Goal: Information Seeking & Learning: Learn about a topic

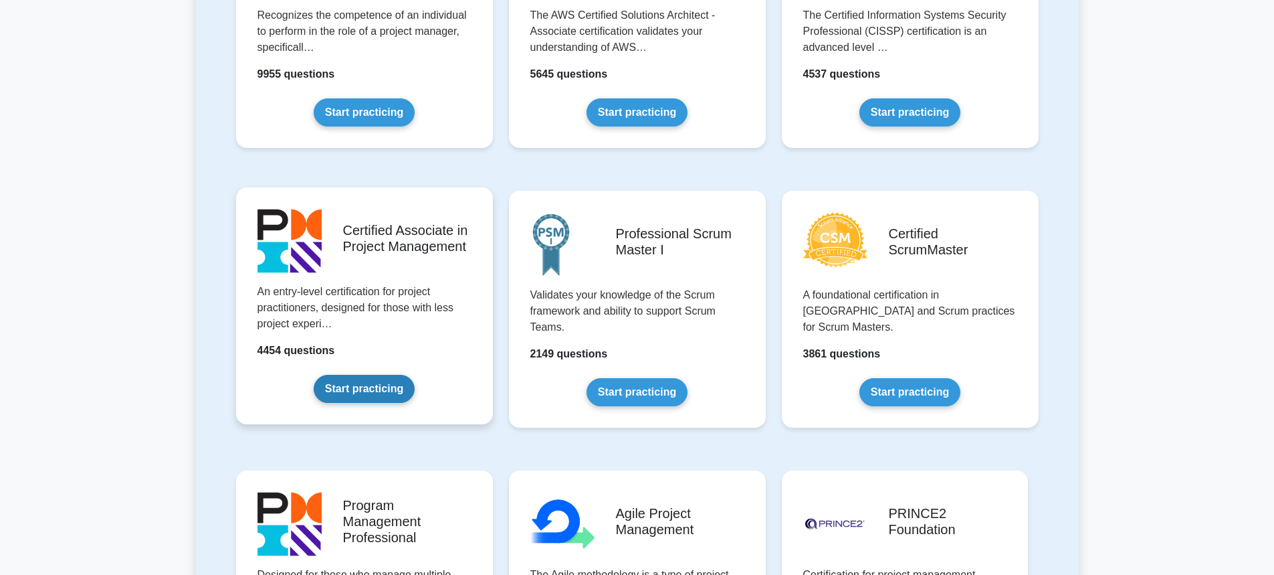
scroll to position [401, 0]
click at [344, 380] on link "Start practicing" at bounding box center [364, 388] width 101 height 28
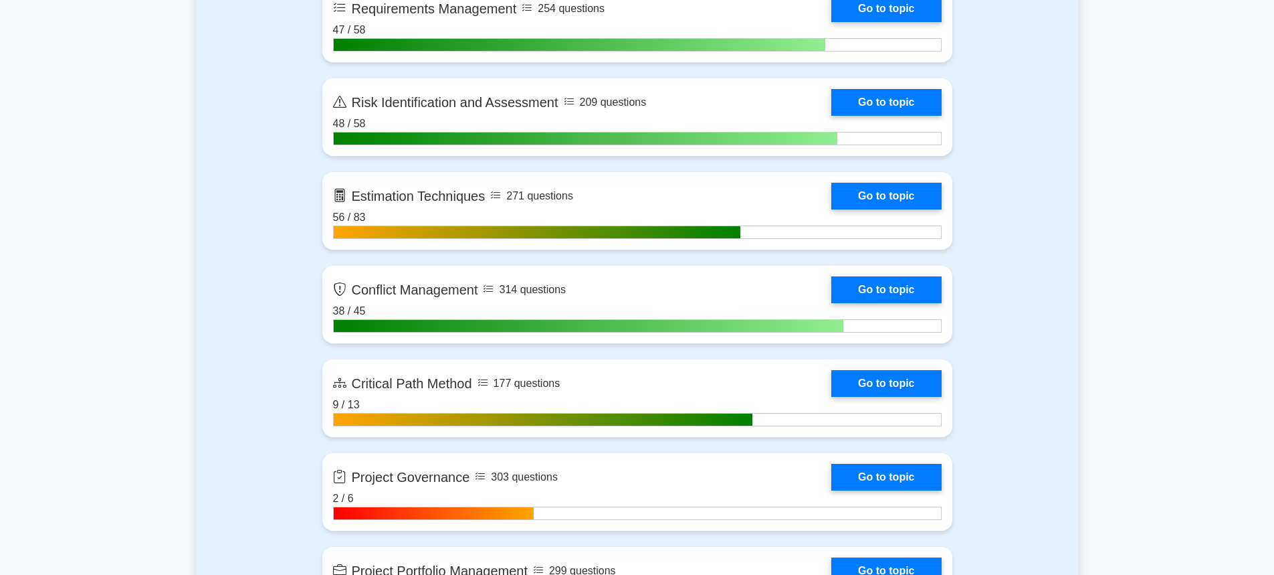
scroll to position [2609, 0]
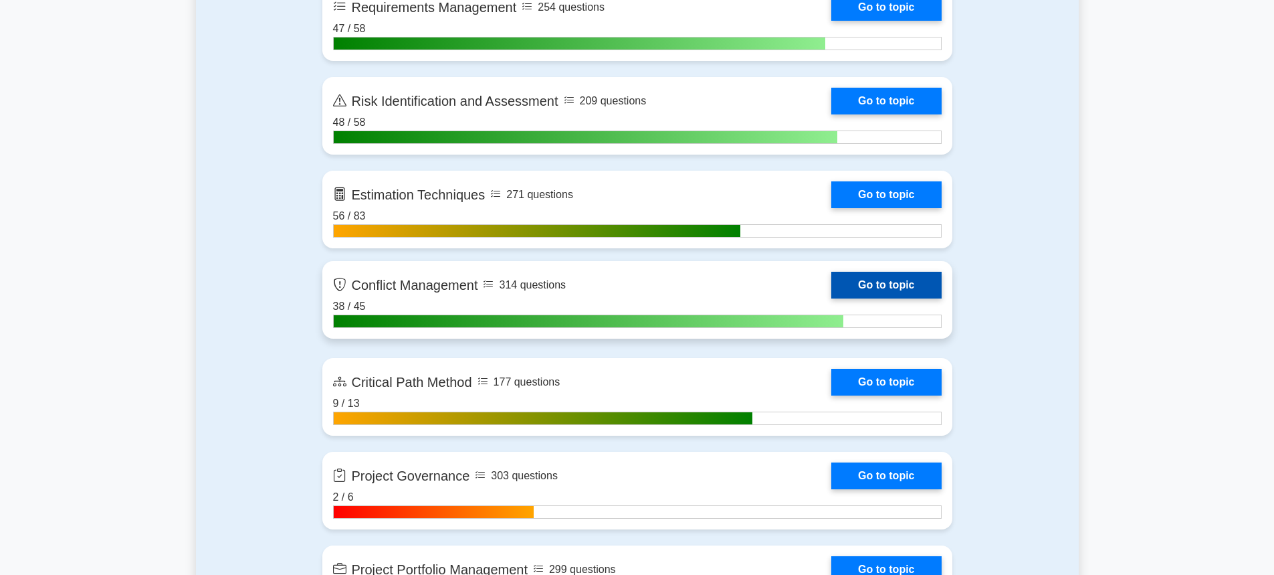
click at [831, 298] on link "Go to topic" at bounding box center [886, 285] width 110 height 27
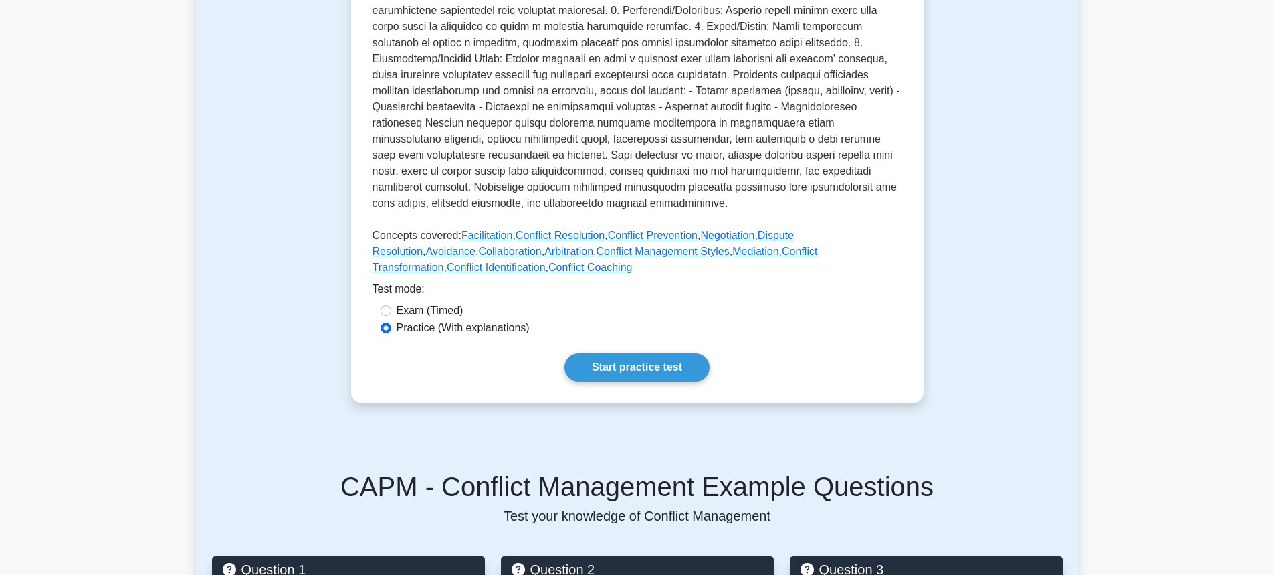
scroll to position [401, 0]
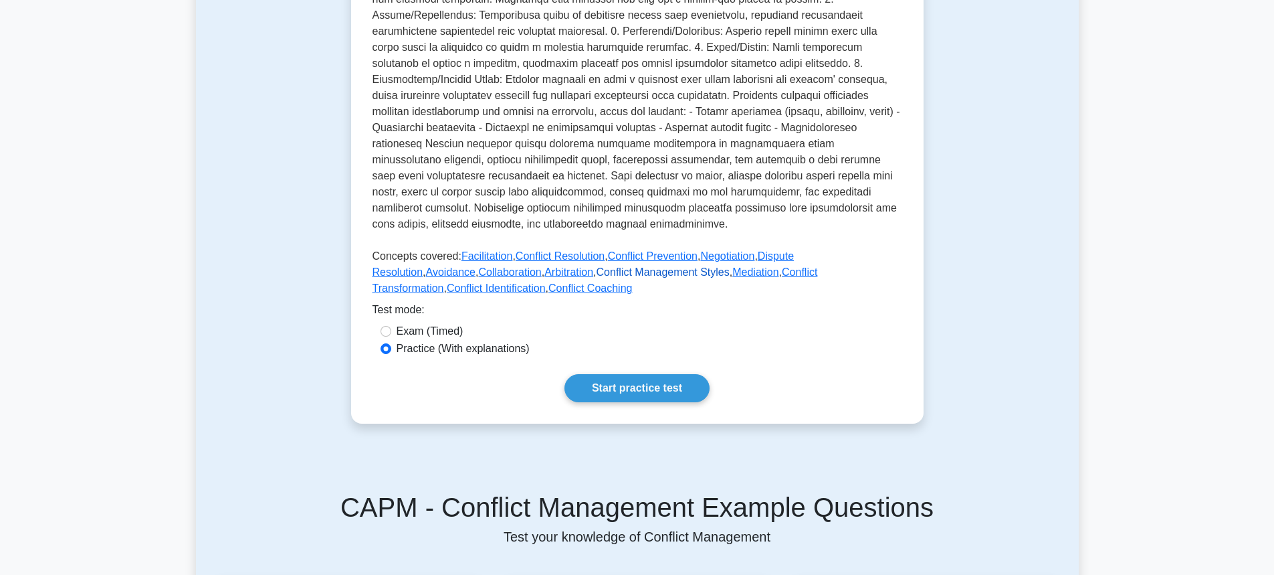
click at [597, 266] on link "Conflict Management Styles" at bounding box center [663, 271] width 133 height 11
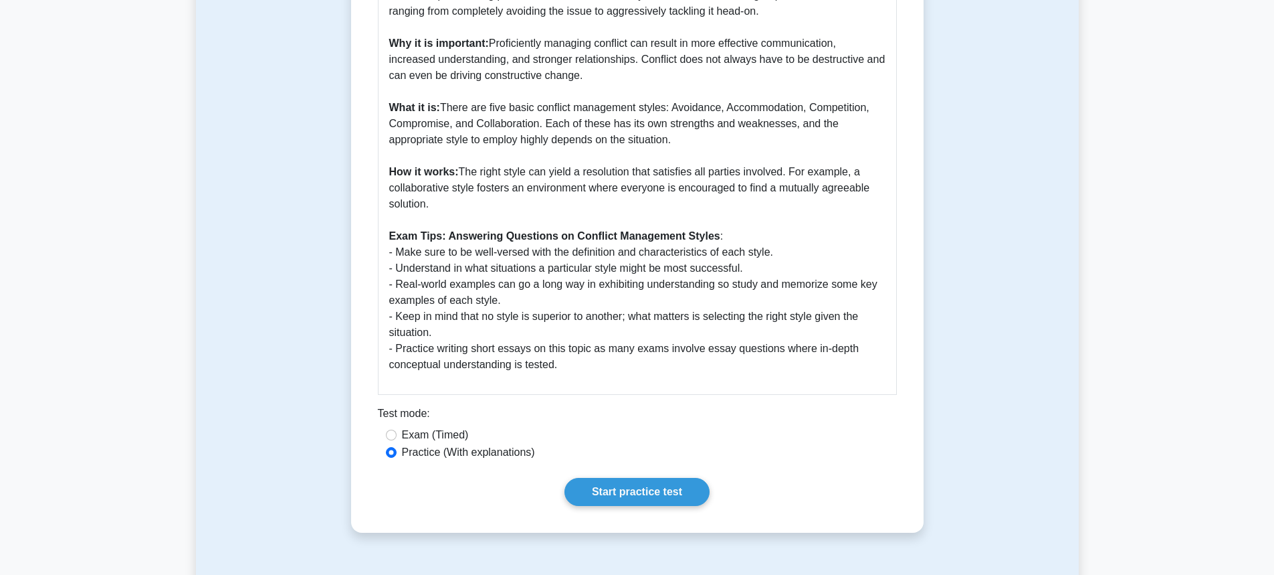
scroll to position [468, 0]
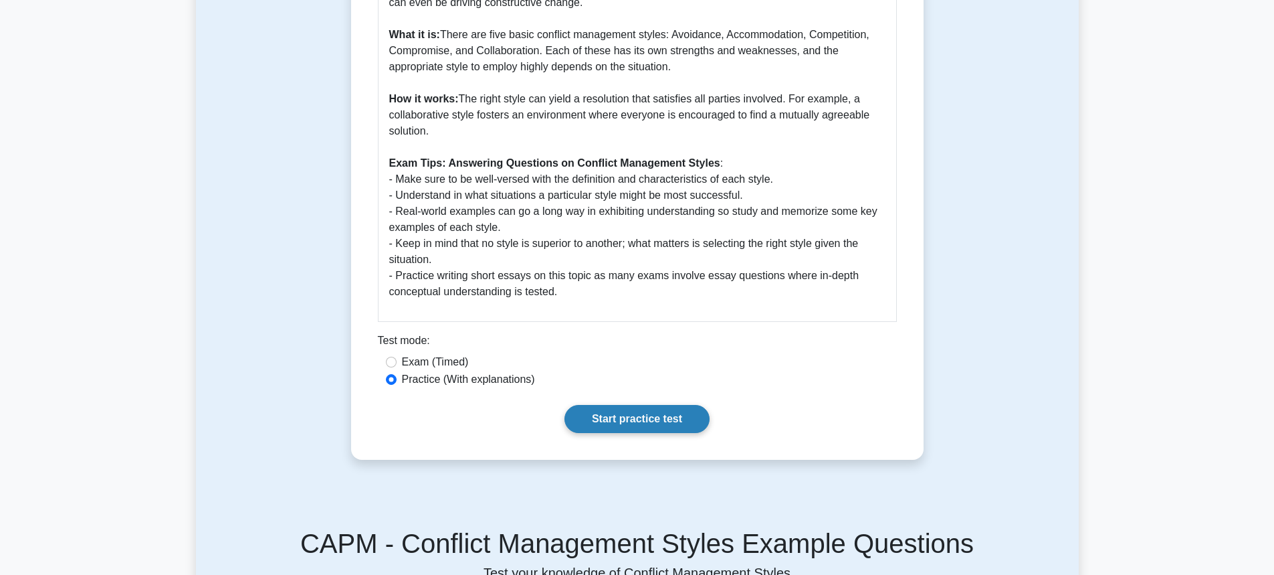
click at [636, 424] on link "Start practice test" at bounding box center [637, 419] width 145 height 28
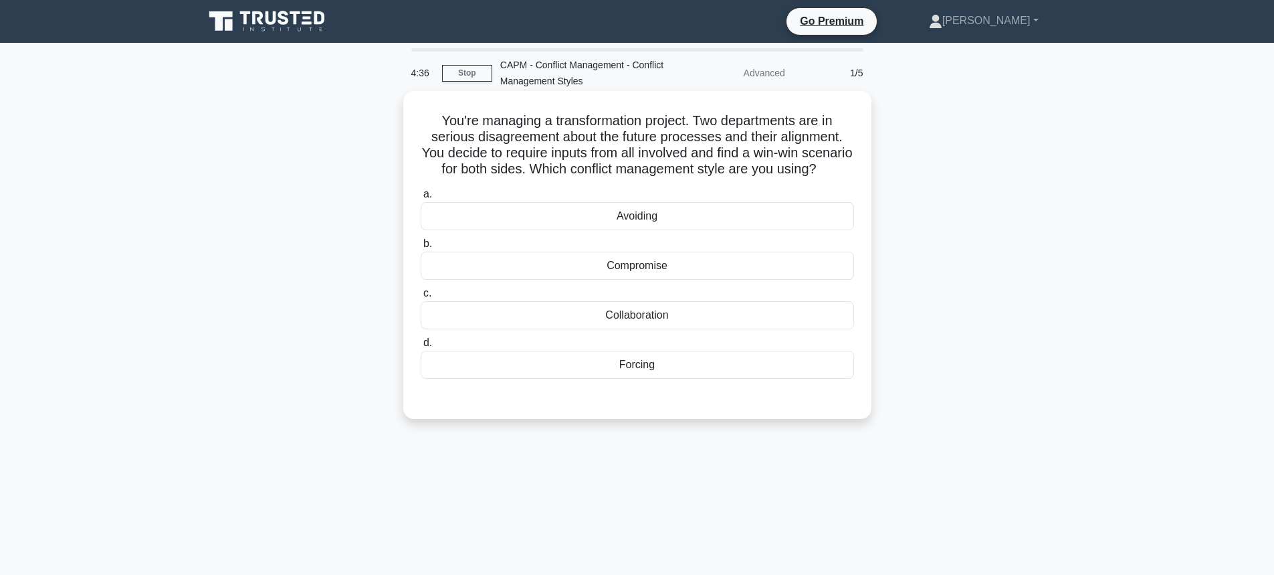
click at [668, 329] on div "Collaboration" at bounding box center [637, 315] width 433 height 28
click at [421, 298] on input "c. Collaboration" at bounding box center [421, 293] width 0 height 9
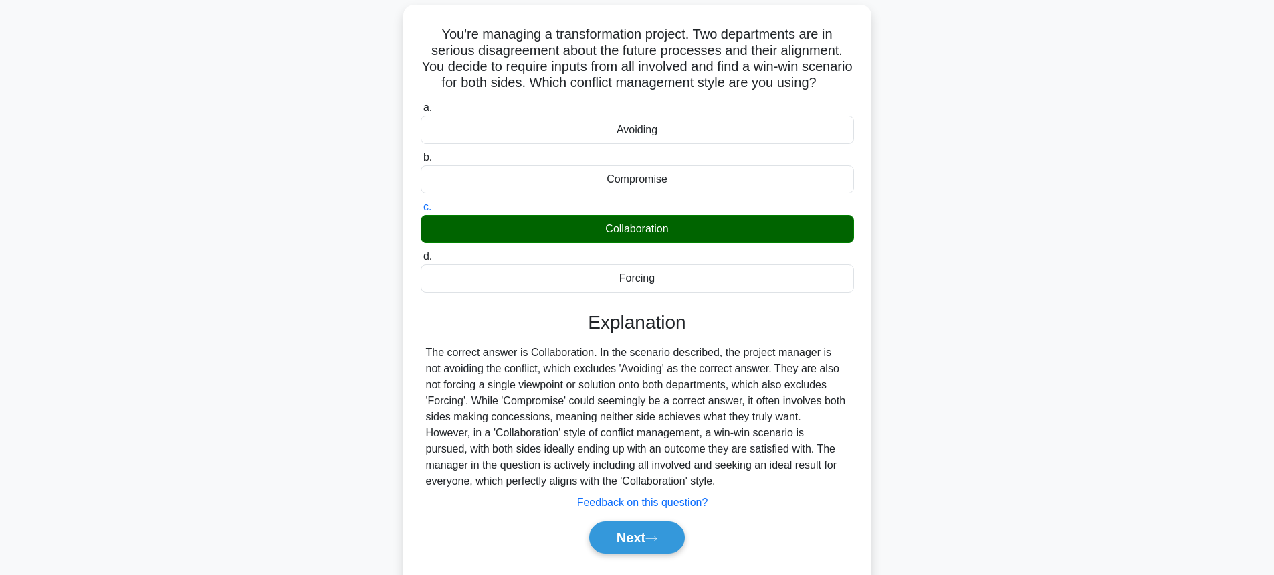
scroll to position [148, 0]
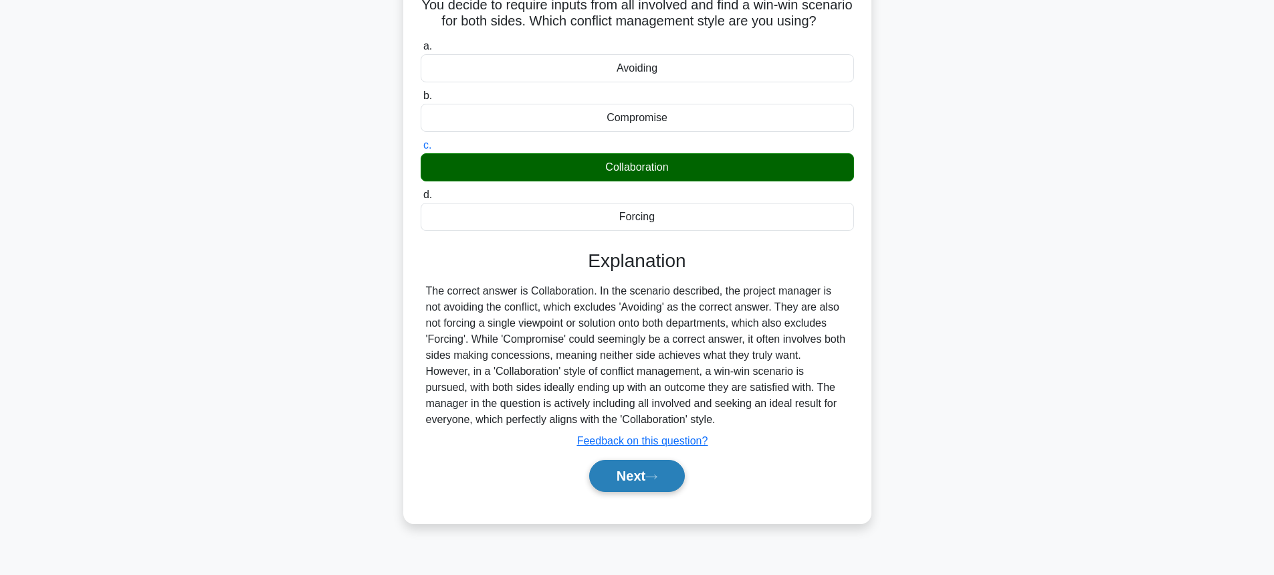
click at [658, 486] on button "Next" at bounding box center [637, 476] width 96 height 32
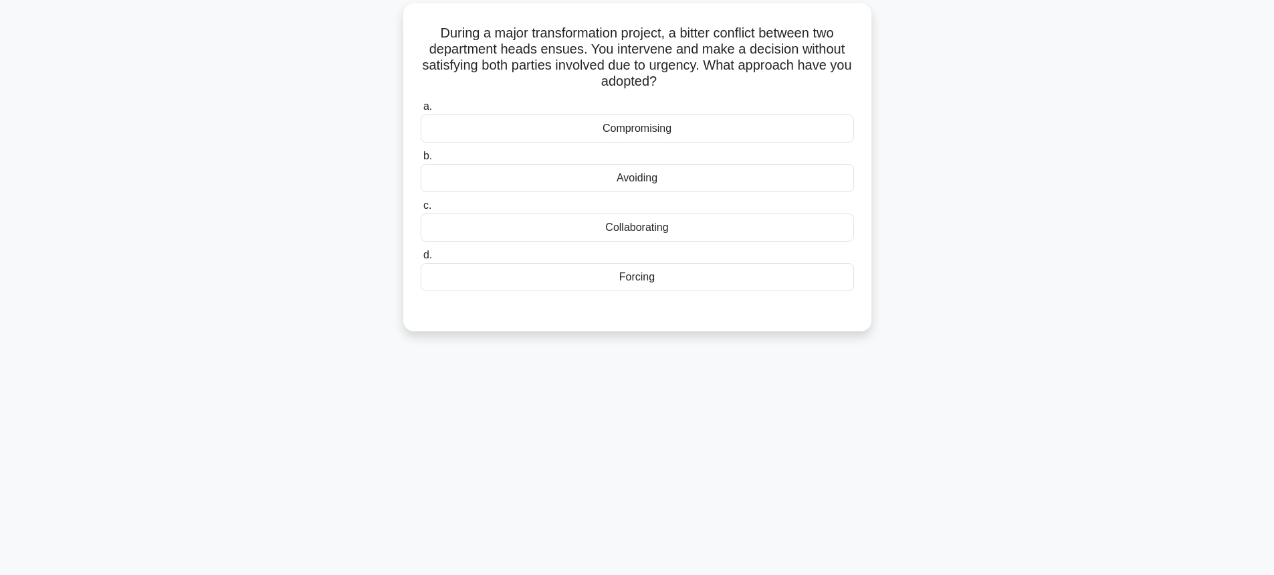
scroll to position [14, 0]
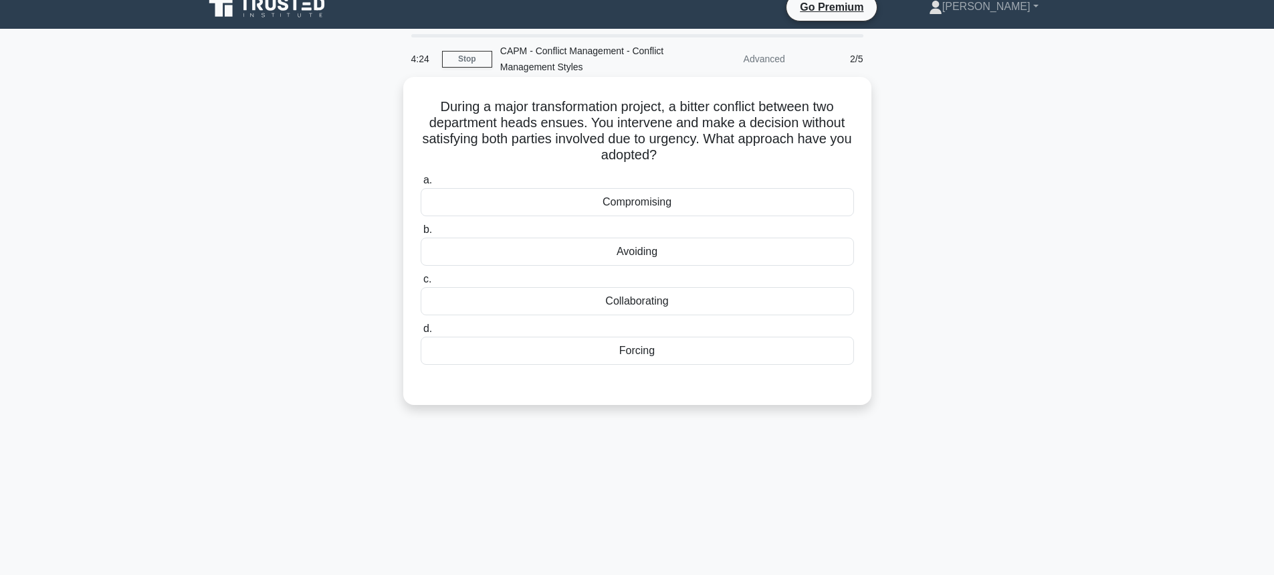
click at [591, 357] on div "Forcing" at bounding box center [637, 350] width 433 height 28
click at [421, 333] on input "d. Forcing" at bounding box center [421, 328] width 0 height 9
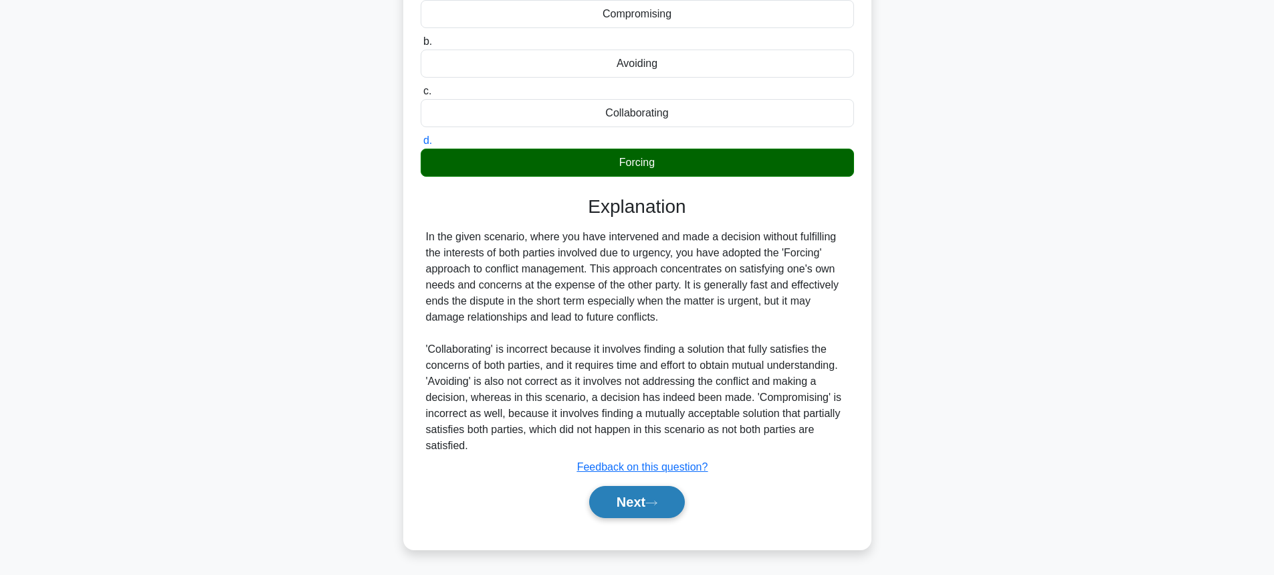
click at [625, 503] on button "Next" at bounding box center [637, 502] width 96 height 32
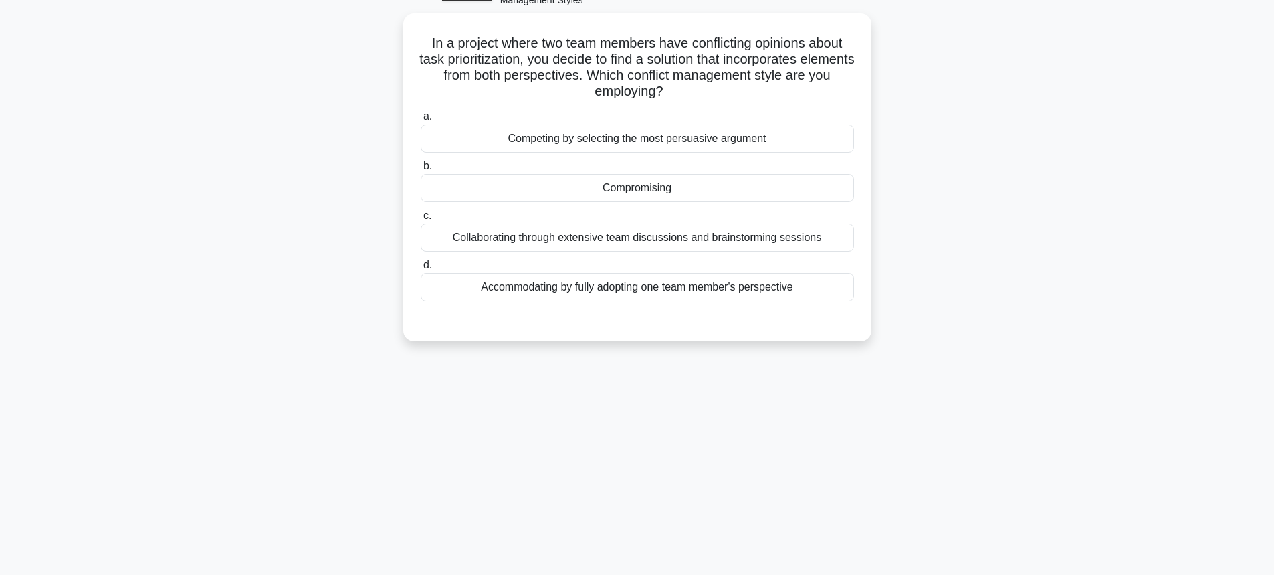
scroll to position [0, 0]
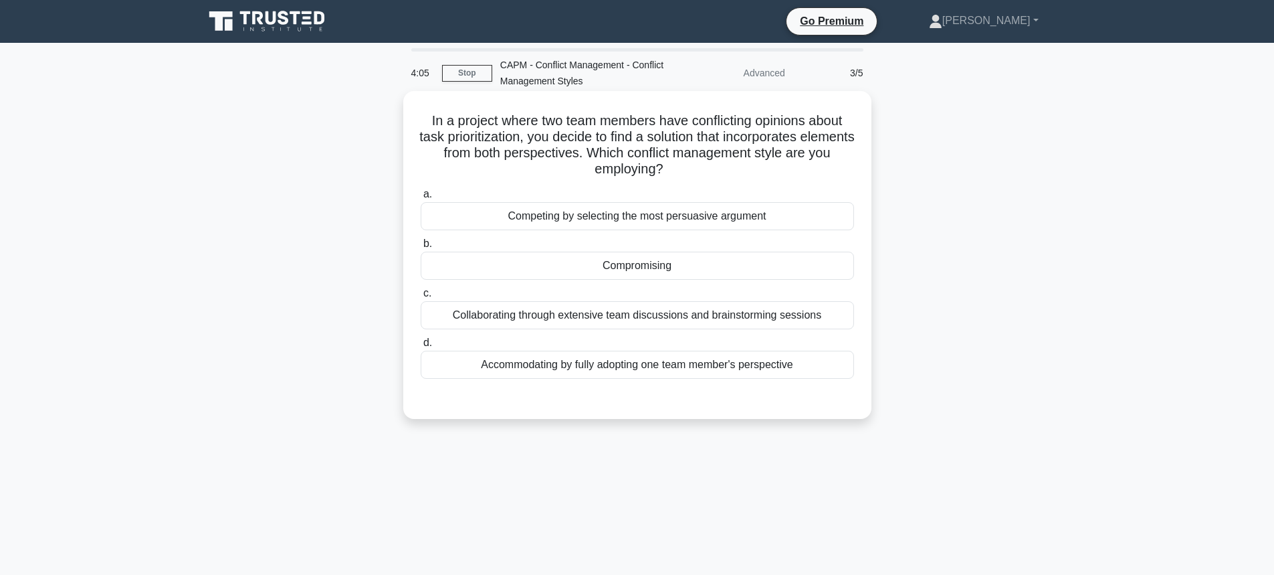
click at [553, 263] on div "Compromising" at bounding box center [637, 265] width 433 height 28
click at [421, 248] on input "b. Compromising" at bounding box center [421, 243] width 0 height 9
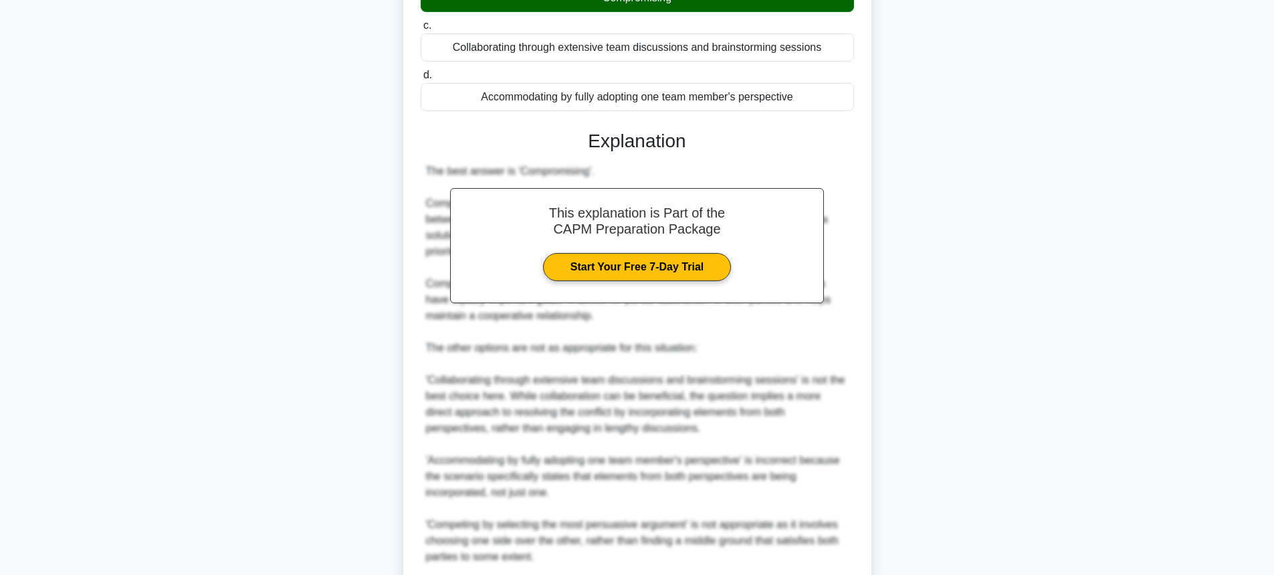
scroll to position [401, 0]
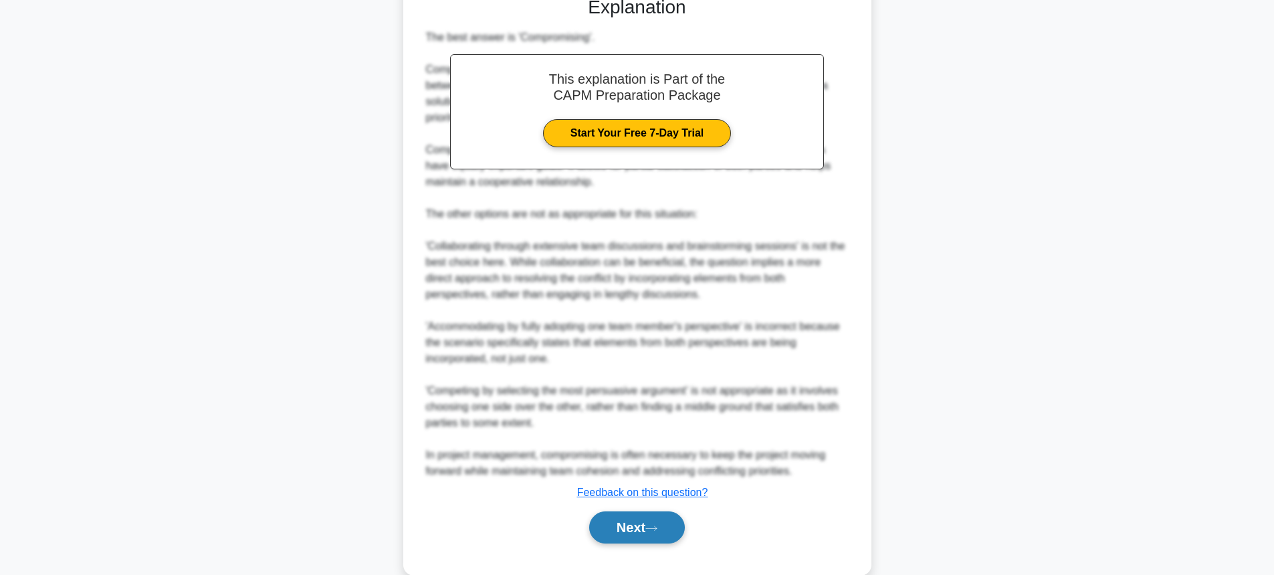
click at [639, 523] on button "Next" at bounding box center [637, 527] width 96 height 32
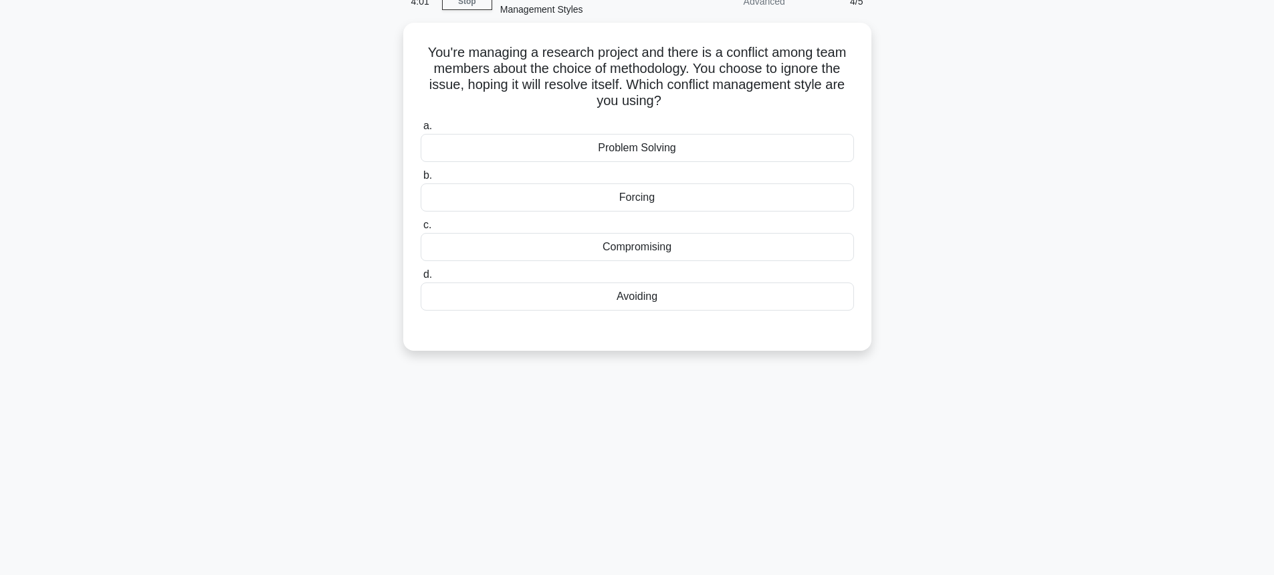
scroll to position [0, 0]
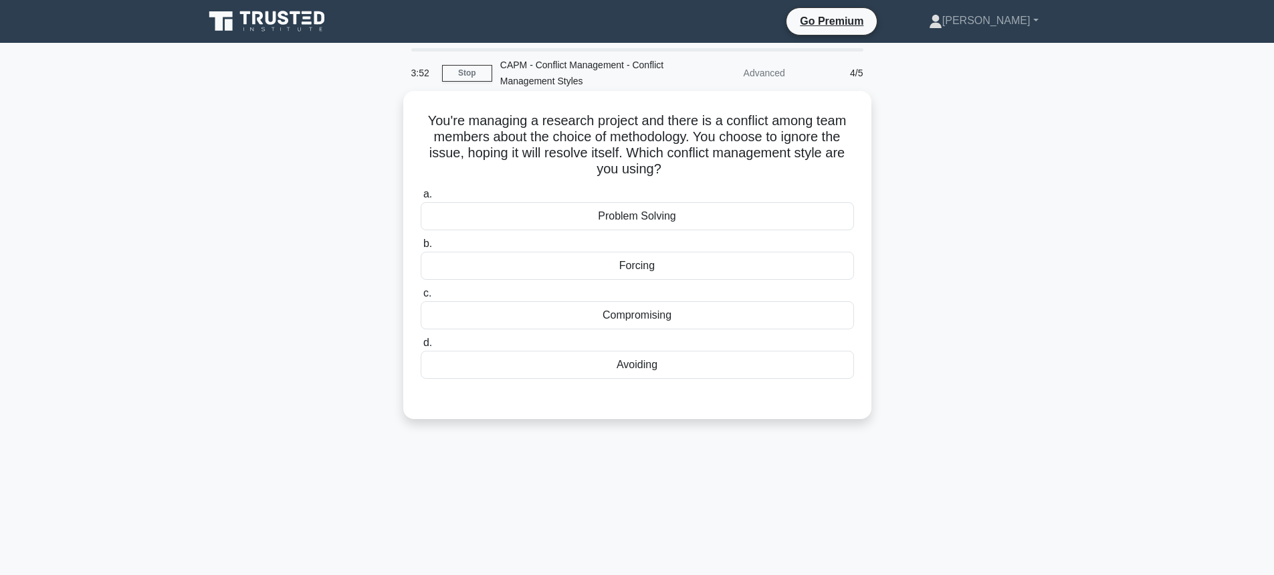
click at [649, 365] on div "Avoiding" at bounding box center [637, 364] width 433 height 28
click at [421, 347] on input "d. Avoiding" at bounding box center [421, 342] width 0 height 9
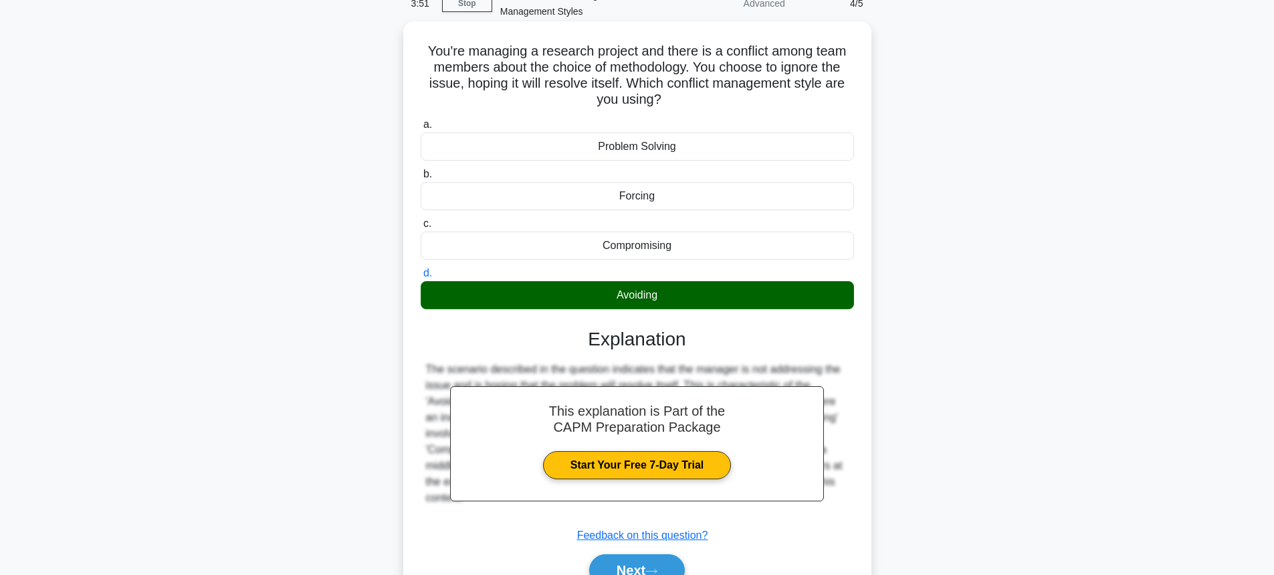
scroll to position [148, 0]
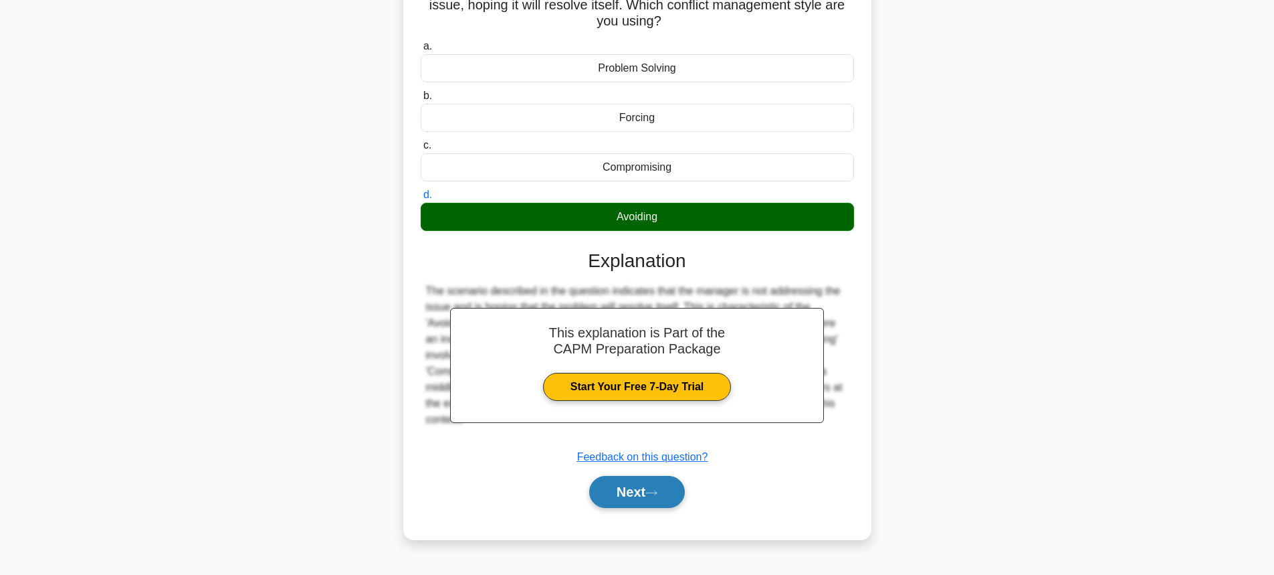
click at [655, 487] on button "Next" at bounding box center [637, 492] width 96 height 32
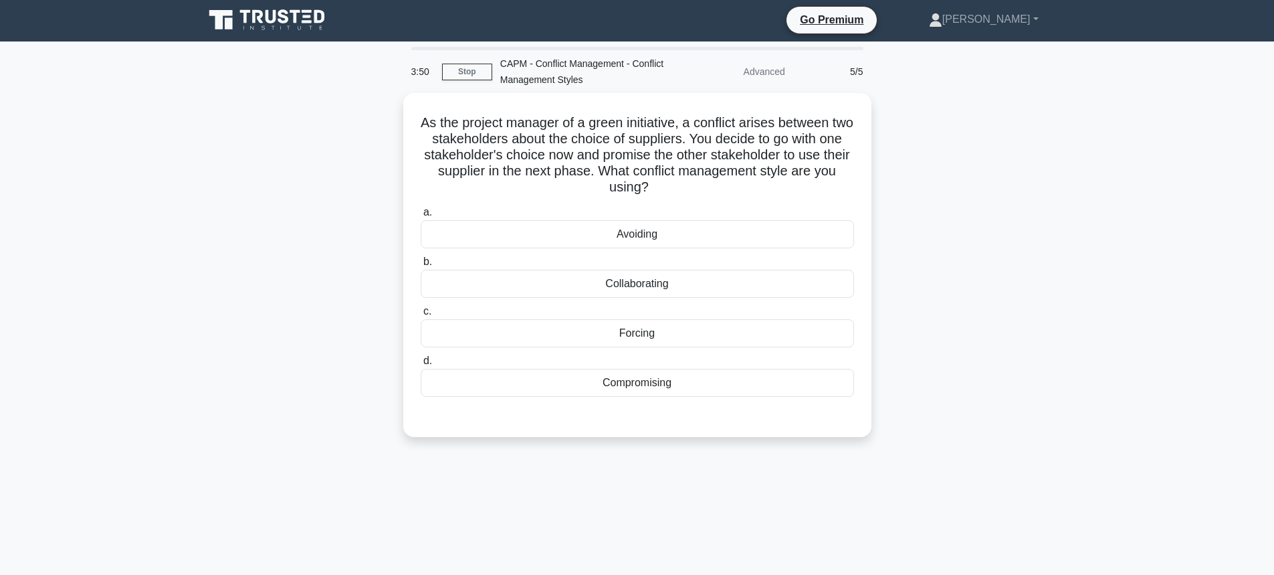
scroll to position [0, 0]
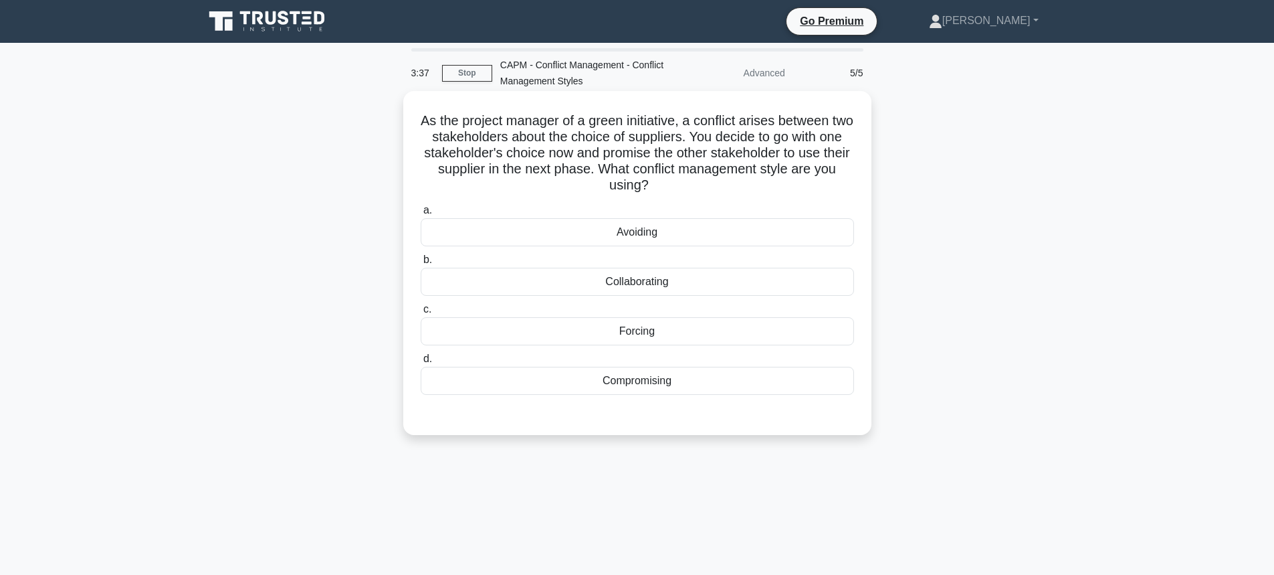
click at [672, 379] on div "Compromising" at bounding box center [637, 381] width 433 height 28
click at [421, 363] on input "d. Compromising" at bounding box center [421, 359] width 0 height 9
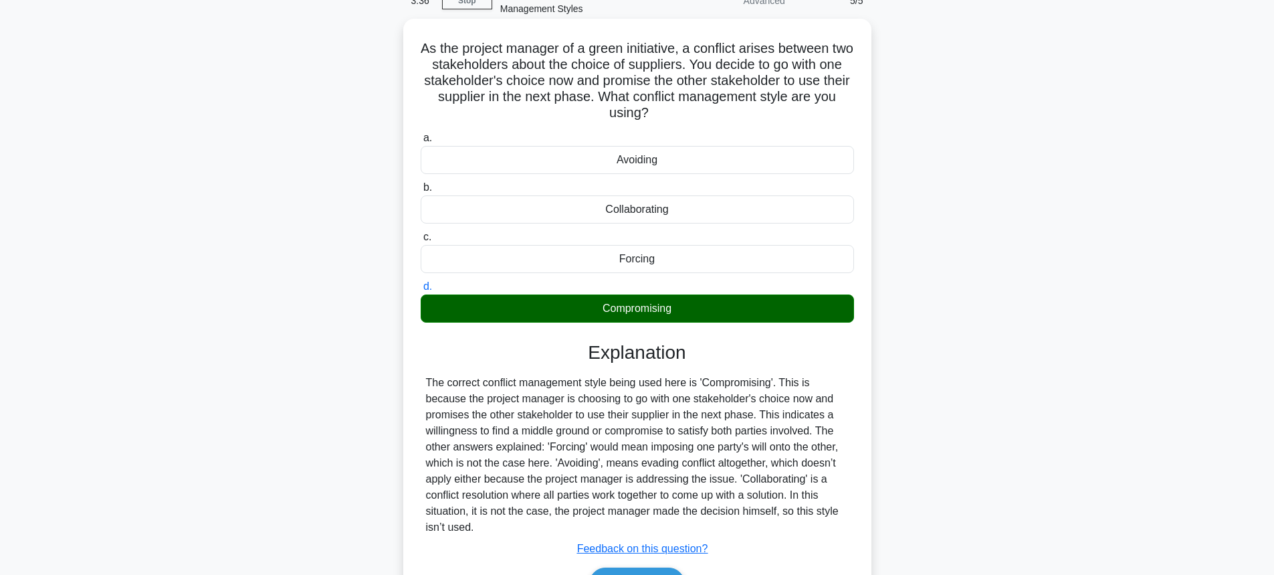
scroll to position [148, 0]
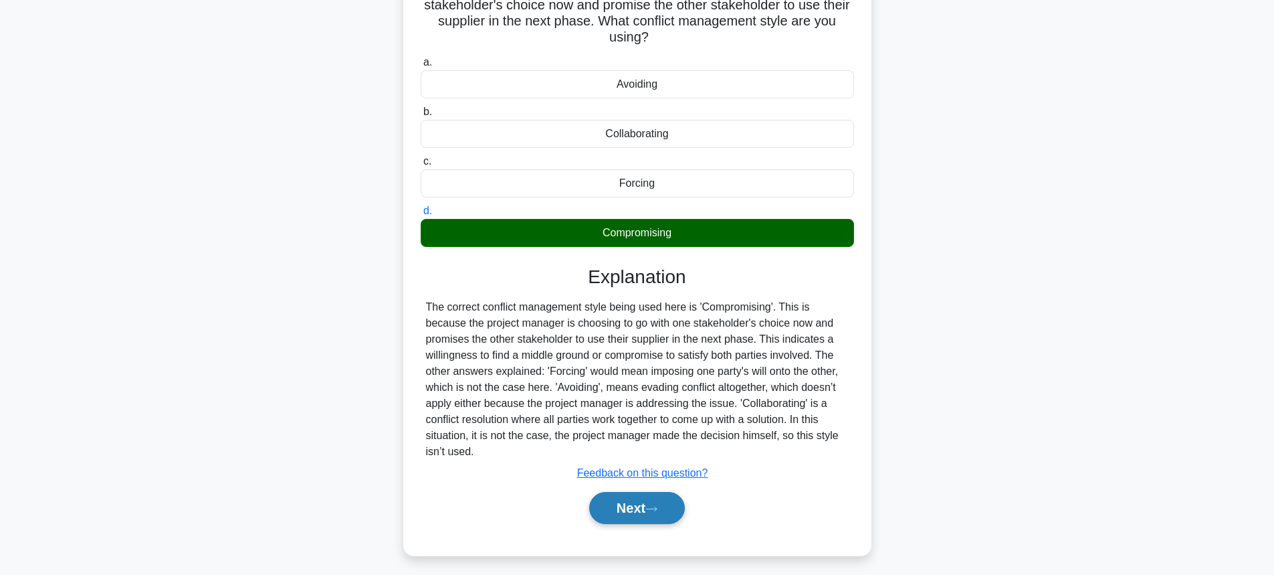
click at [655, 505] on icon at bounding box center [651, 508] width 12 height 7
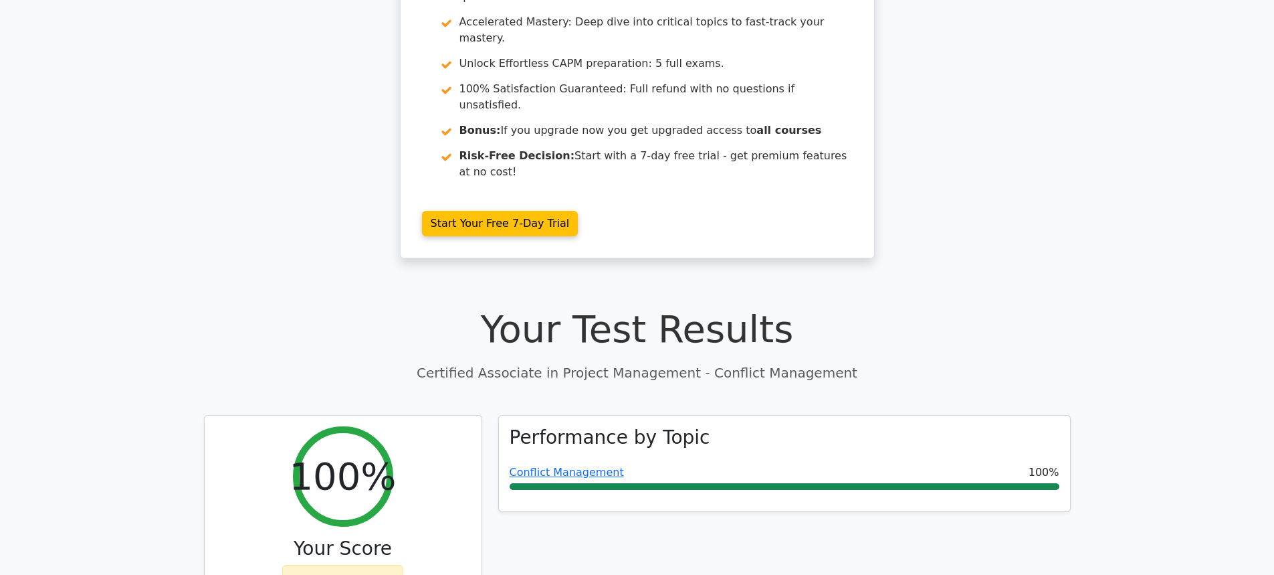
scroll to position [401, 0]
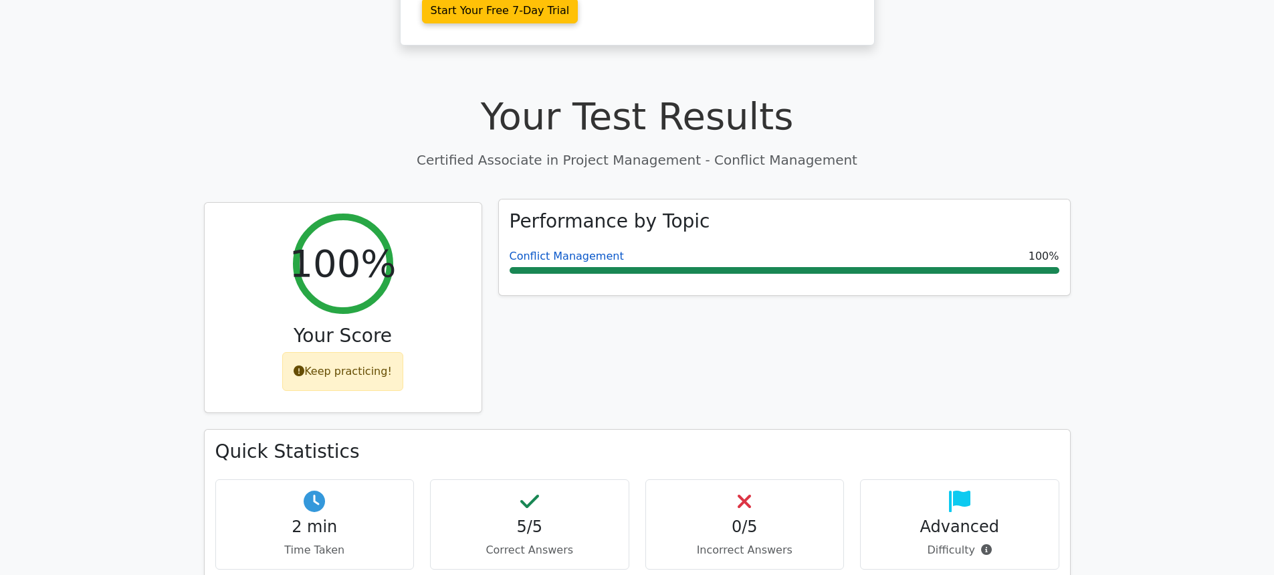
click at [571, 249] on link "Conflict Management" at bounding box center [567, 255] width 114 height 13
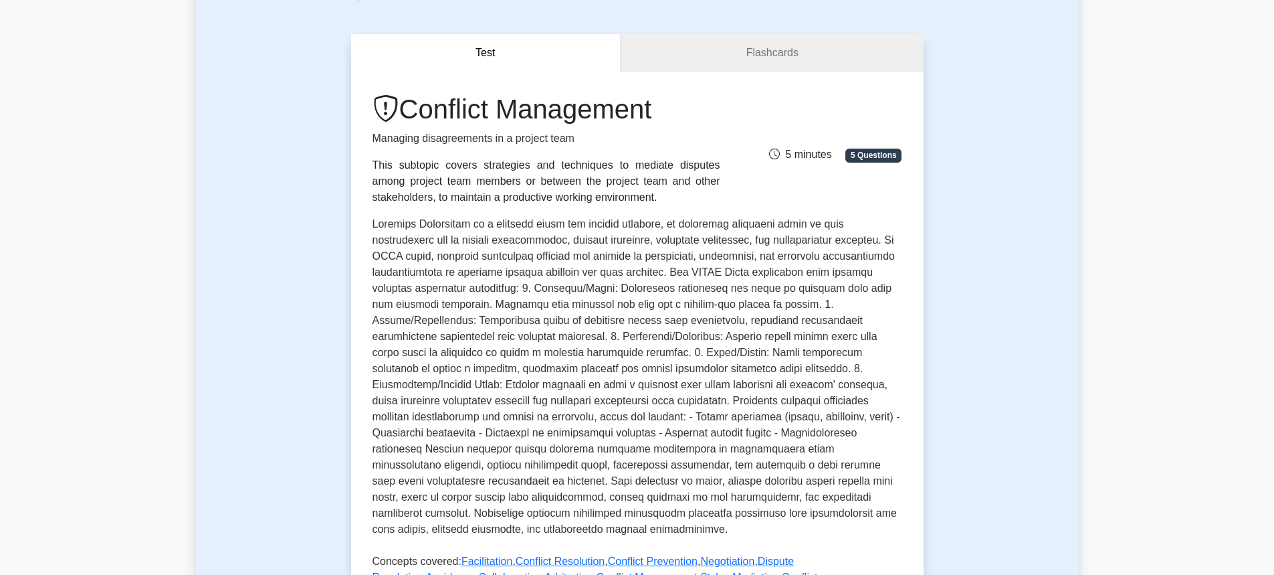
scroll to position [401, 0]
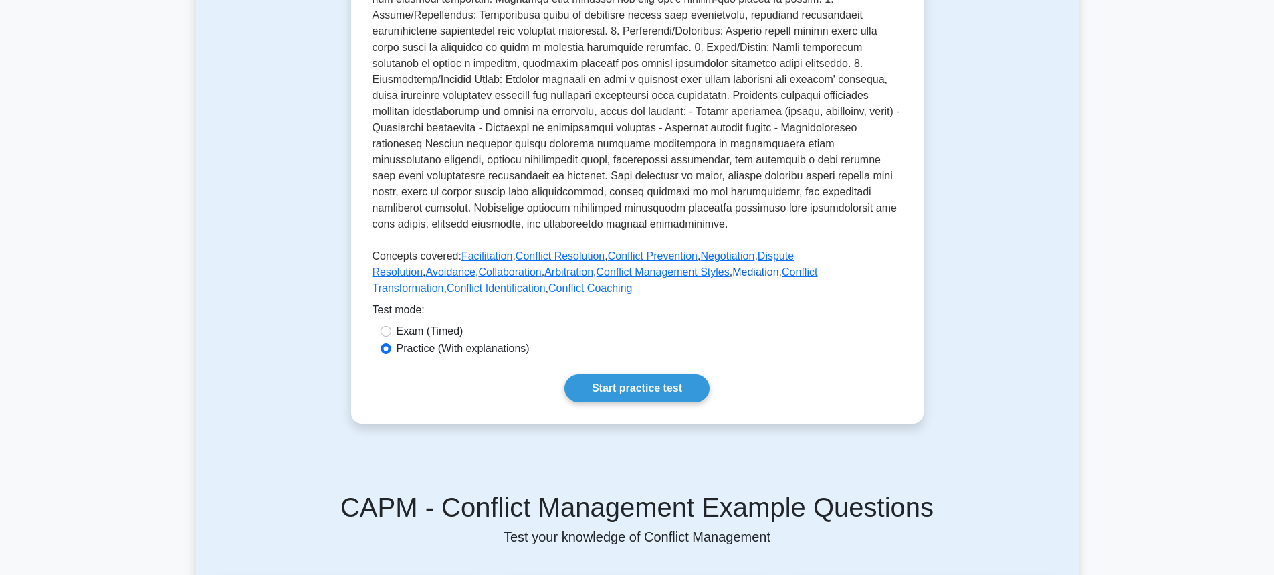
click at [732, 266] on link "Mediation" at bounding box center [755, 271] width 46 height 11
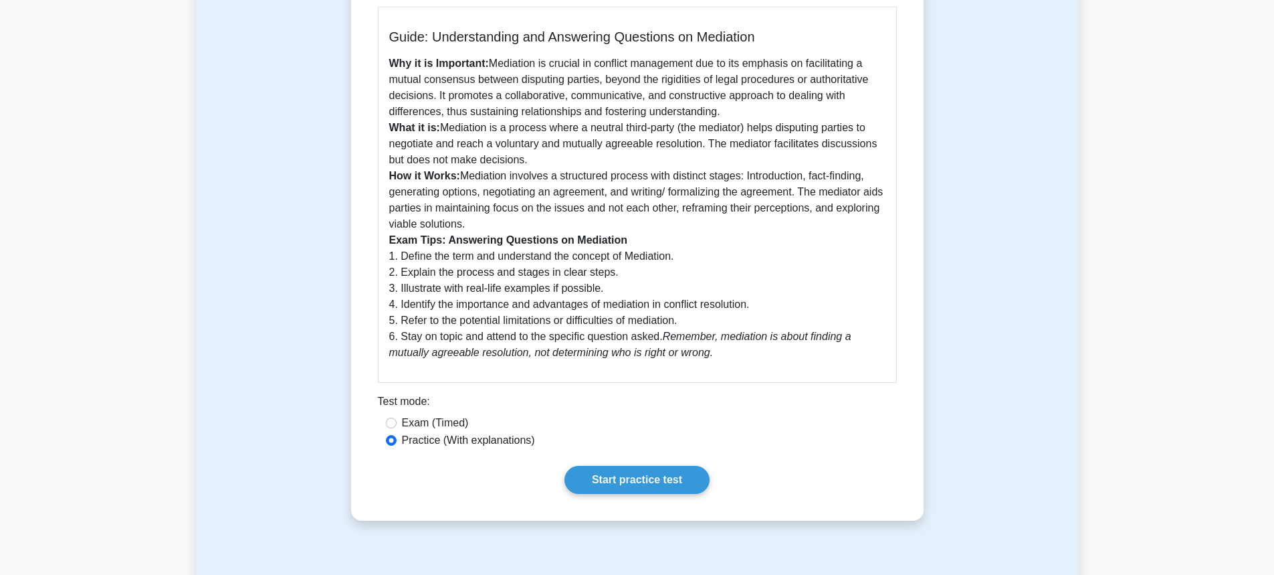
scroll to position [334, 0]
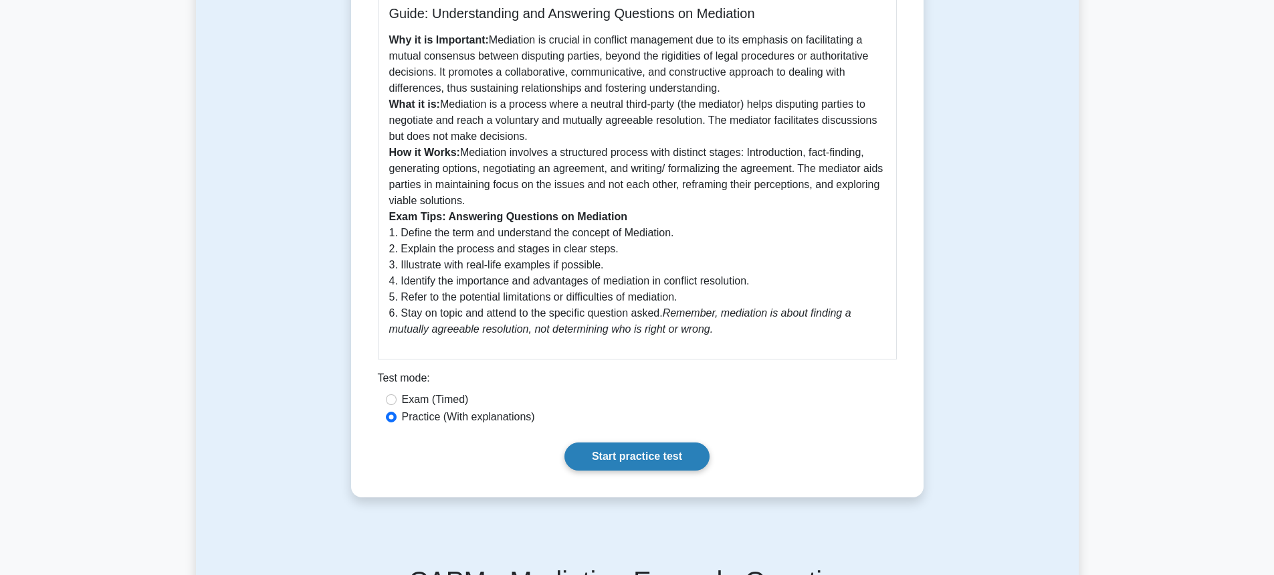
click at [591, 453] on link "Start practice test" at bounding box center [637, 456] width 145 height 28
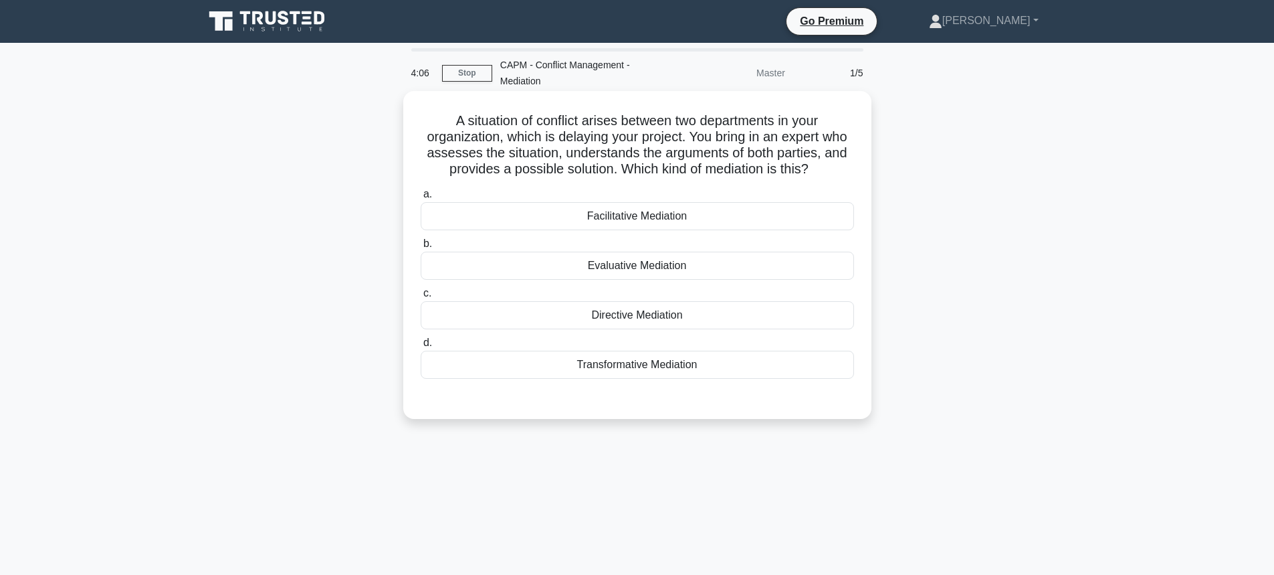
click at [655, 264] on div "Evaluative Mediation" at bounding box center [637, 265] width 433 height 28
click at [421, 248] on input "b. Evaluative Mediation" at bounding box center [421, 243] width 0 height 9
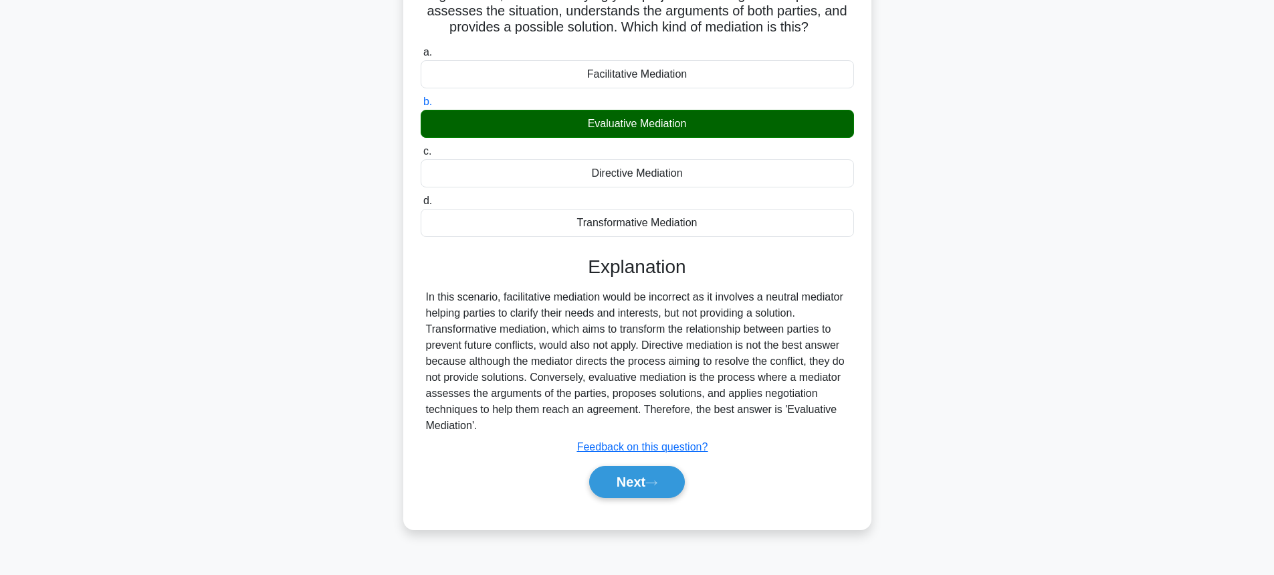
scroll to position [148, 0]
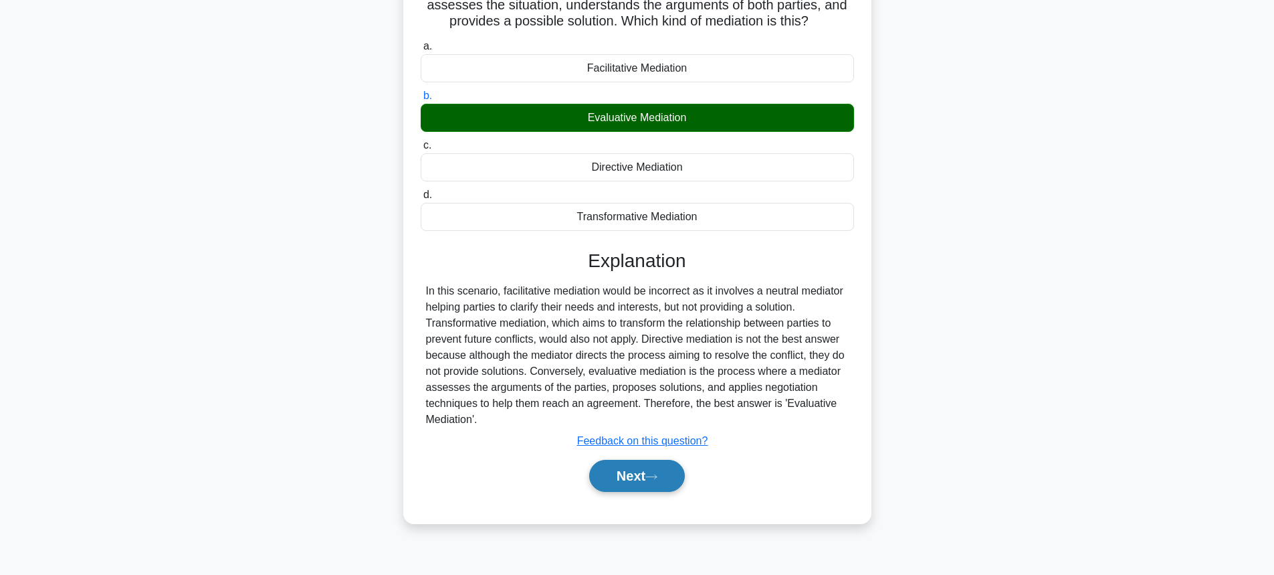
click at [649, 480] on button "Next" at bounding box center [637, 476] width 96 height 32
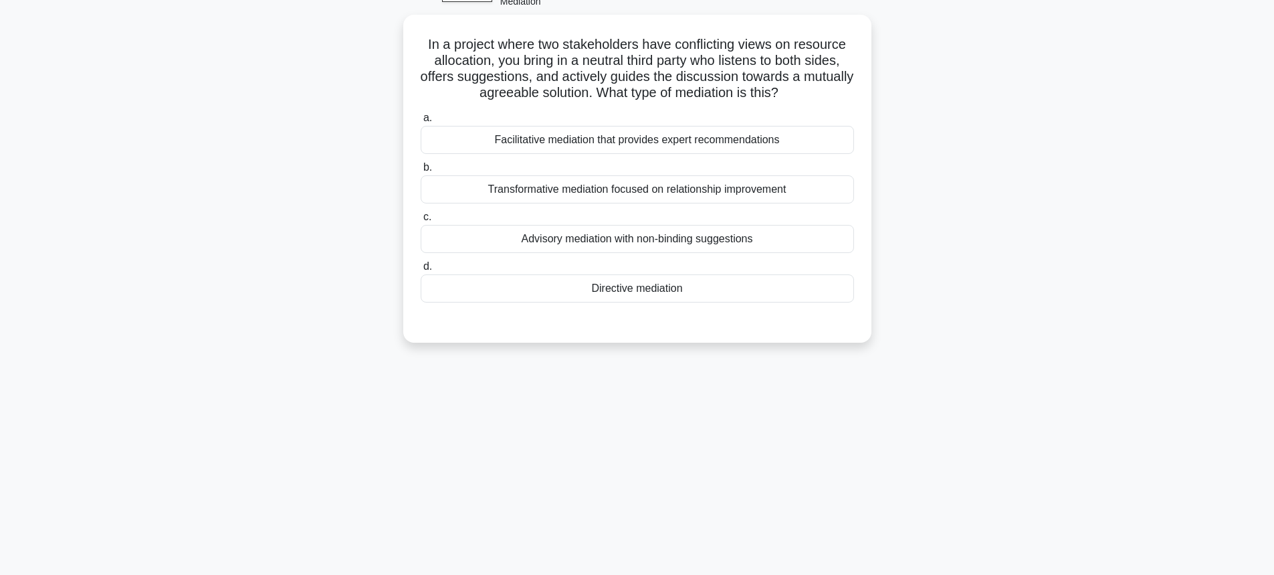
scroll to position [14, 0]
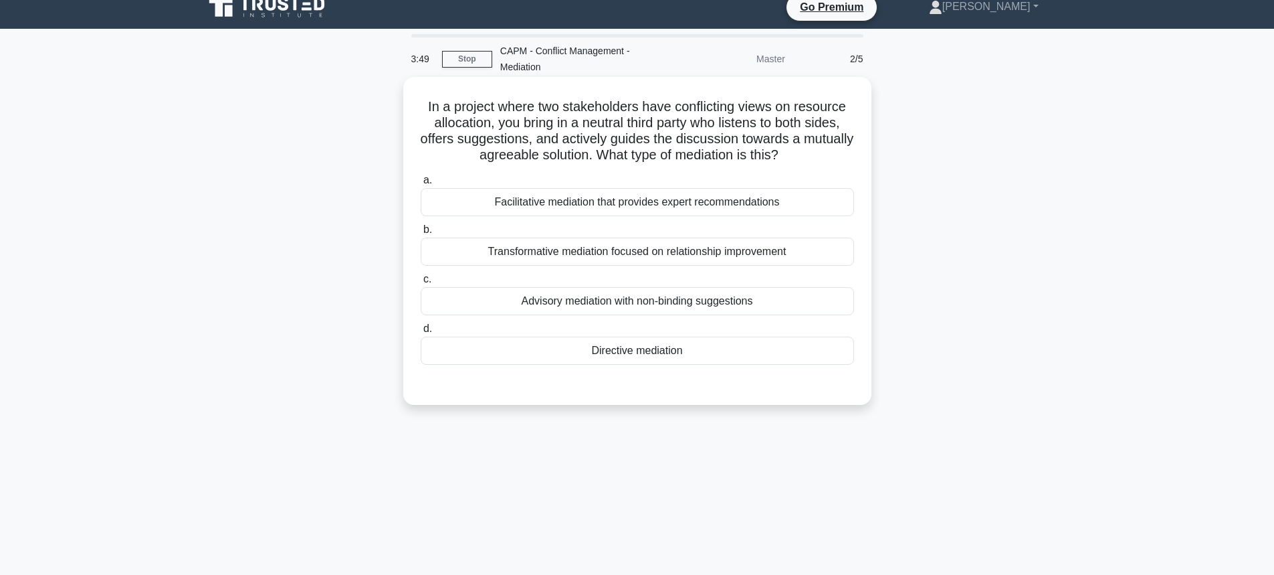
click at [602, 203] on div "Facilitative mediation that provides expert recommendations" at bounding box center [637, 202] width 433 height 28
click at [421, 185] on input "a. Facilitative mediation that provides expert recommendations" at bounding box center [421, 180] width 0 height 9
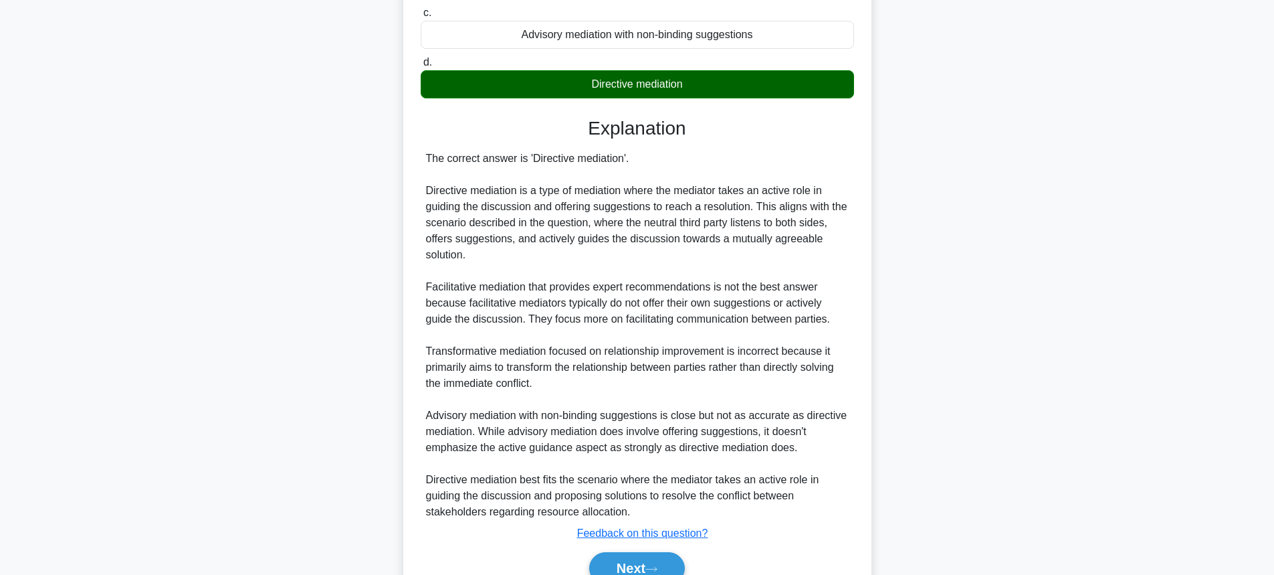
scroll to position [348, 0]
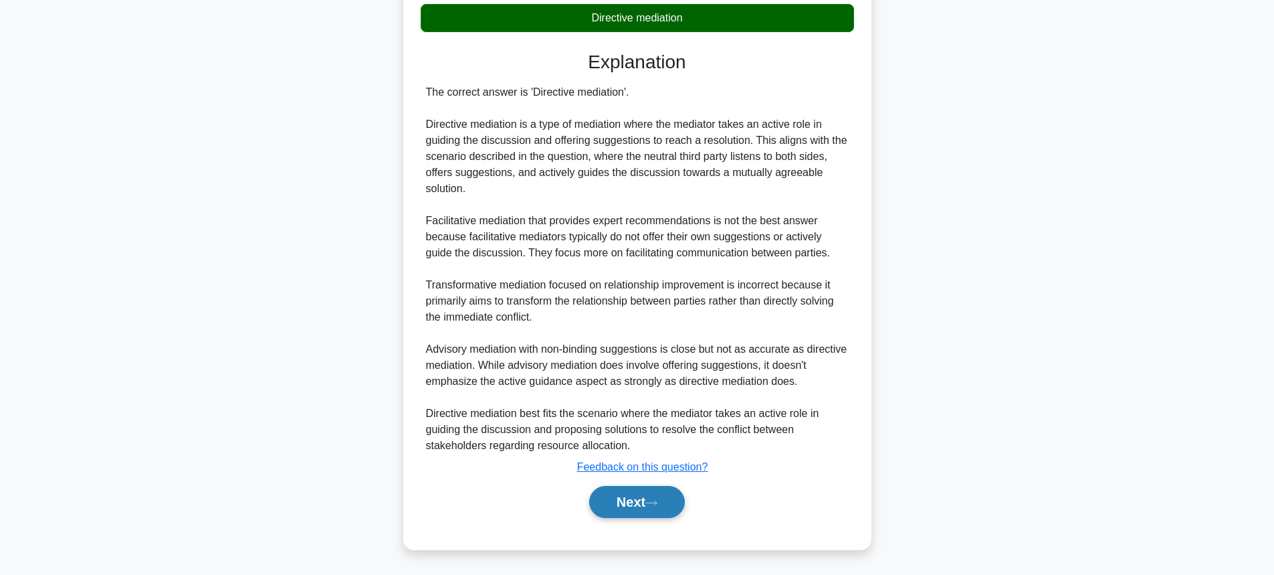
click at [637, 506] on button "Next" at bounding box center [637, 502] width 96 height 32
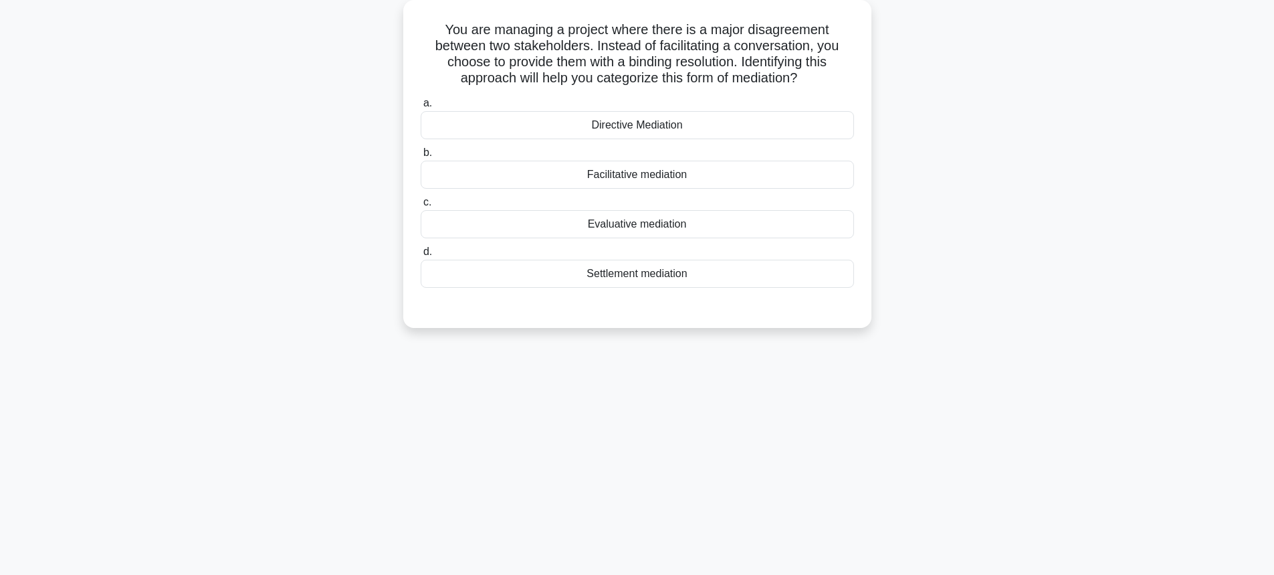
scroll to position [0, 0]
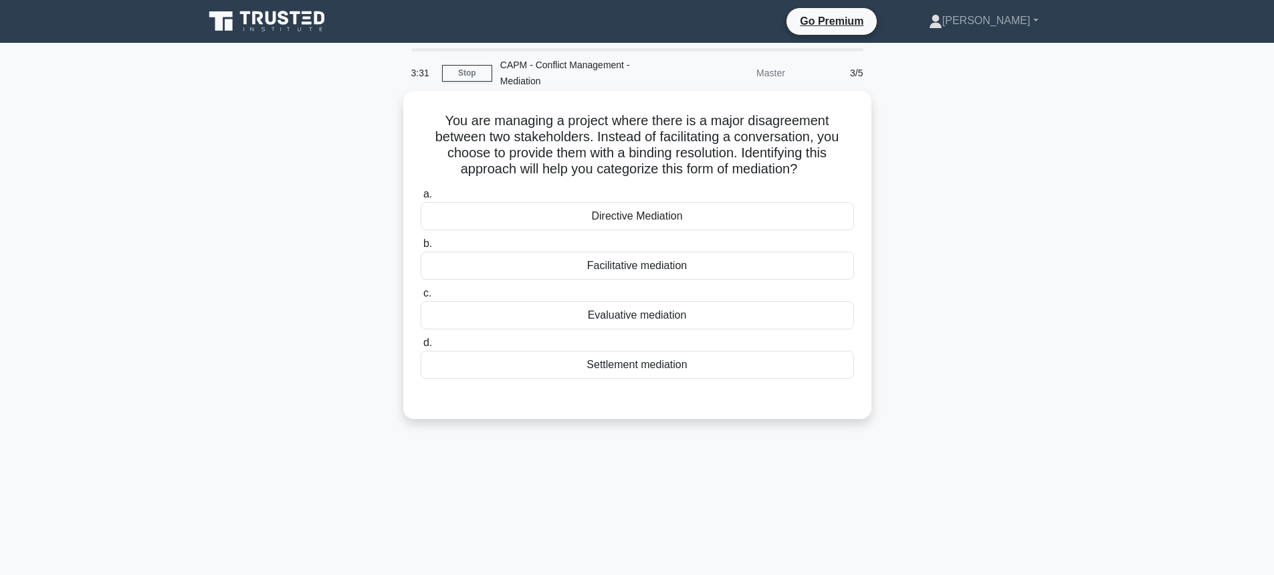
click at [617, 366] on div "Settlement mediation" at bounding box center [637, 364] width 433 height 28
click at [421, 347] on input "d. Settlement mediation" at bounding box center [421, 342] width 0 height 9
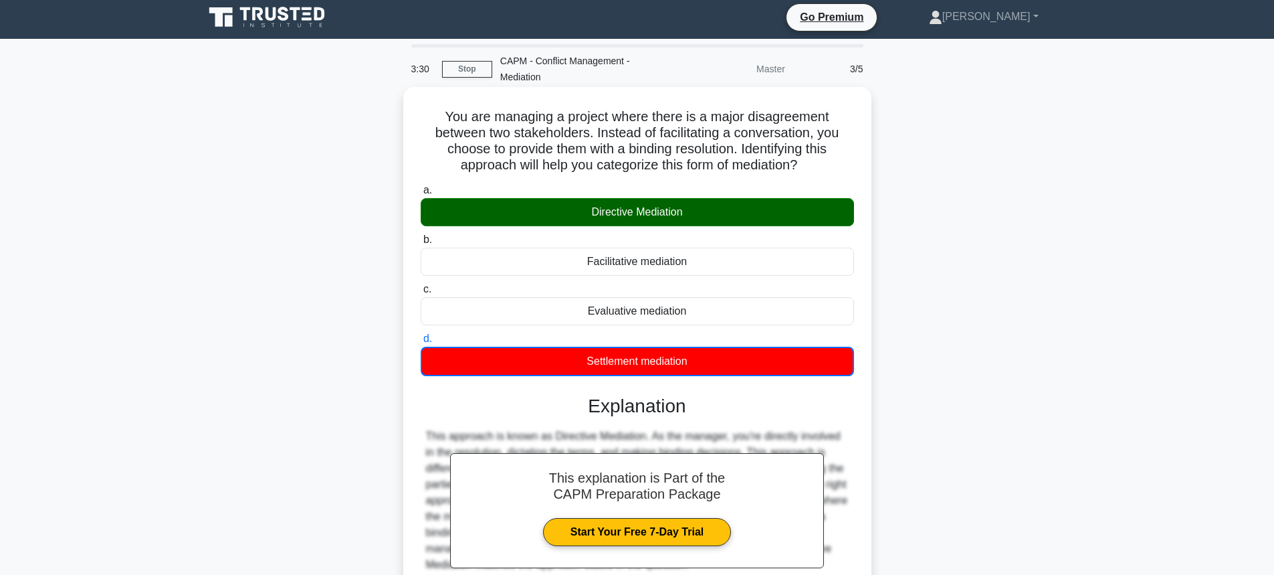
scroll to position [148, 0]
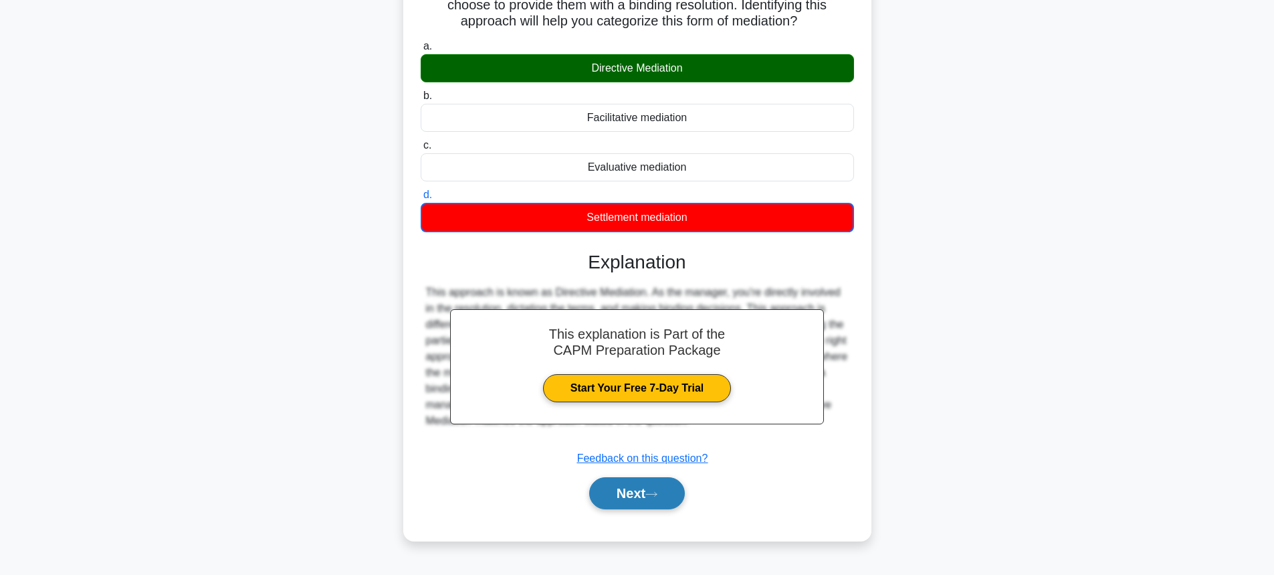
click at [636, 496] on button "Next" at bounding box center [637, 493] width 96 height 32
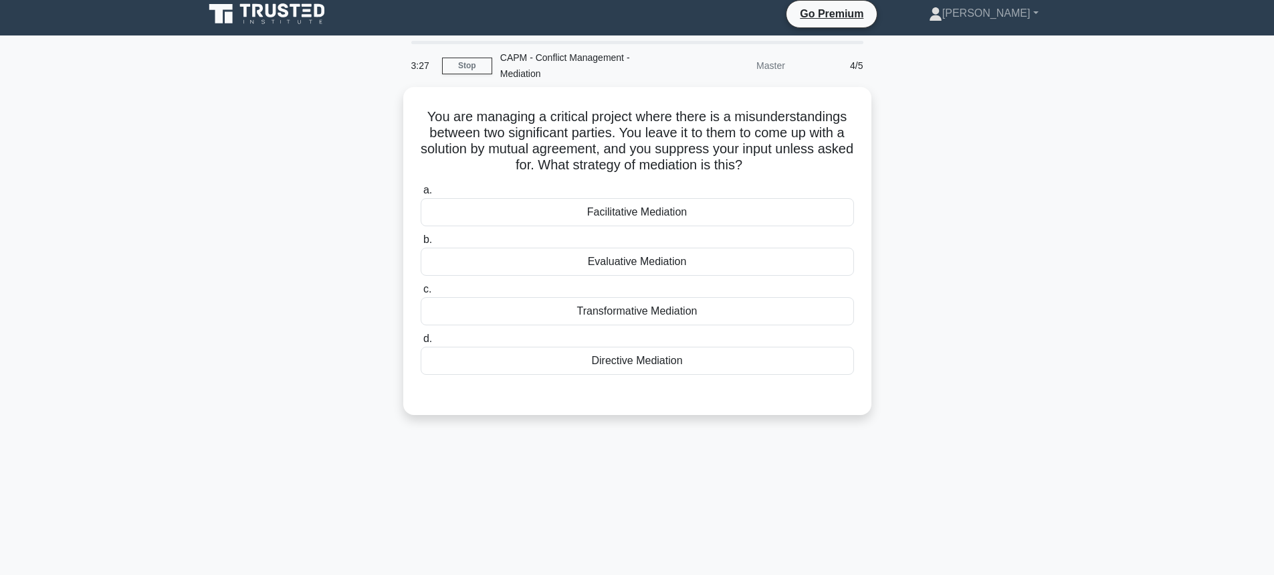
scroll to position [0, 0]
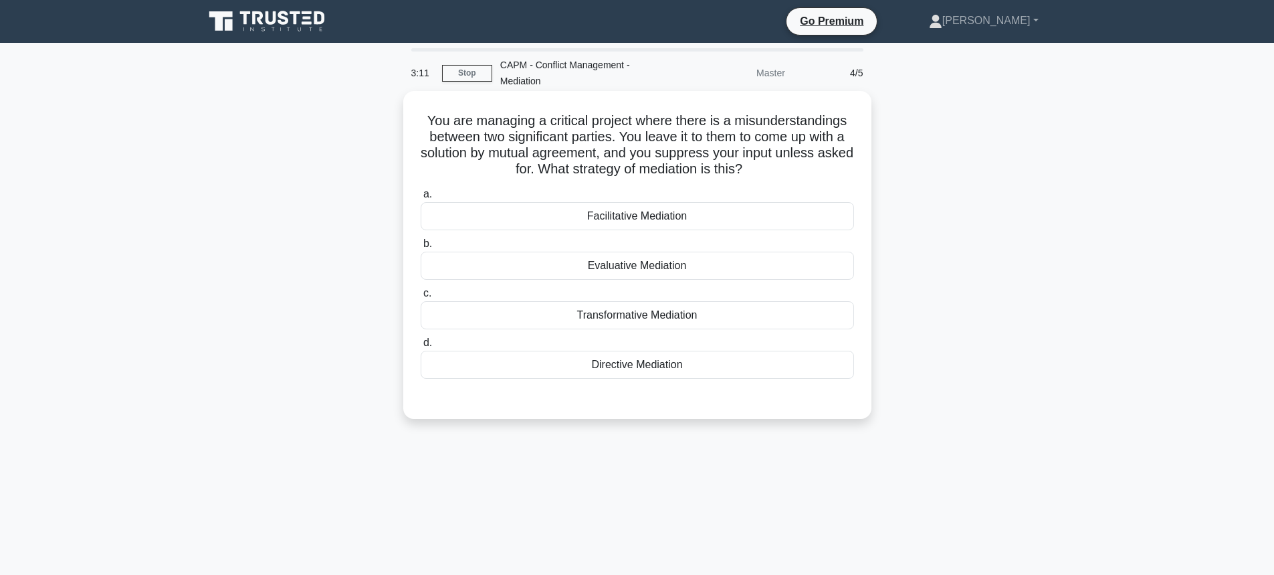
click at [652, 311] on div "Transformative Mediation" at bounding box center [637, 315] width 433 height 28
click at [421, 298] on input "c. Transformative Mediation" at bounding box center [421, 293] width 0 height 9
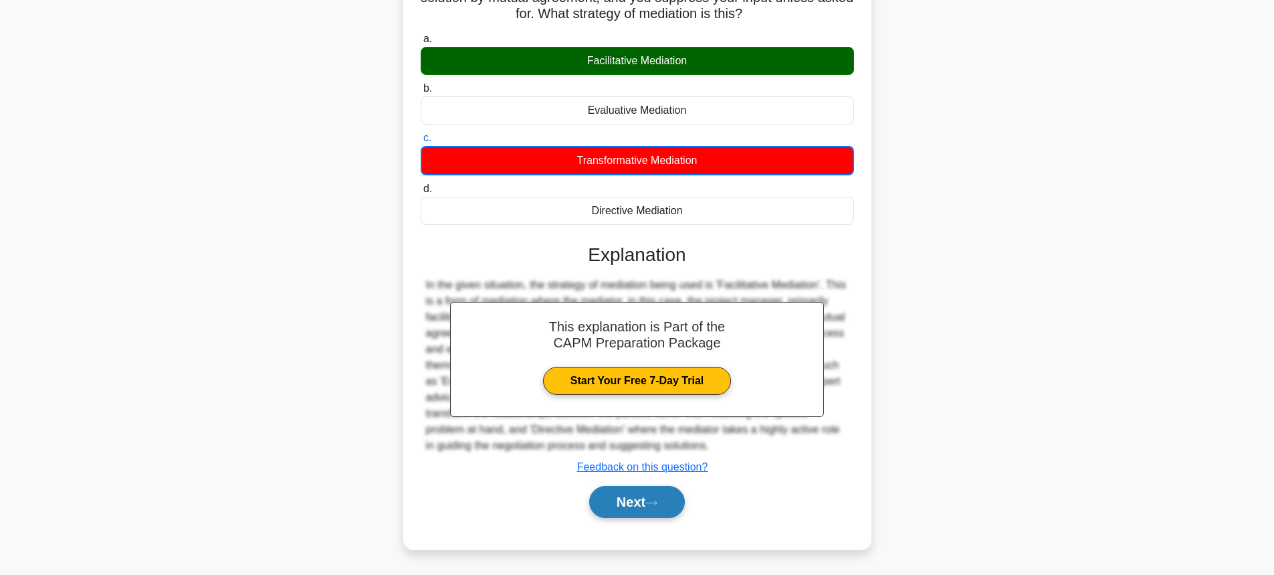
click at [658, 502] on icon at bounding box center [651, 502] width 12 height 7
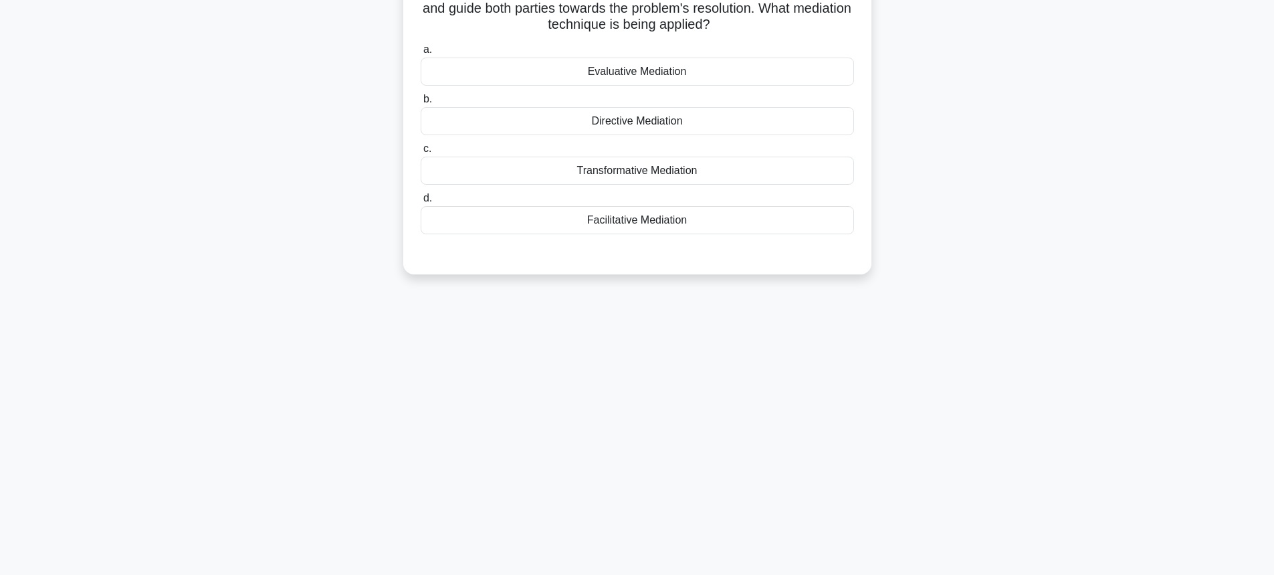
scroll to position [81, 0]
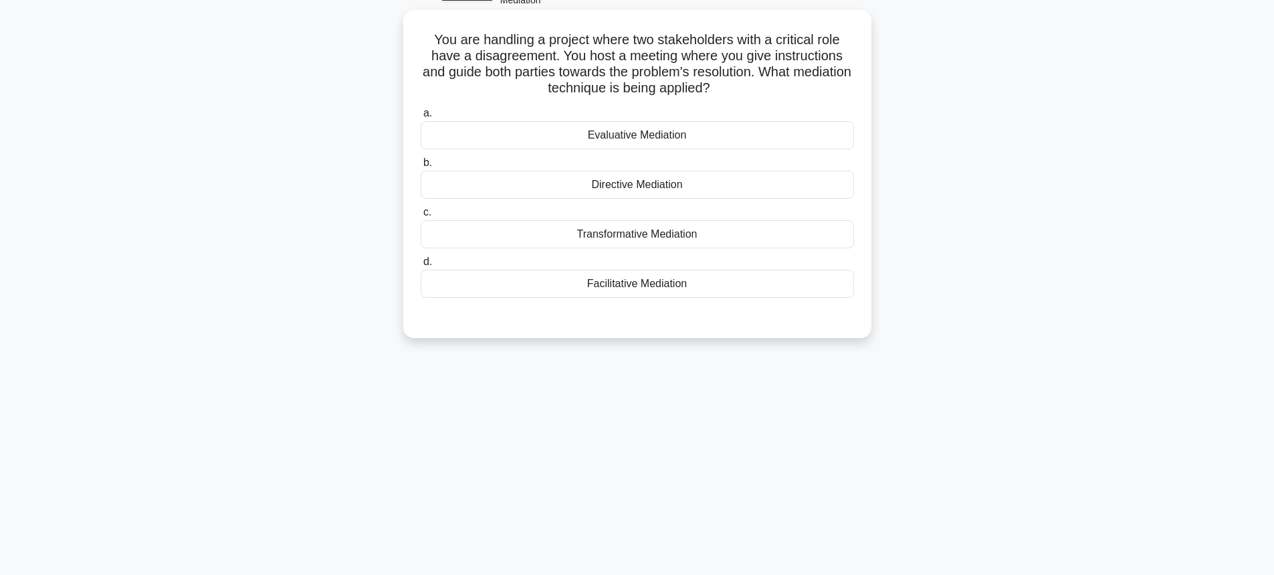
click at [662, 238] on div "Transformative Mediation" at bounding box center [637, 234] width 433 height 28
click at [421, 217] on input "c. Transformative Mediation" at bounding box center [421, 212] width 0 height 9
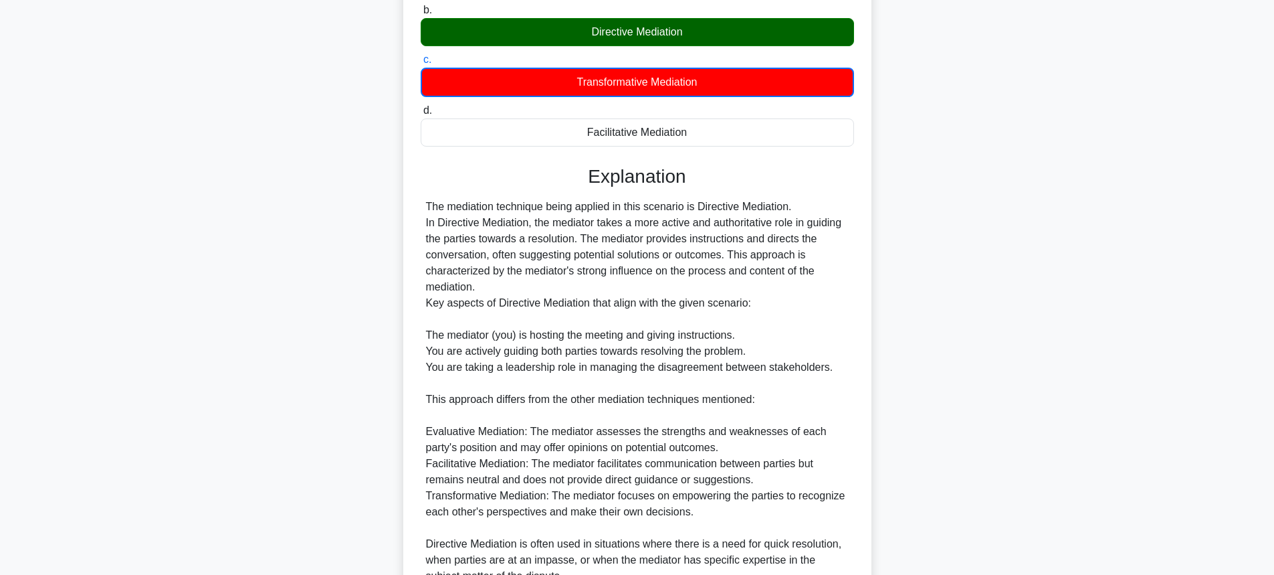
scroll to position [365, 0]
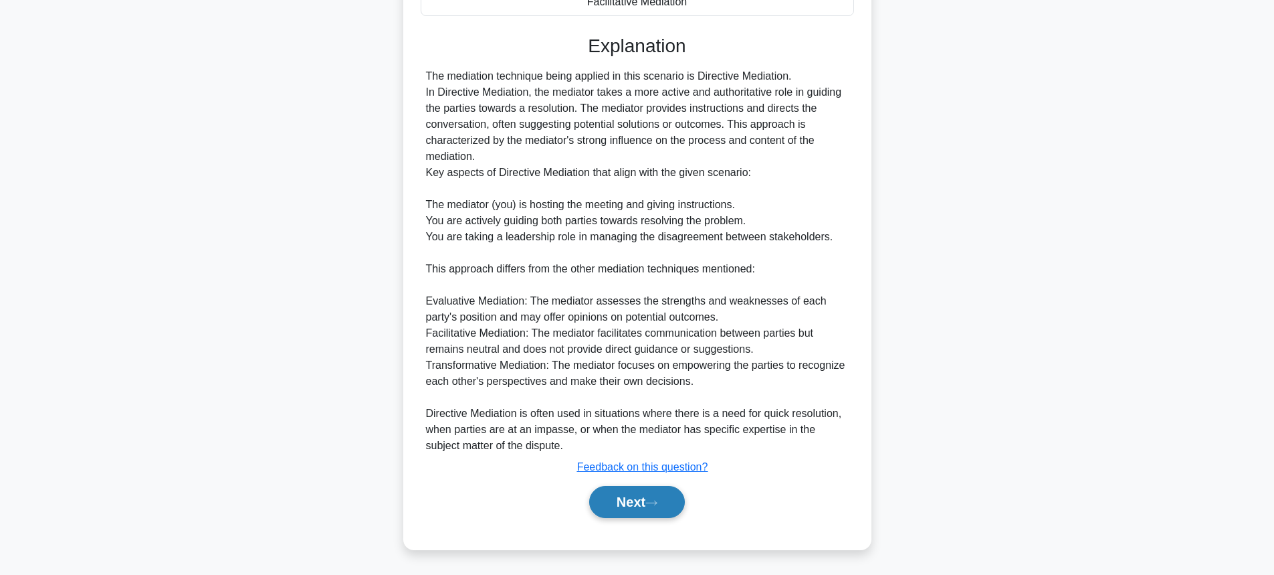
click at [672, 493] on button "Next" at bounding box center [637, 502] width 96 height 32
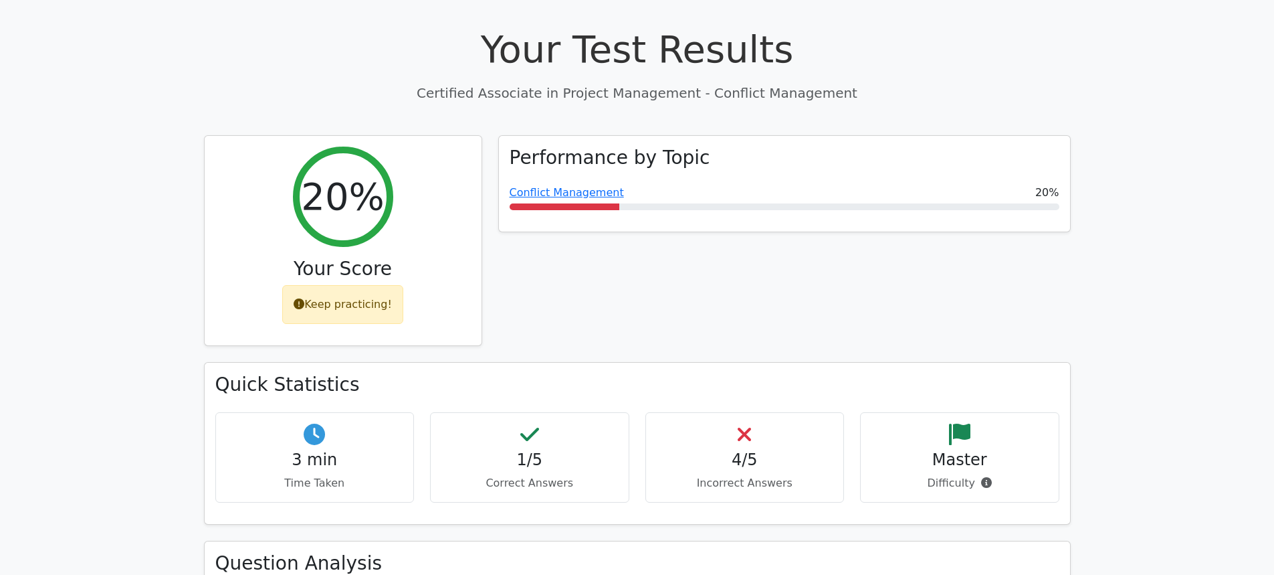
scroll to position [334, 0]
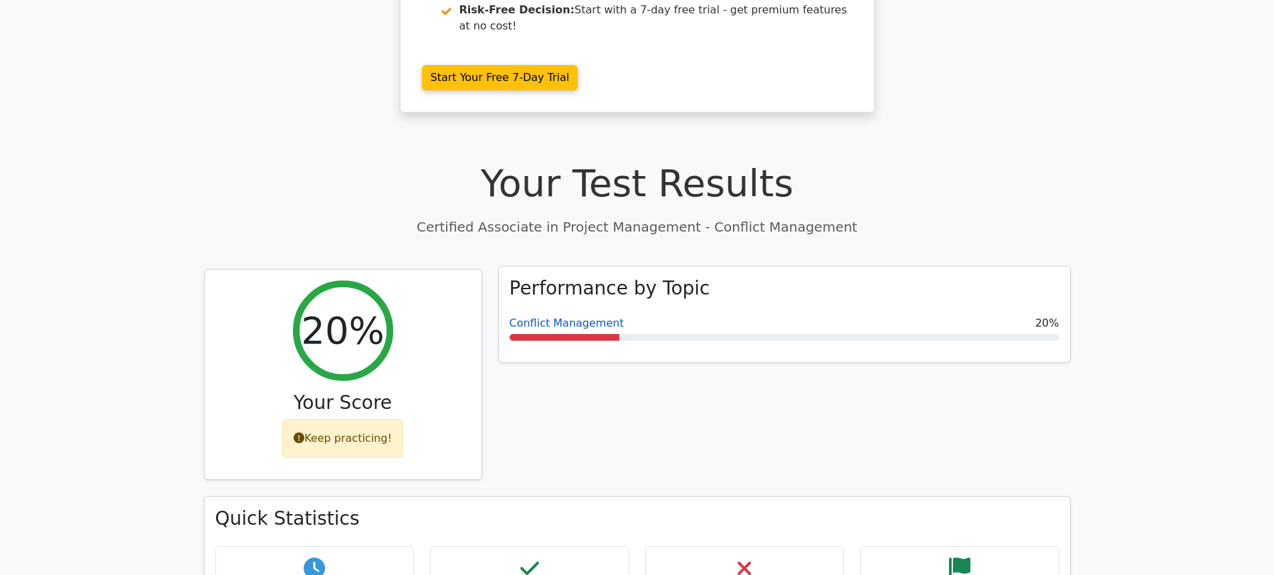
click at [579, 316] on link "Conflict Management" at bounding box center [567, 322] width 114 height 13
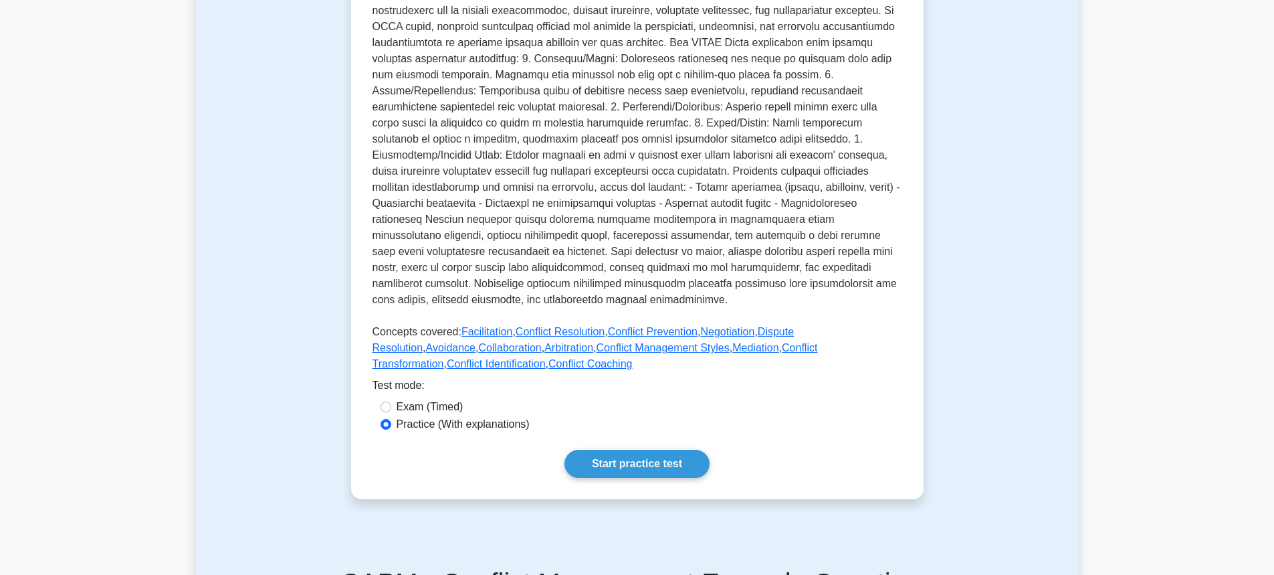
scroll to position [468, 0]
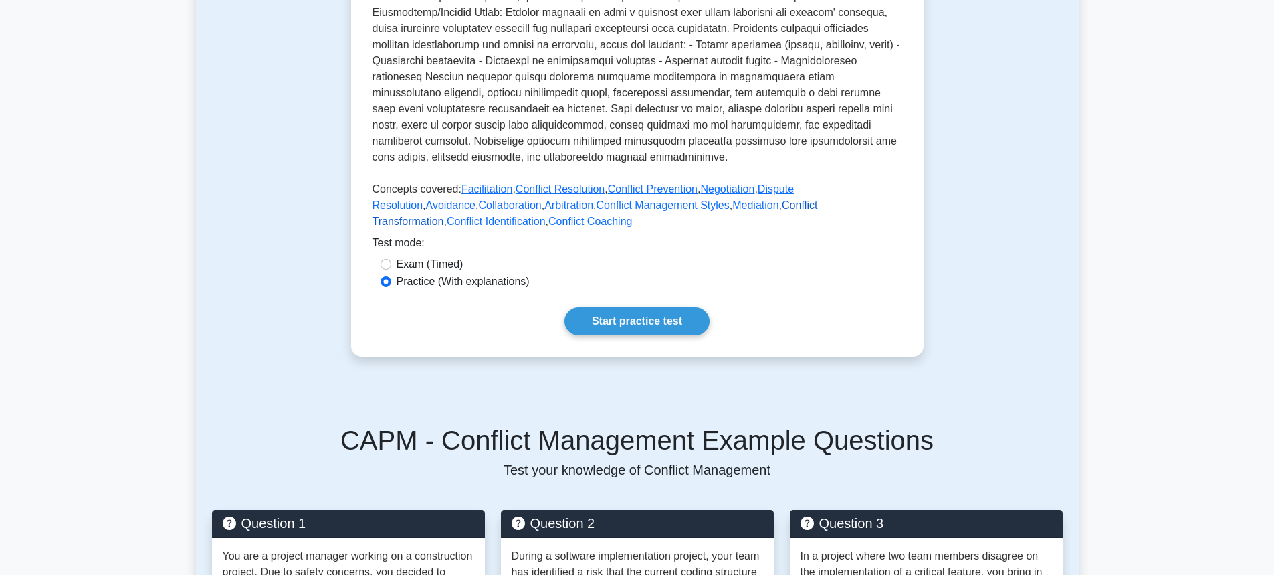
click at [748, 199] on link "Conflict Transformation" at bounding box center [595, 212] width 445 height 27
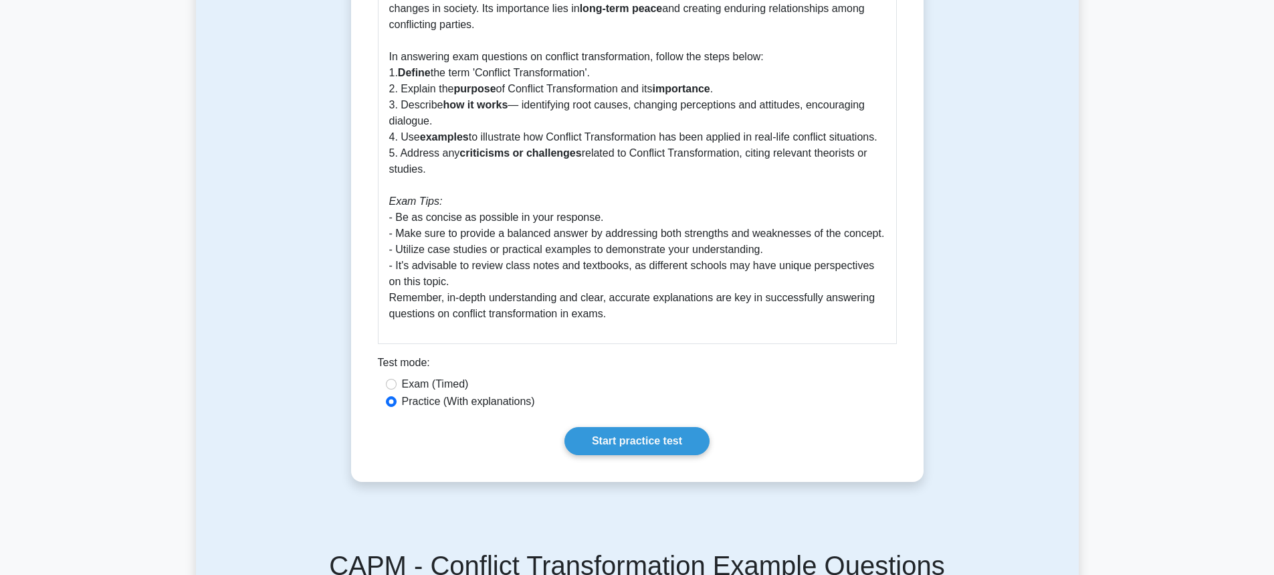
scroll to position [468, 0]
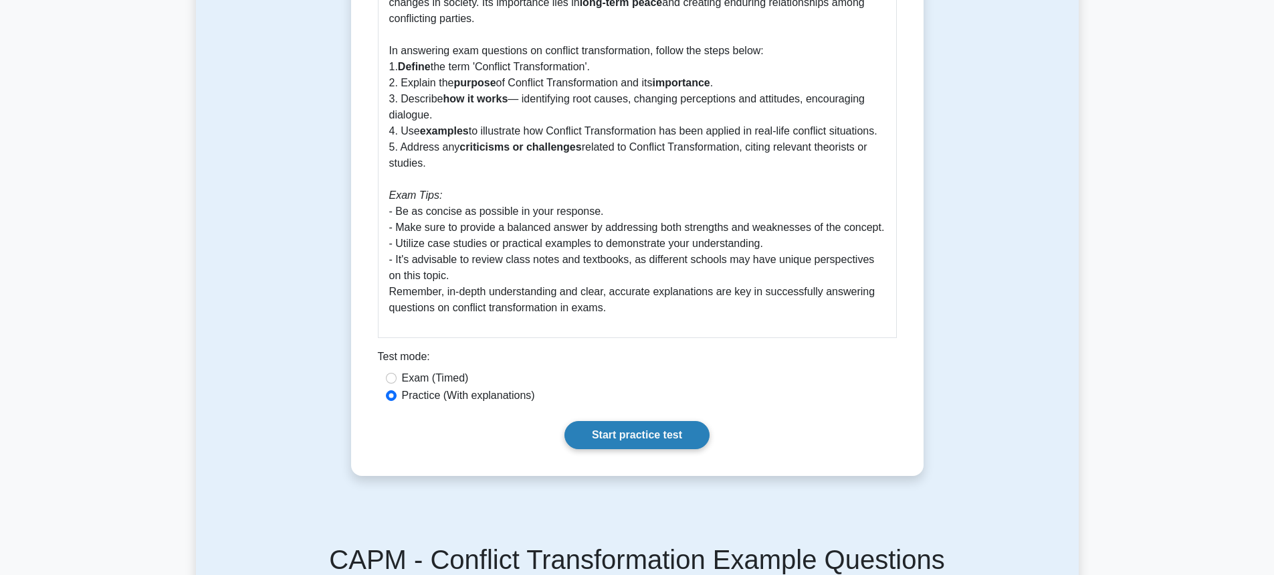
click at [607, 426] on link "Start practice test" at bounding box center [637, 435] width 145 height 28
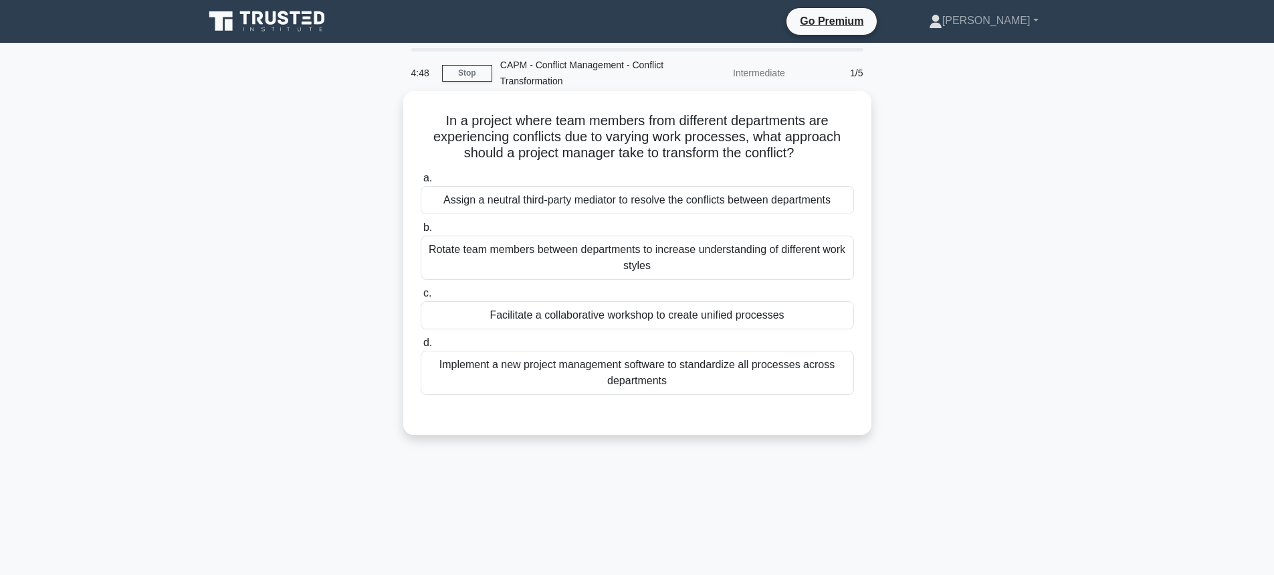
click at [609, 257] on div "Rotate team members between departments to increase understanding of different …" at bounding box center [637, 257] width 433 height 44
click at [421, 232] on input "b. Rotate team members between departments to increase understanding of differe…" at bounding box center [421, 227] width 0 height 9
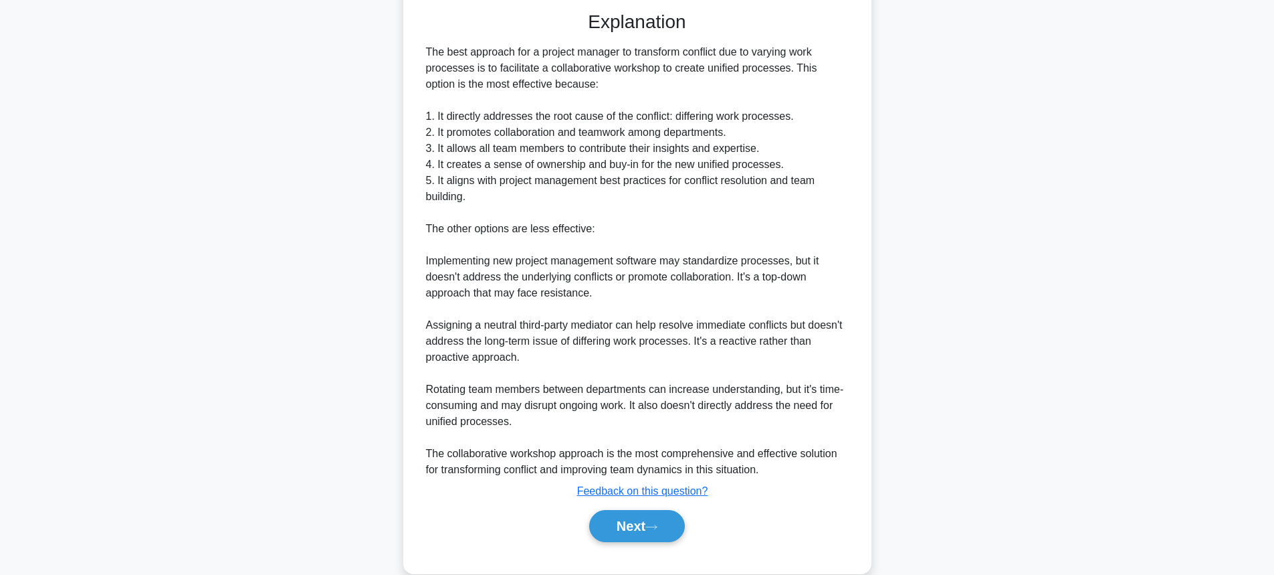
scroll to position [429, 0]
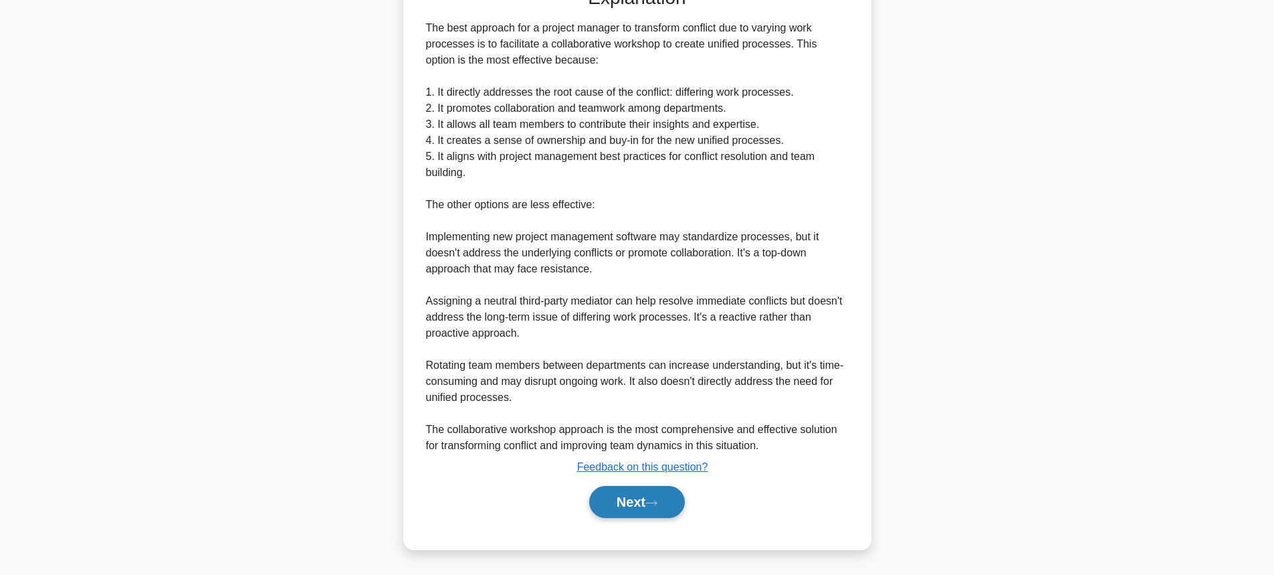
click at [626, 499] on button "Next" at bounding box center [637, 502] width 96 height 32
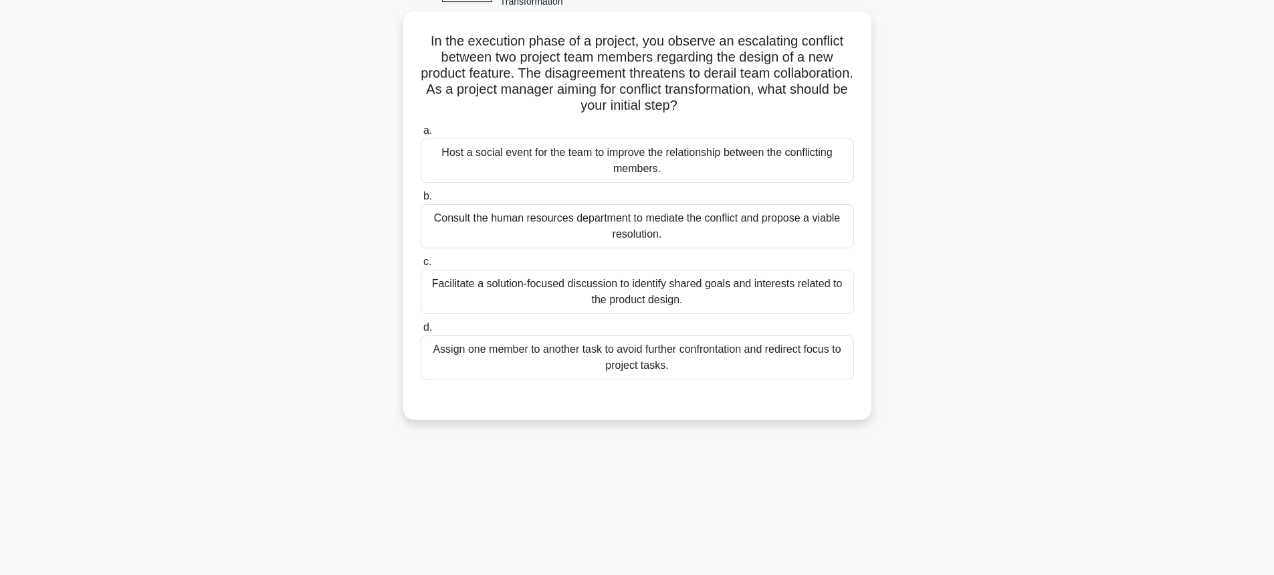
scroll to position [14, 0]
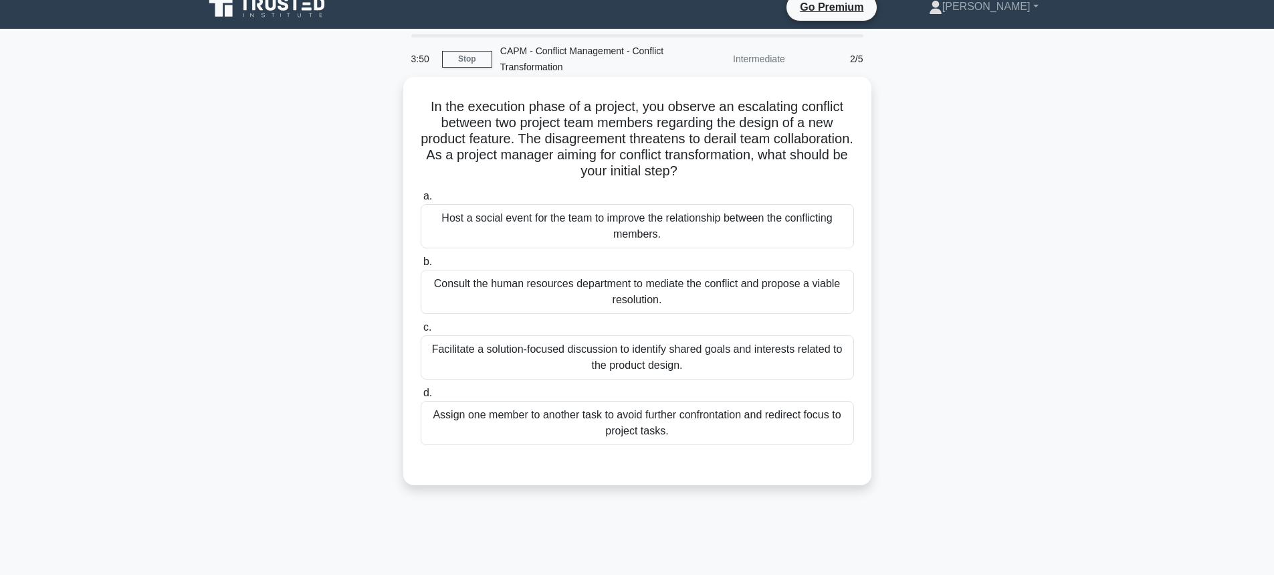
click at [506, 350] on div "Facilitate a solution-focused discussion to identify shared goals and interests…" at bounding box center [637, 357] width 433 height 44
click at [421, 332] on input "c. Facilitate a solution-focused discussion to identify shared goals and intere…" at bounding box center [421, 327] width 0 height 9
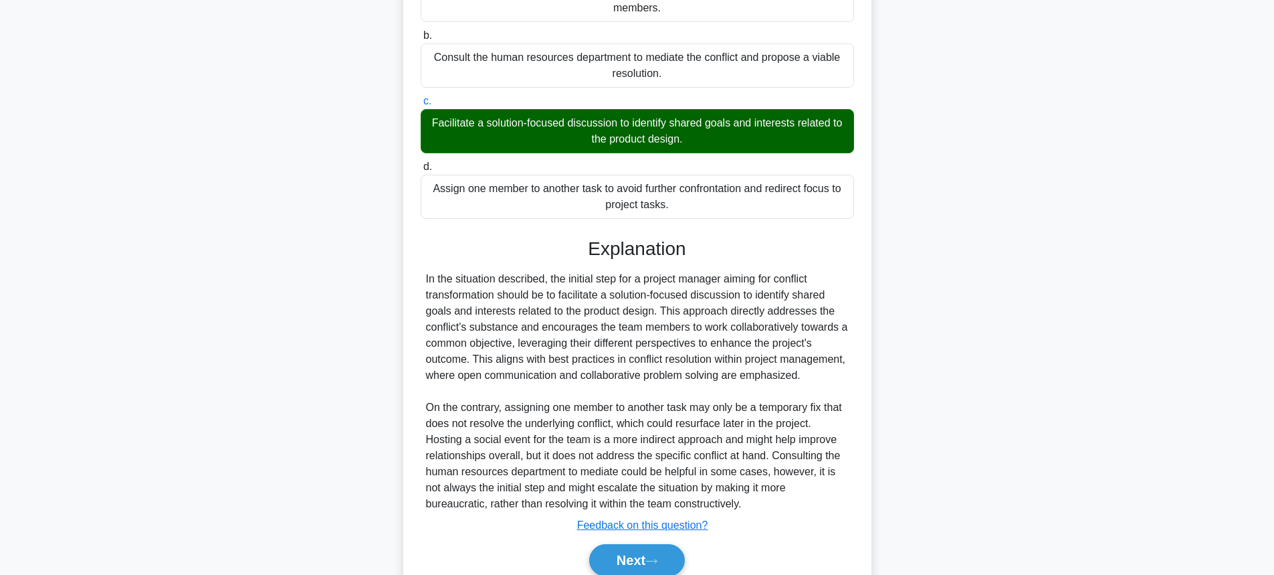
scroll to position [299, 0]
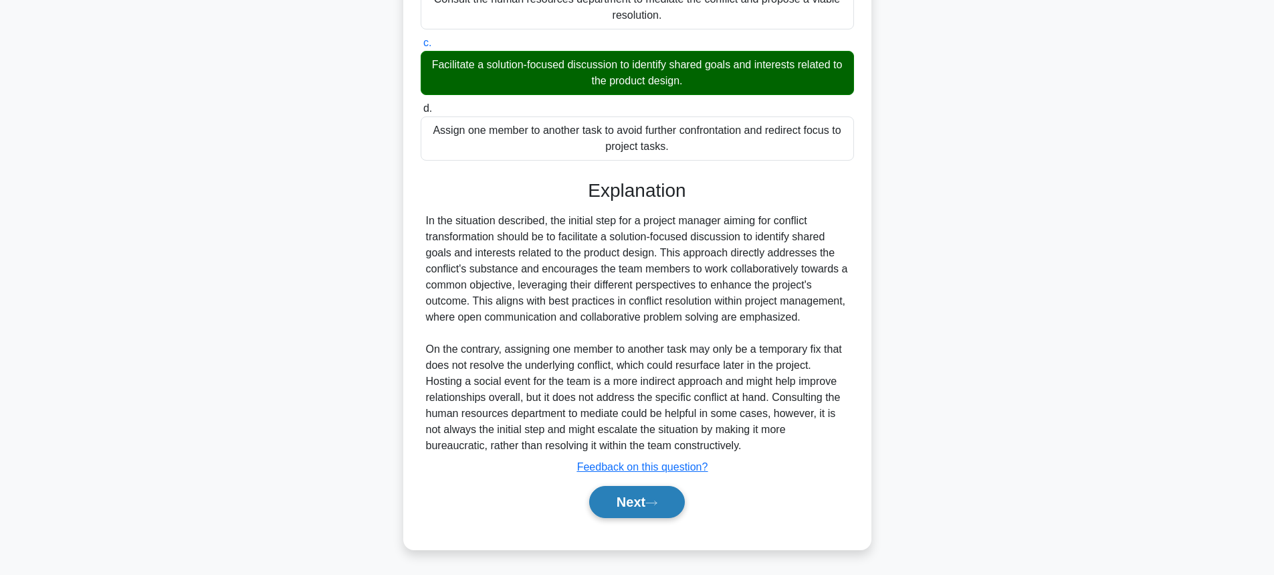
click at [651, 508] on button "Next" at bounding box center [637, 502] width 96 height 32
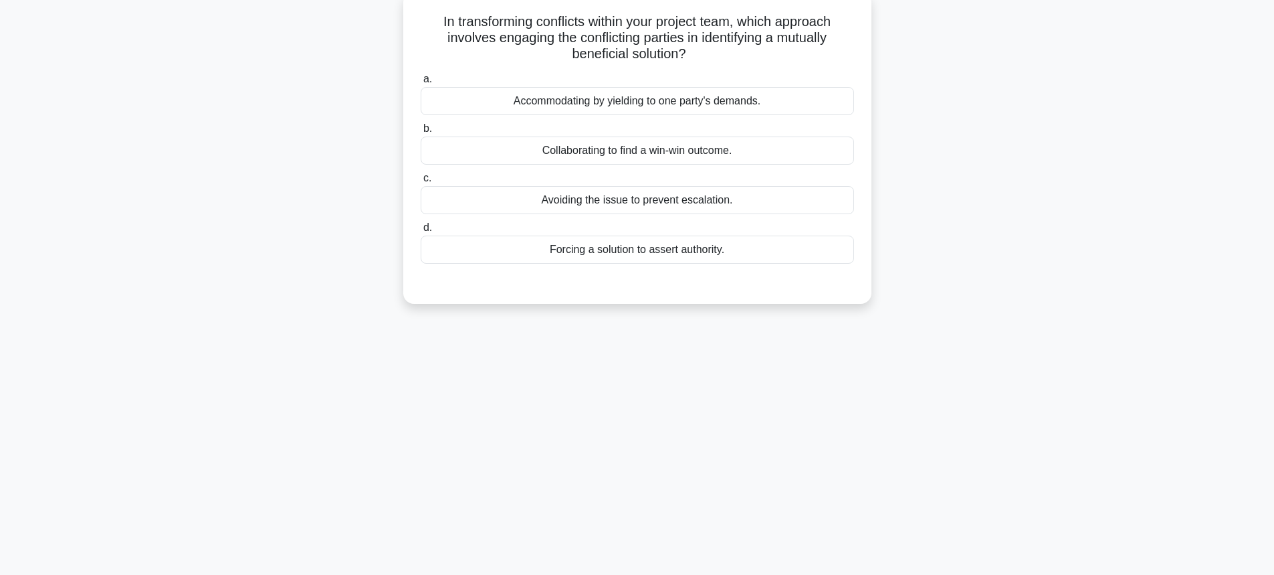
scroll to position [14, 0]
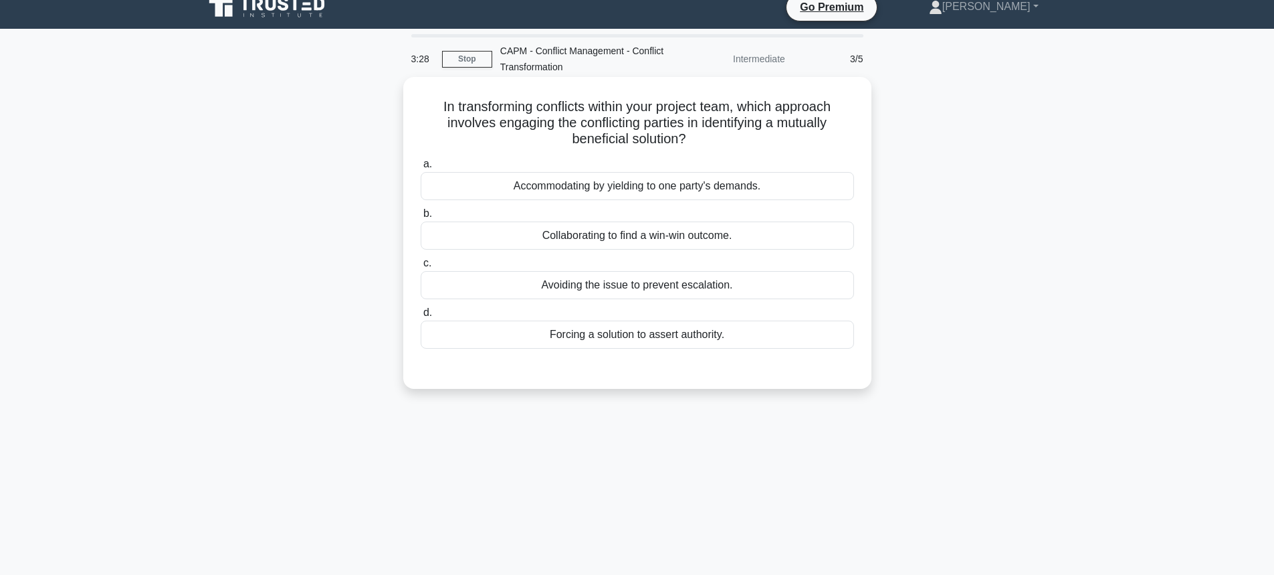
click at [664, 237] on div "Collaborating to find a win-win outcome." at bounding box center [637, 235] width 433 height 28
click at [421, 218] on input "b. Collaborating to find a win-win outcome." at bounding box center [421, 213] width 0 height 9
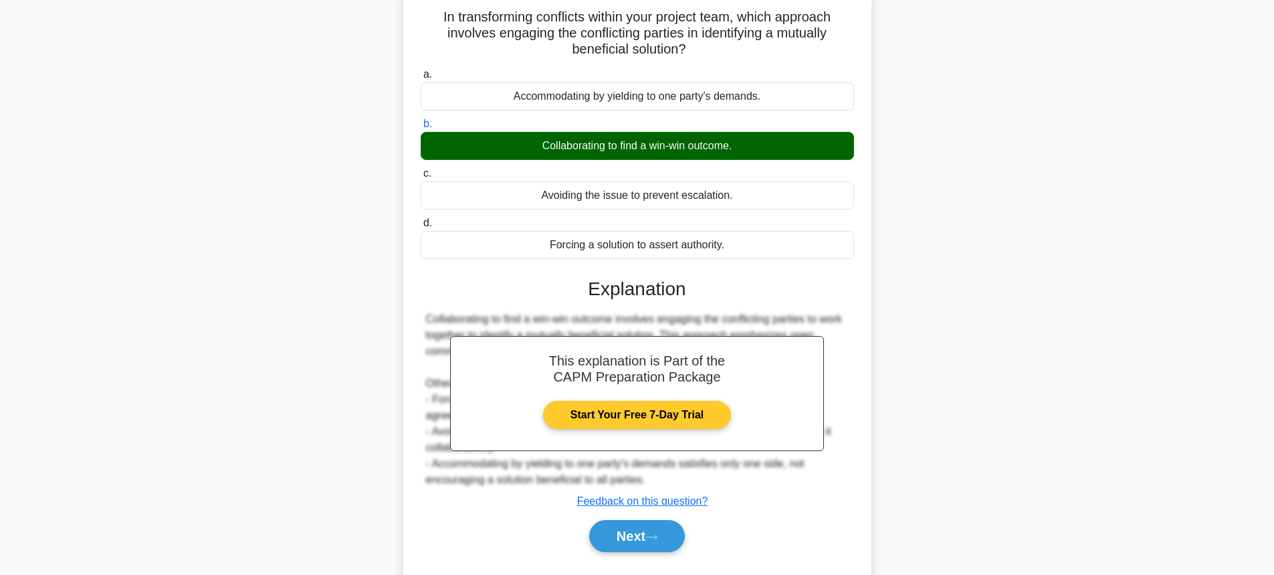
scroll to position [148, 0]
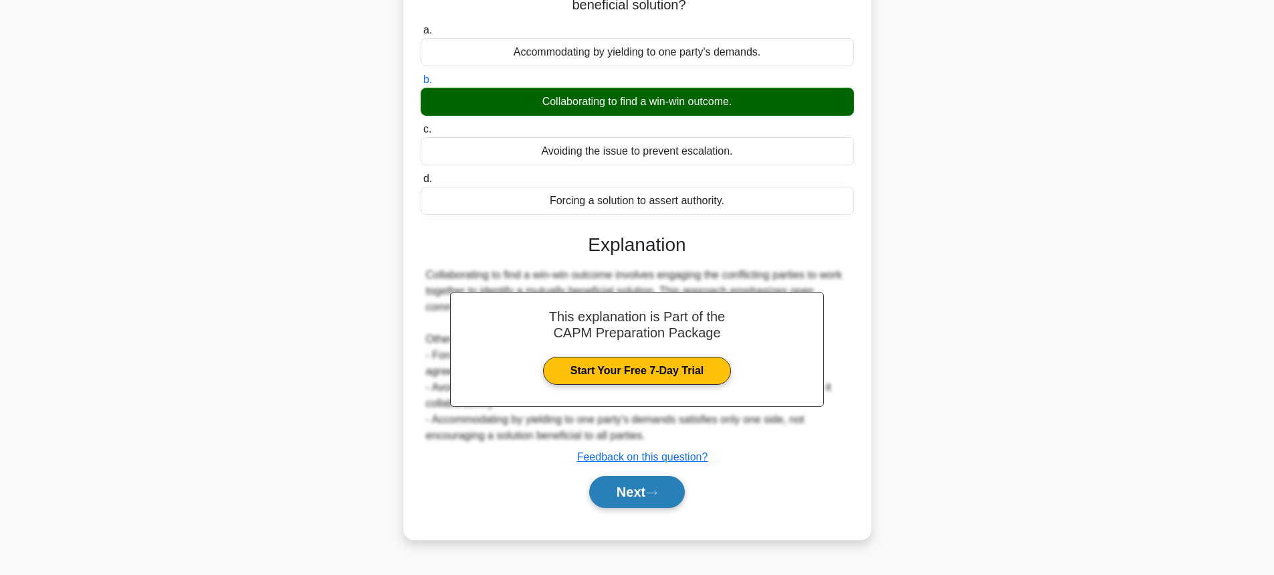
click at [641, 504] on button "Next" at bounding box center [637, 492] width 96 height 32
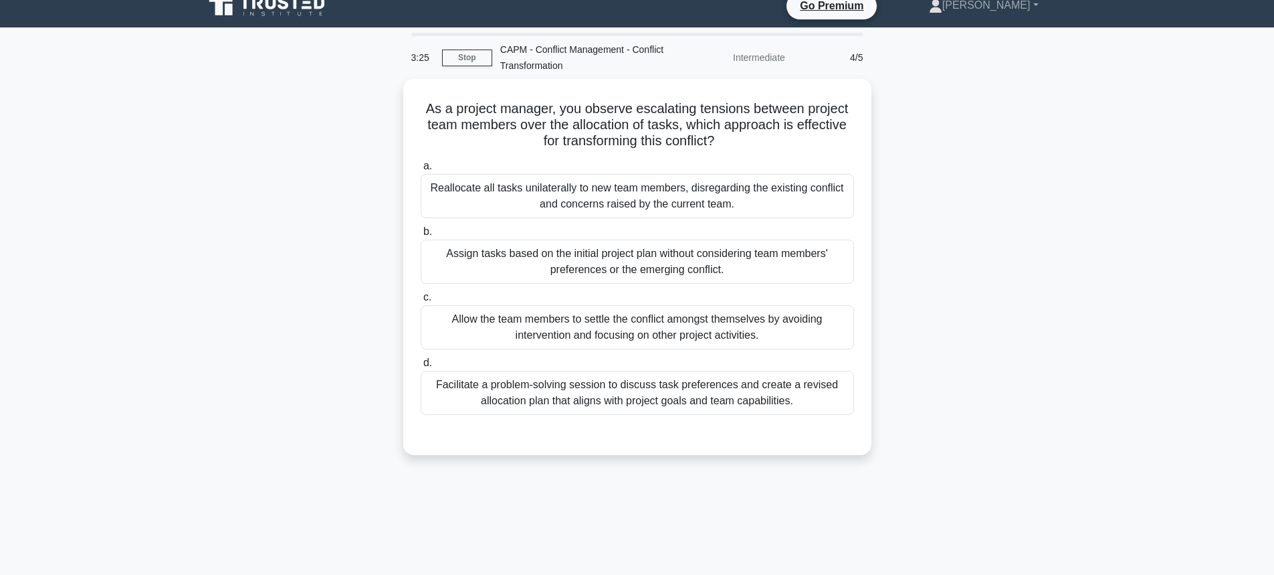
scroll to position [14, 0]
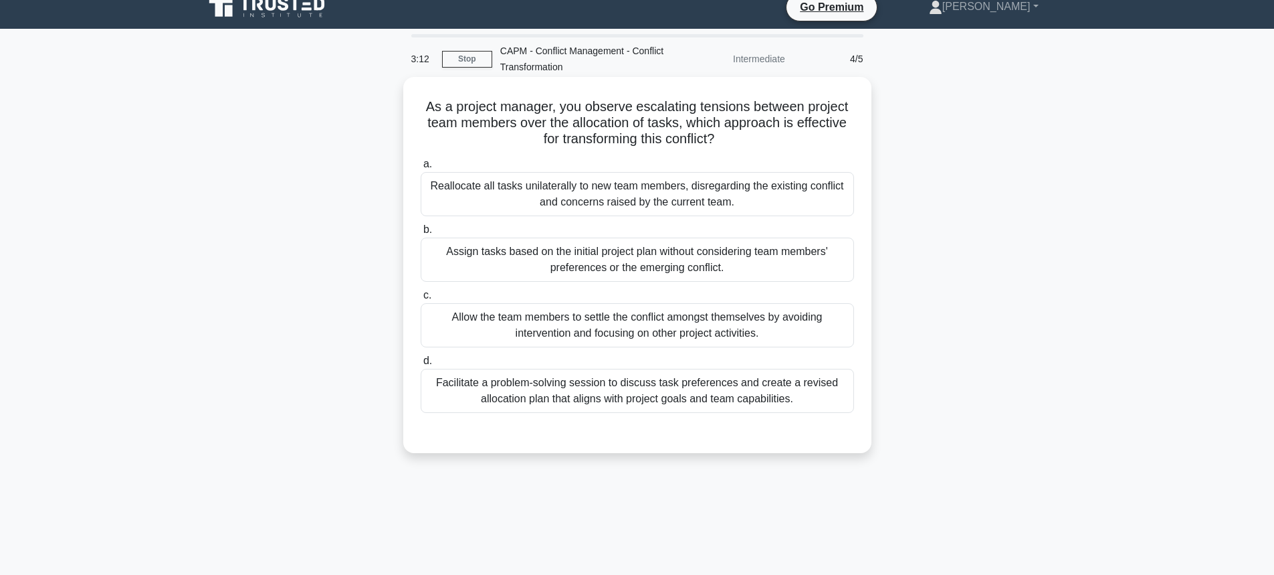
click at [593, 396] on div "Facilitate a problem-solving session to discuss task preferences and create a r…" at bounding box center [637, 391] width 433 height 44
click at [421, 365] on input "d. Facilitate a problem-solving session to discuss task preferences and create …" at bounding box center [421, 361] width 0 height 9
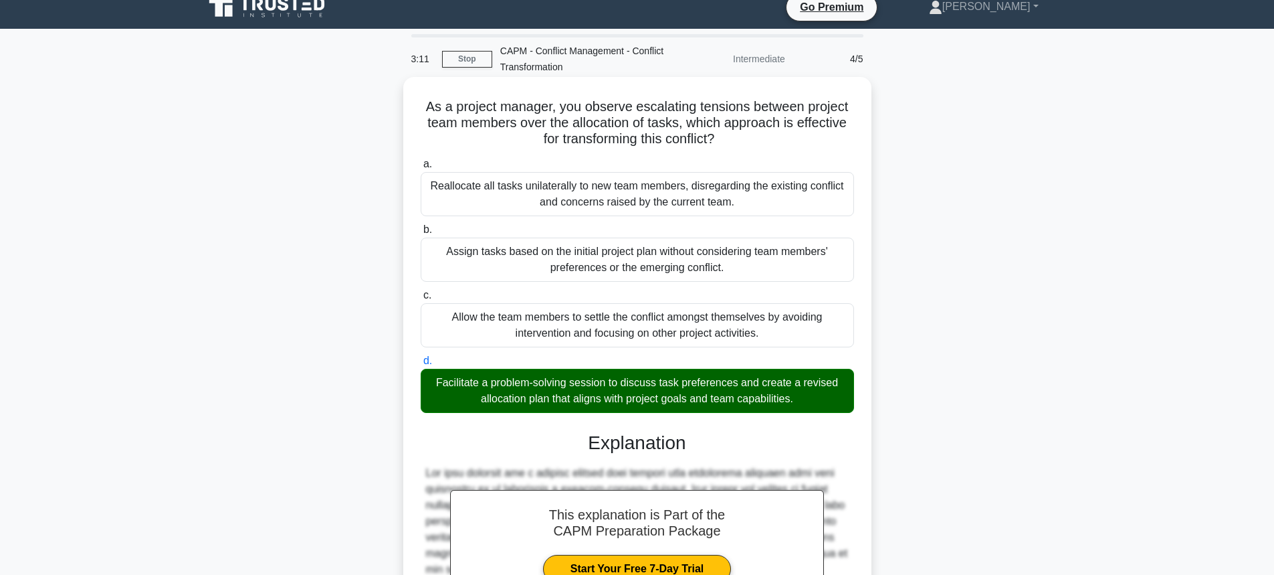
scroll to position [267, 0]
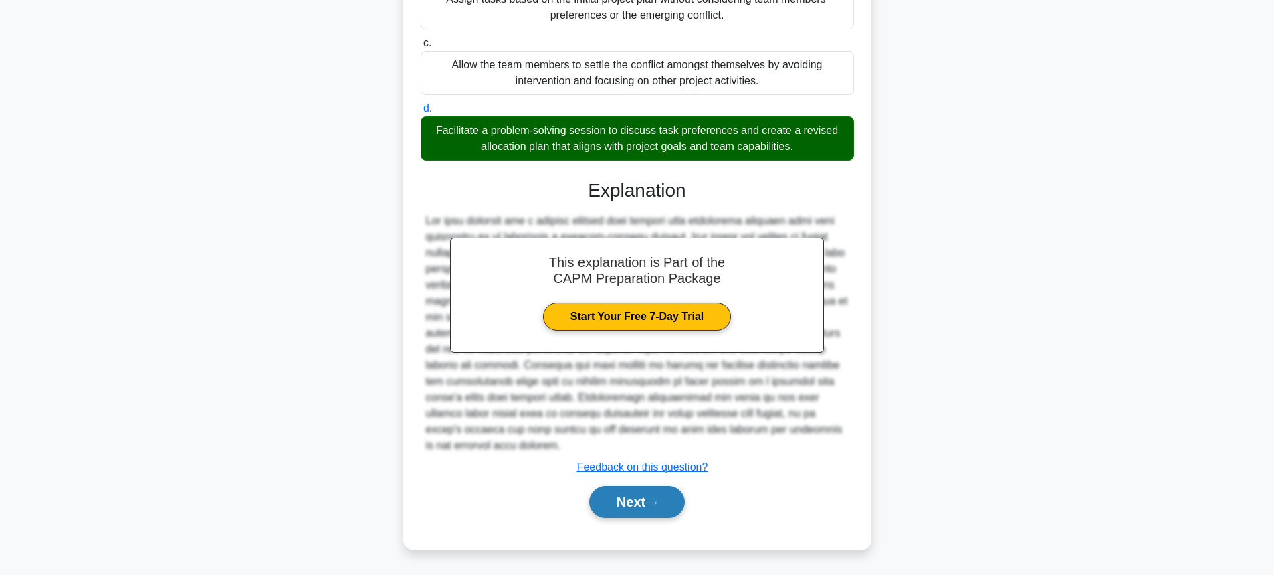
click at [639, 506] on button "Next" at bounding box center [637, 502] width 96 height 32
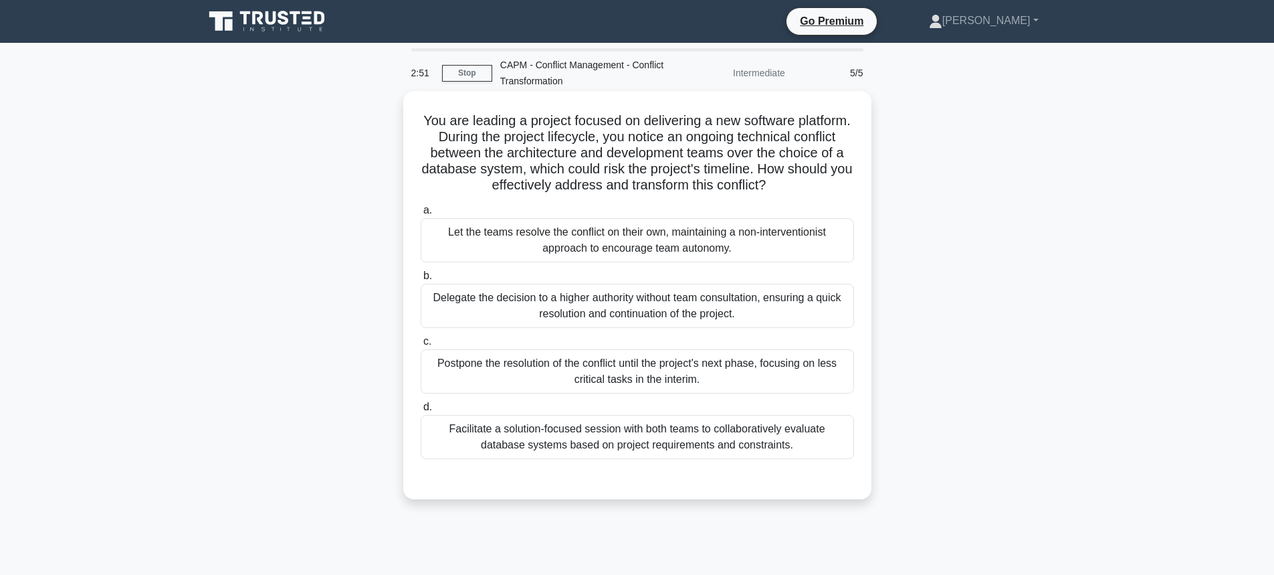
scroll to position [67, 0]
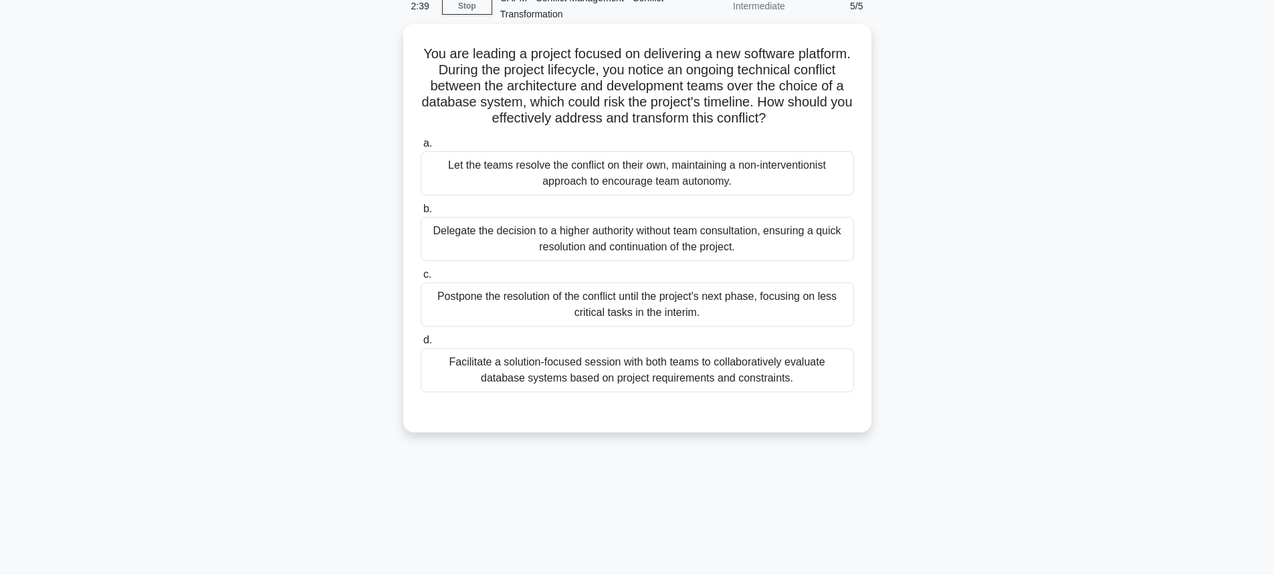
click at [622, 373] on div "Facilitate a solution-focused session with both teams to collaboratively evalua…" at bounding box center [637, 370] width 433 height 44
click at [421, 344] on input "d. Facilitate a solution-focused session with both teams to collaboratively eva…" at bounding box center [421, 340] width 0 height 9
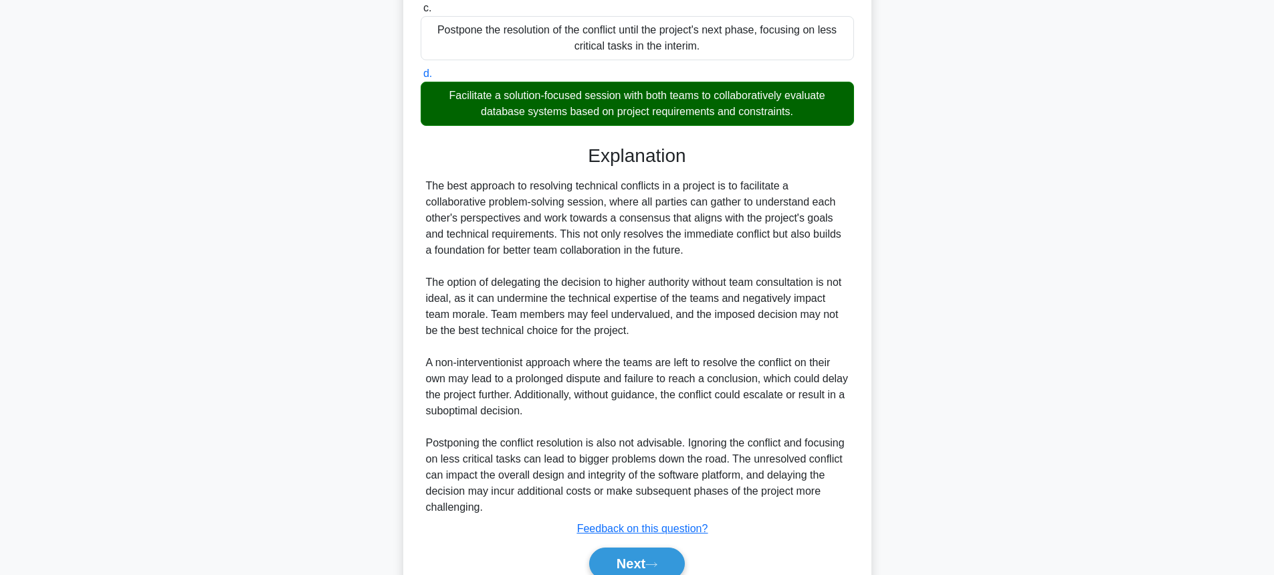
scroll to position [395, 0]
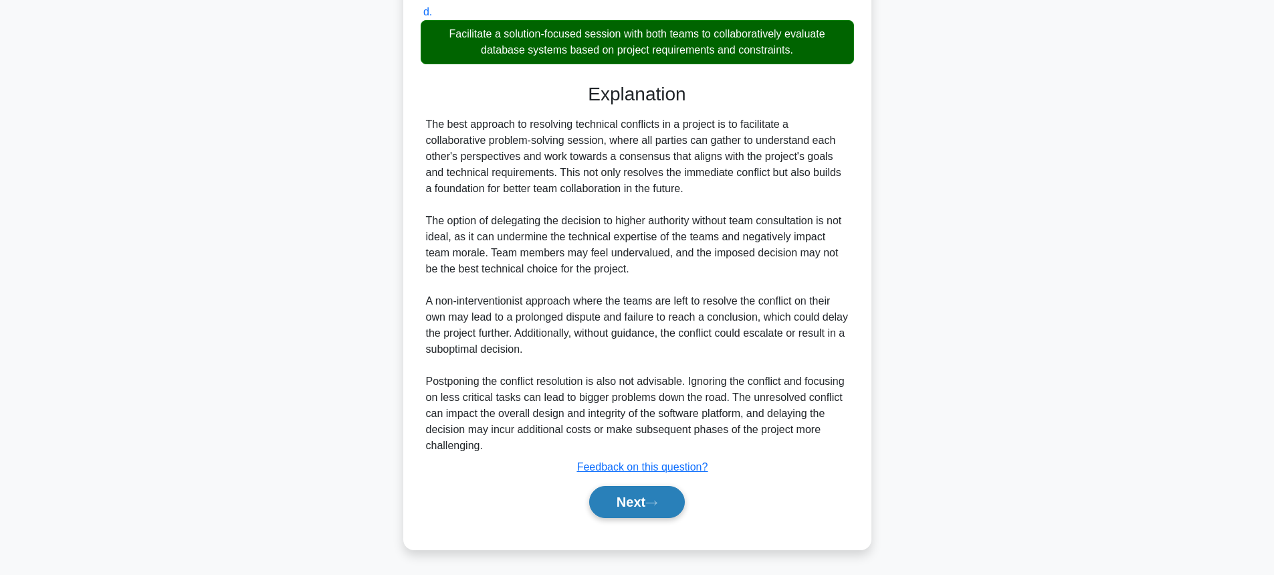
click at [642, 494] on button "Next" at bounding box center [637, 502] width 96 height 32
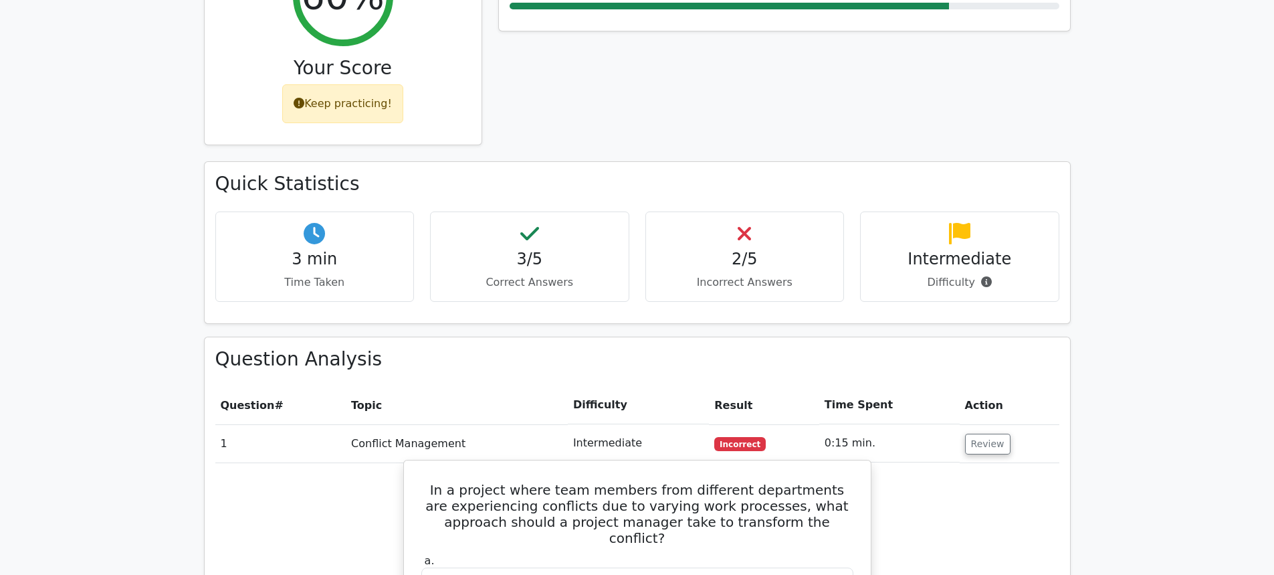
scroll to position [401, 0]
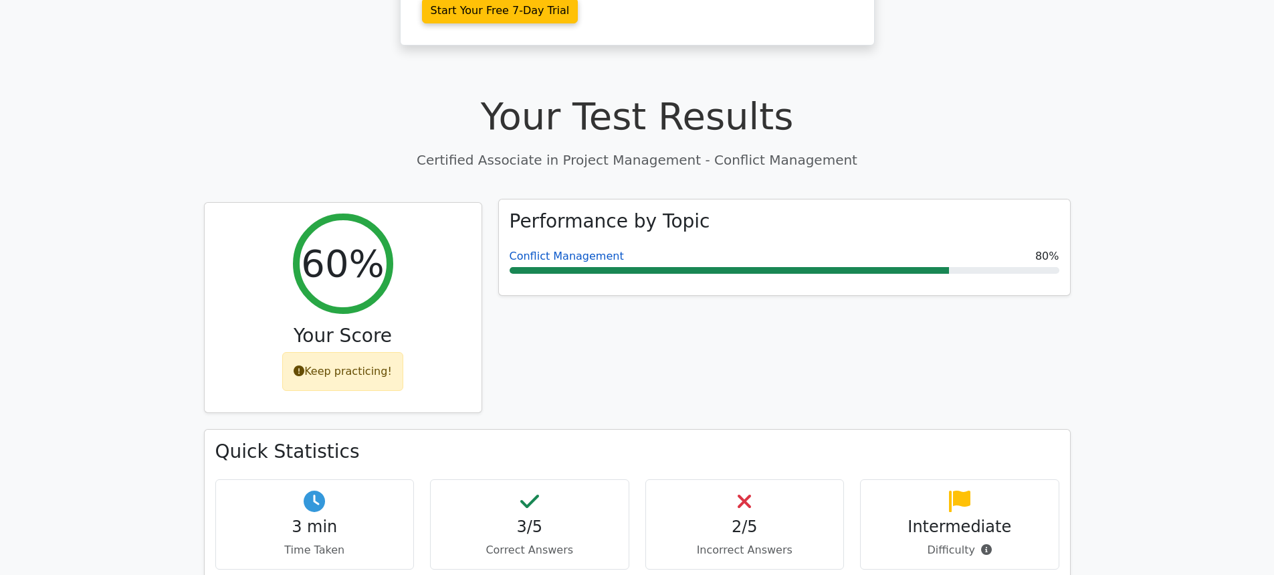
click at [577, 249] on link "Conflict Management" at bounding box center [567, 255] width 114 height 13
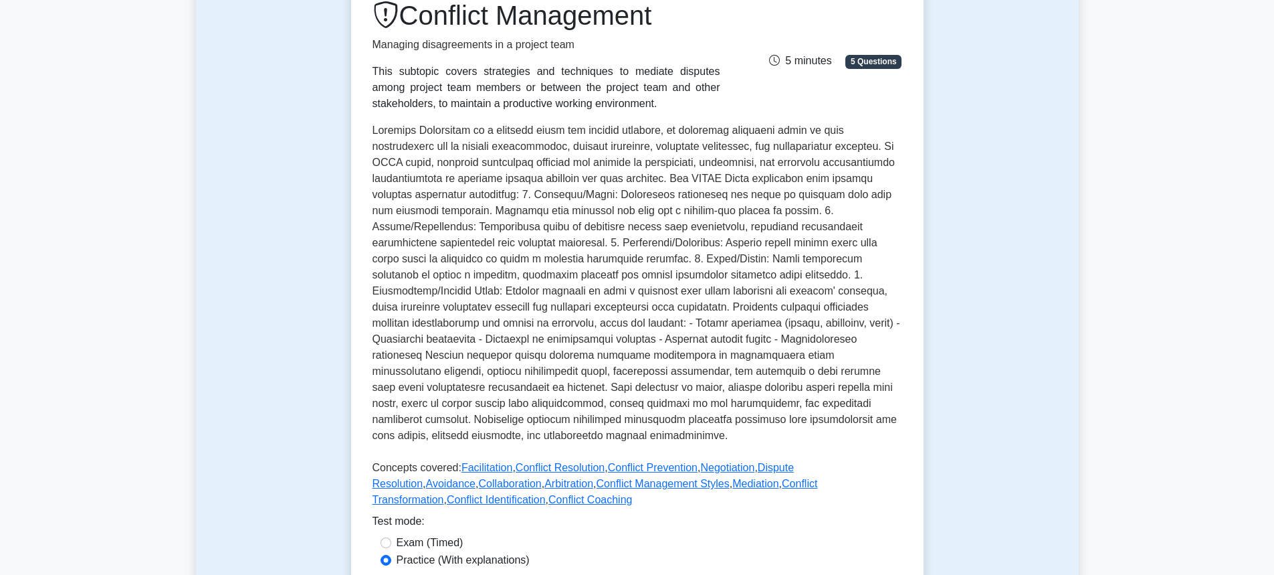
scroll to position [334, 0]
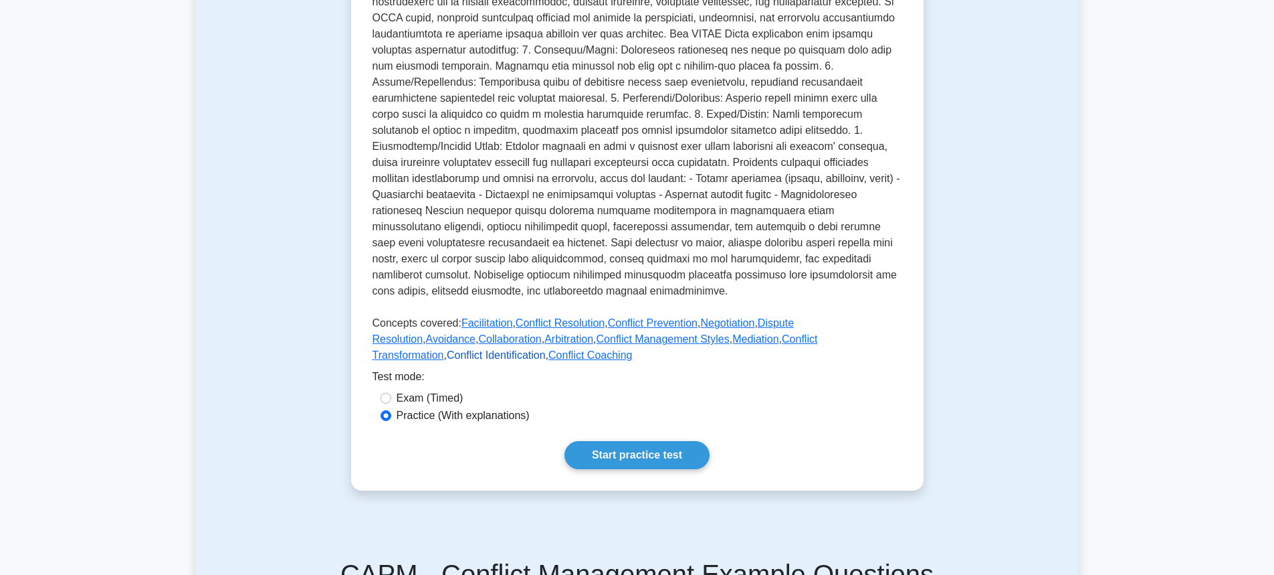
click at [546, 349] on link "Conflict Identification" at bounding box center [496, 354] width 99 height 11
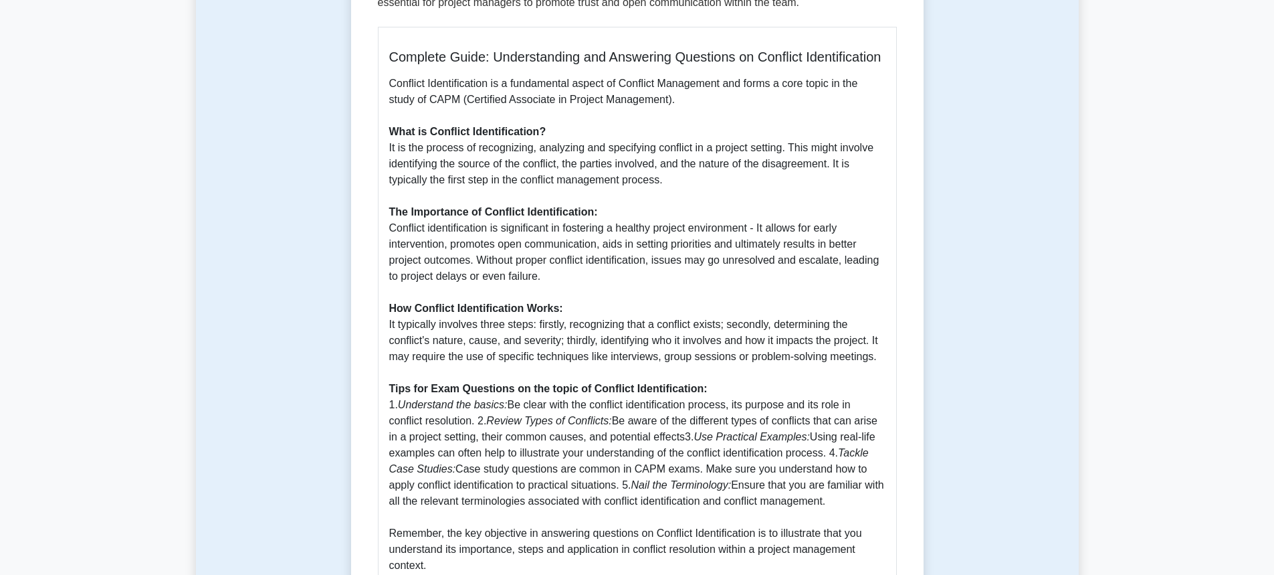
scroll to position [468, 0]
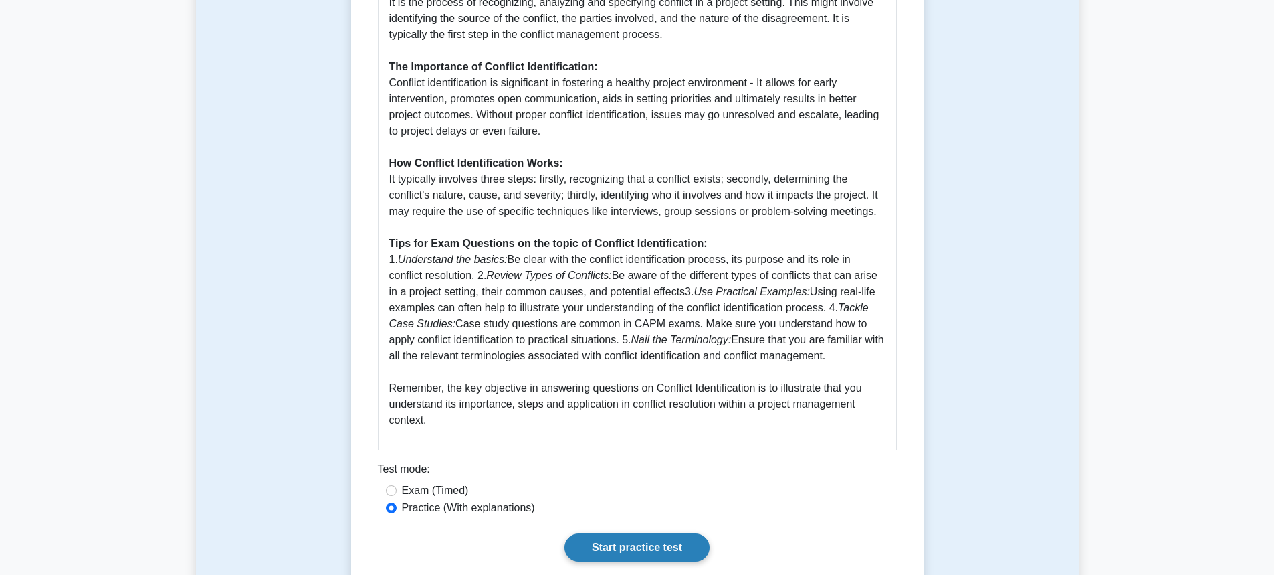
click at [643, 558] on link "Start practice test" at bounding box center [637, 547] width 145 height 28
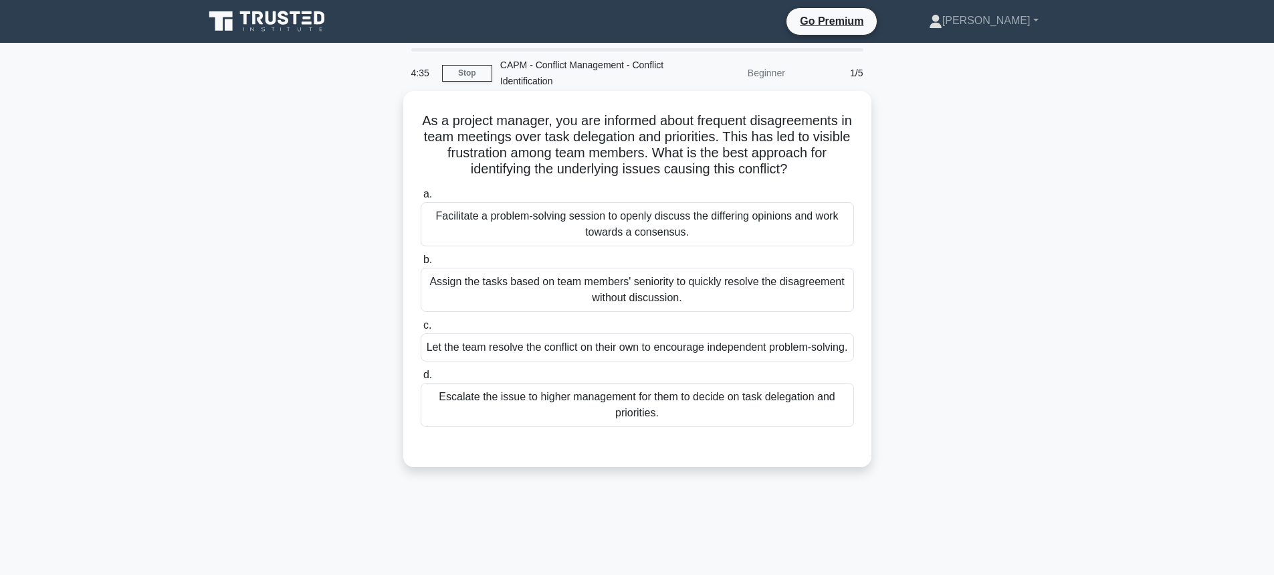
click at [658, 211] on div "Facilitate a problem-solving session to openly discuss the differing opinions a…" at bounding box center [637, 224] width 433 height 44
click at [421, 199] on input "a. Facilitate a problem-solving session to openly discuss the differing opinion…" at bounding box center [421, 194] width 0 height 9
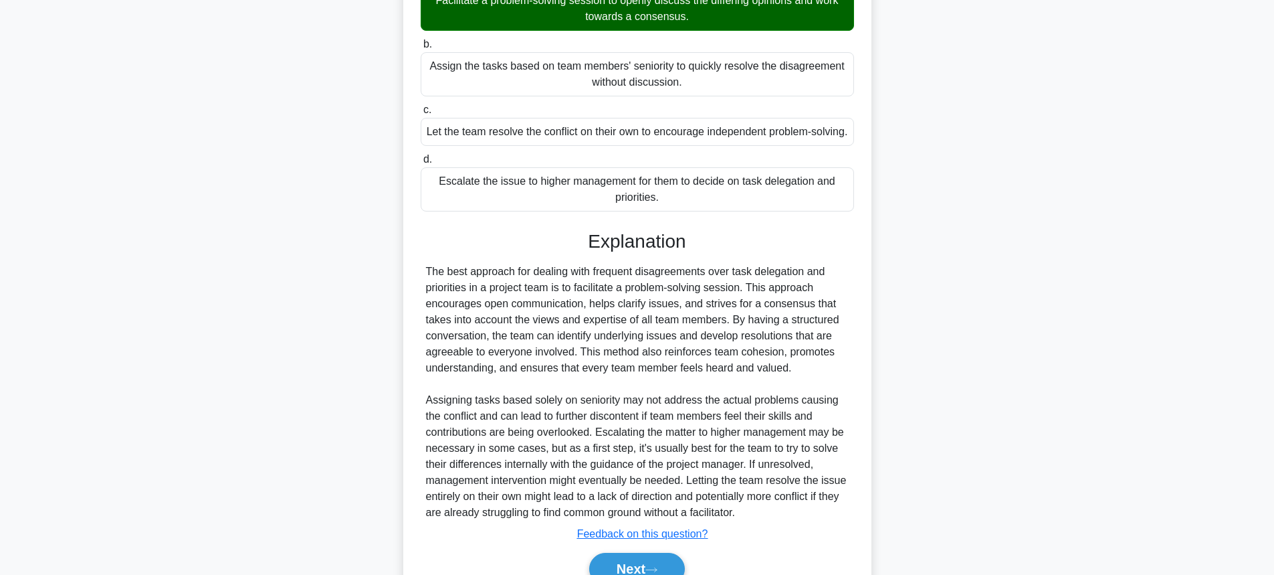
scroll to position [299, 0]
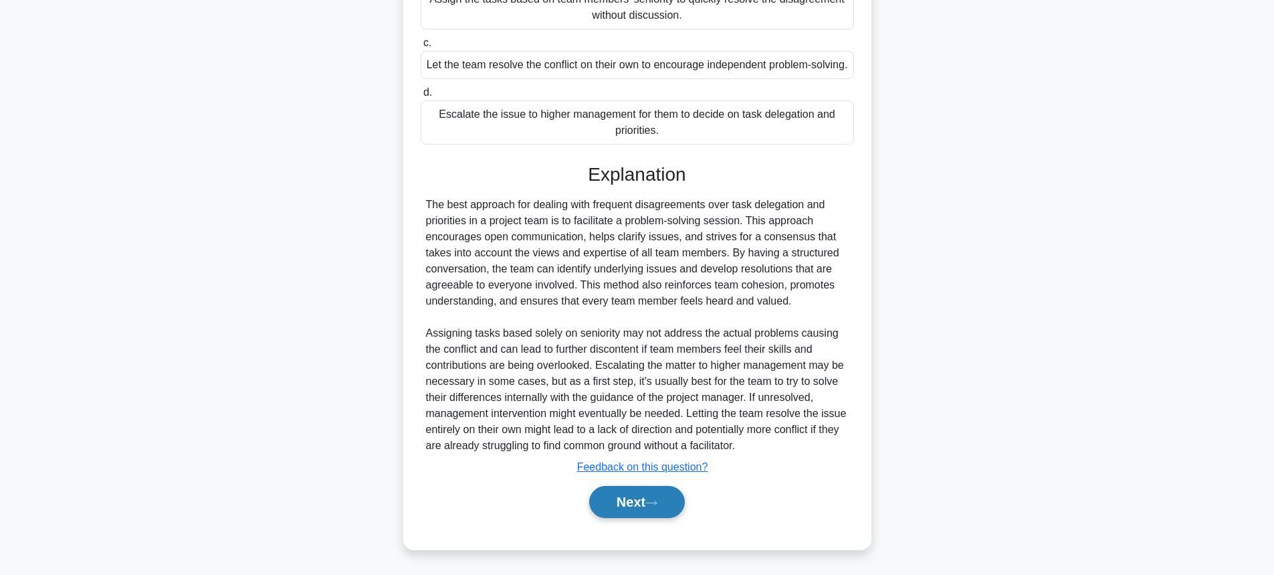
click at [620, 503] on button "Next" at bounding box center [637, 502] width 96 height 32
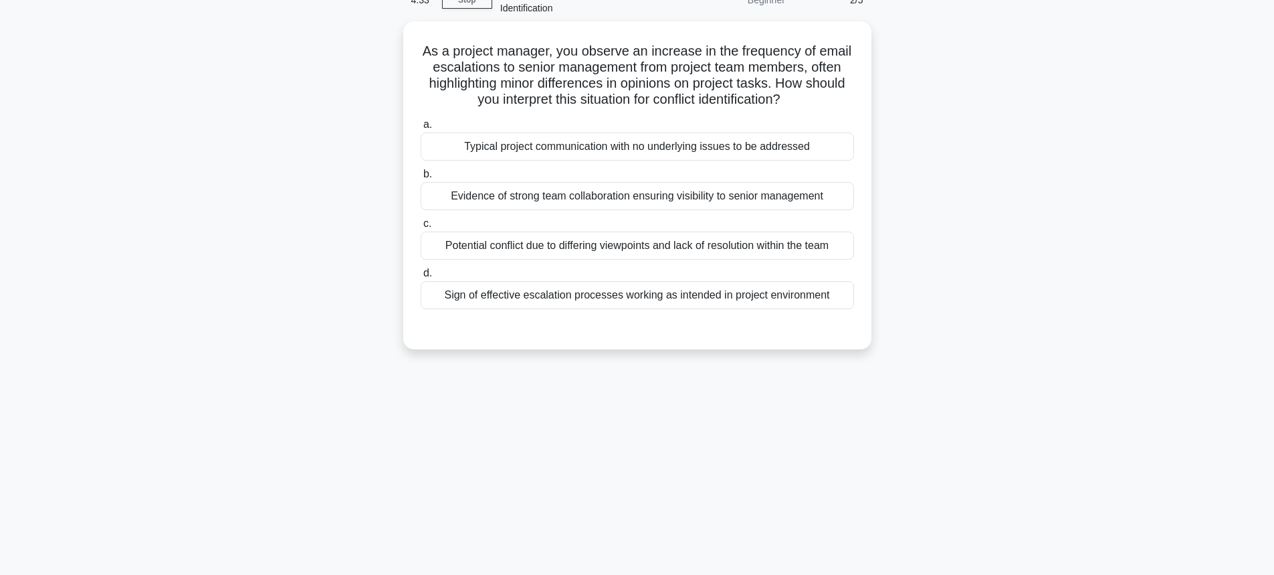
scroll to position [0, 0]
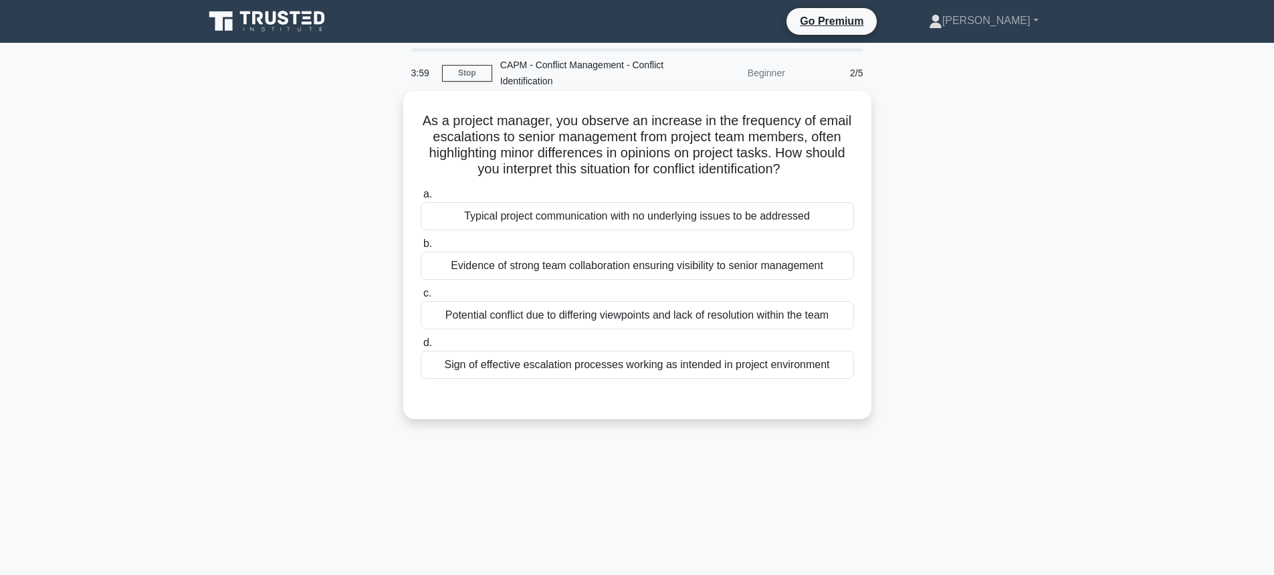
click at [562, 319] on div "Potential conflict due to differing viewpoints and lack of resolution within th…" at bounding box center [637, 315] width 433 height 28
click at [421, 298] on input "c. Potential conflict due to differing viewpoints and lack of resolution within…" at bounding box center [421, 293] width 0 height 9
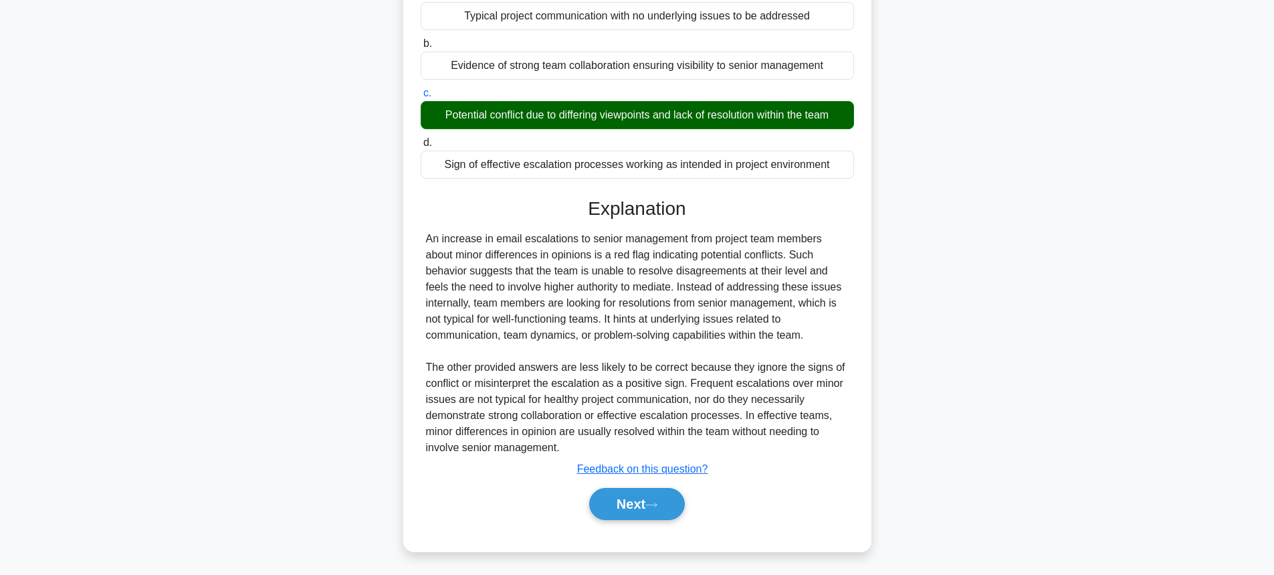
scroll to position [203, 0]
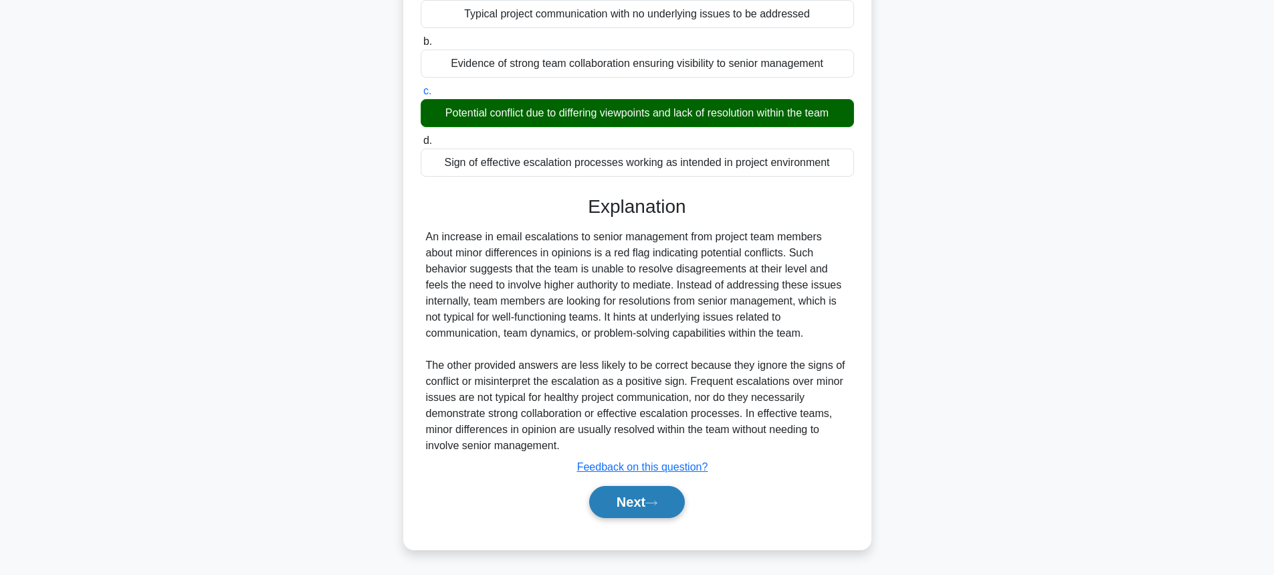
click at [632, 496] on button "Next" at bounding box center [637, 502] width 96 height 32
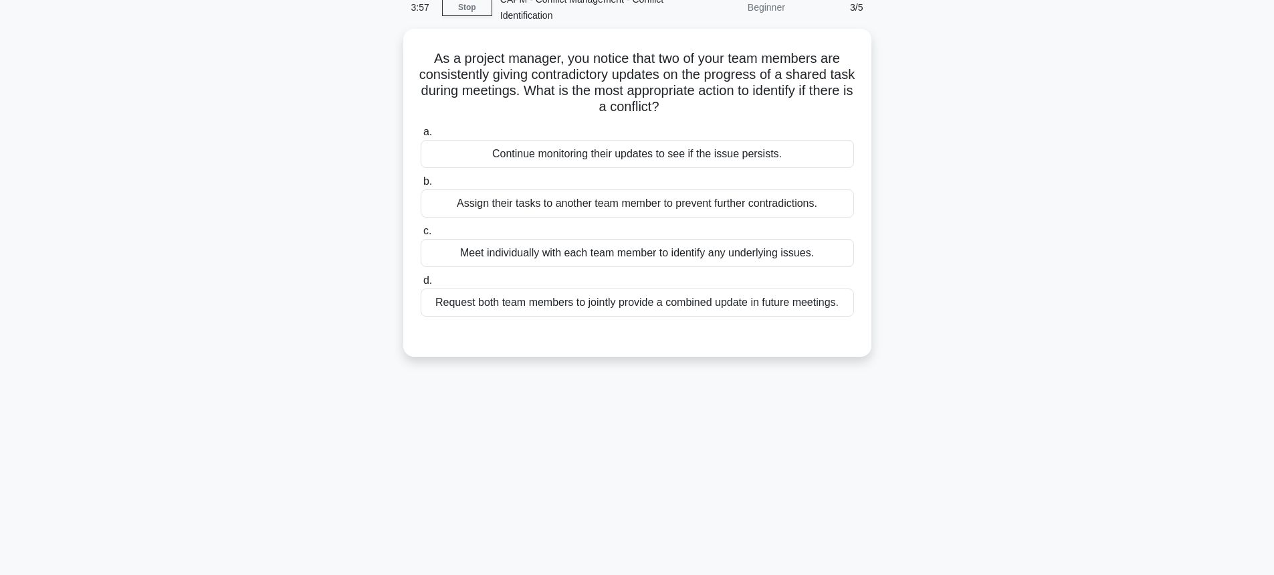
scroll to position [0, 0]
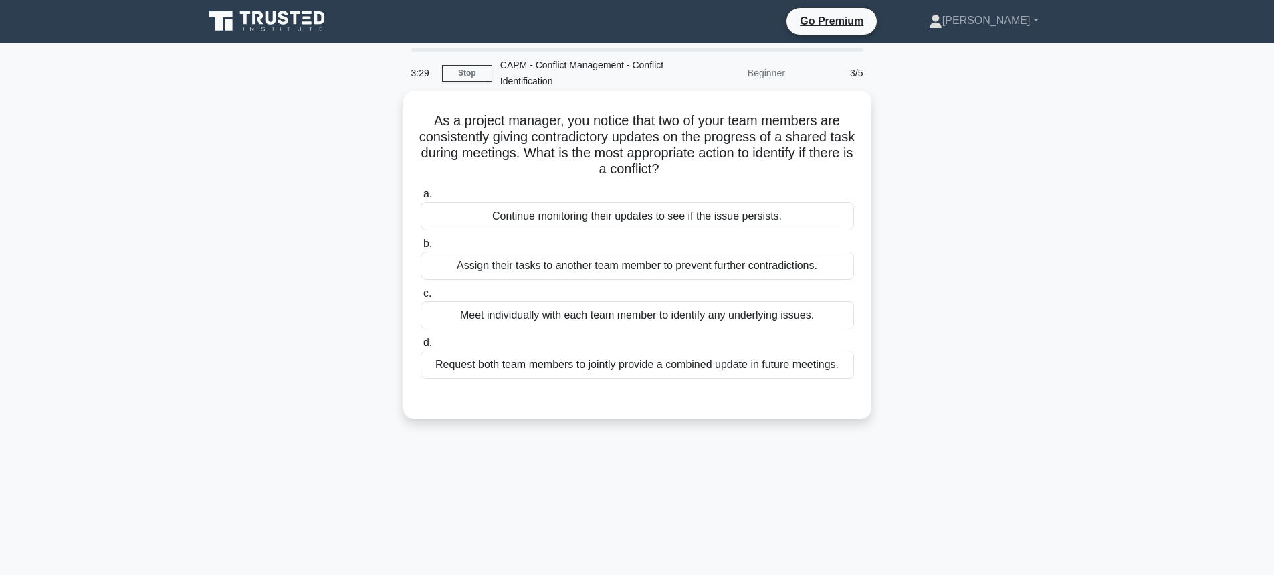
click at [536, 362] on div "Request both team members to jointly provide a combined update in future meetin…" at bounding box center [637, 364] width 433 height 28
click at [421, 347] on input "d. Request both team members to jointly provide a combined update in future mee…" at bounding box center [421, 342] width 0 height 9
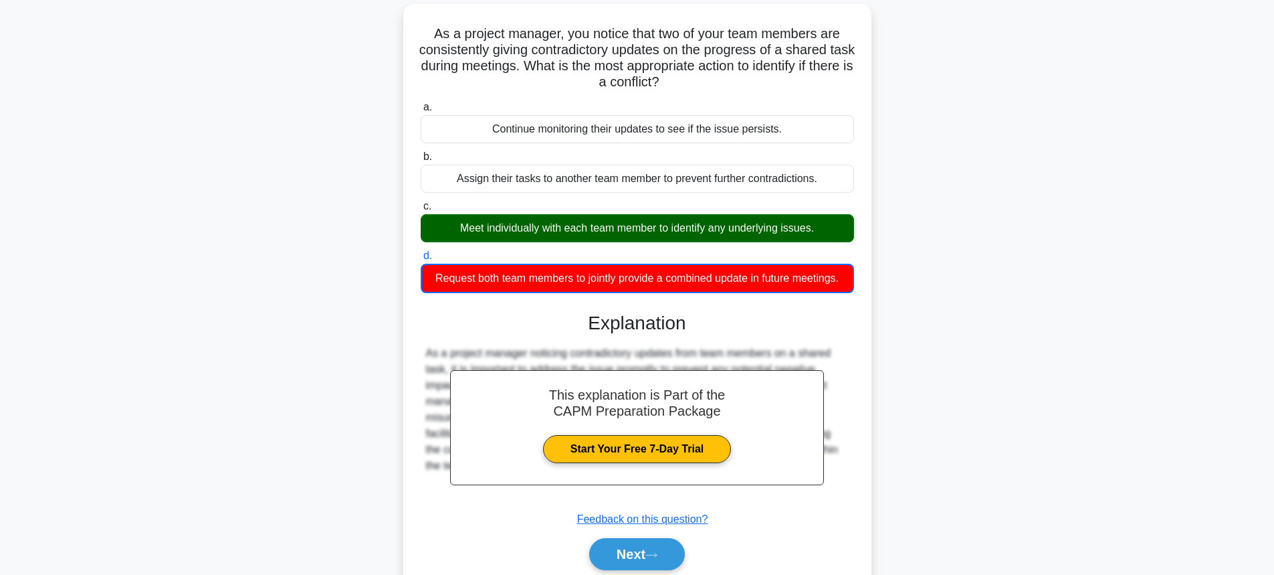
scroll to position [148, 0]
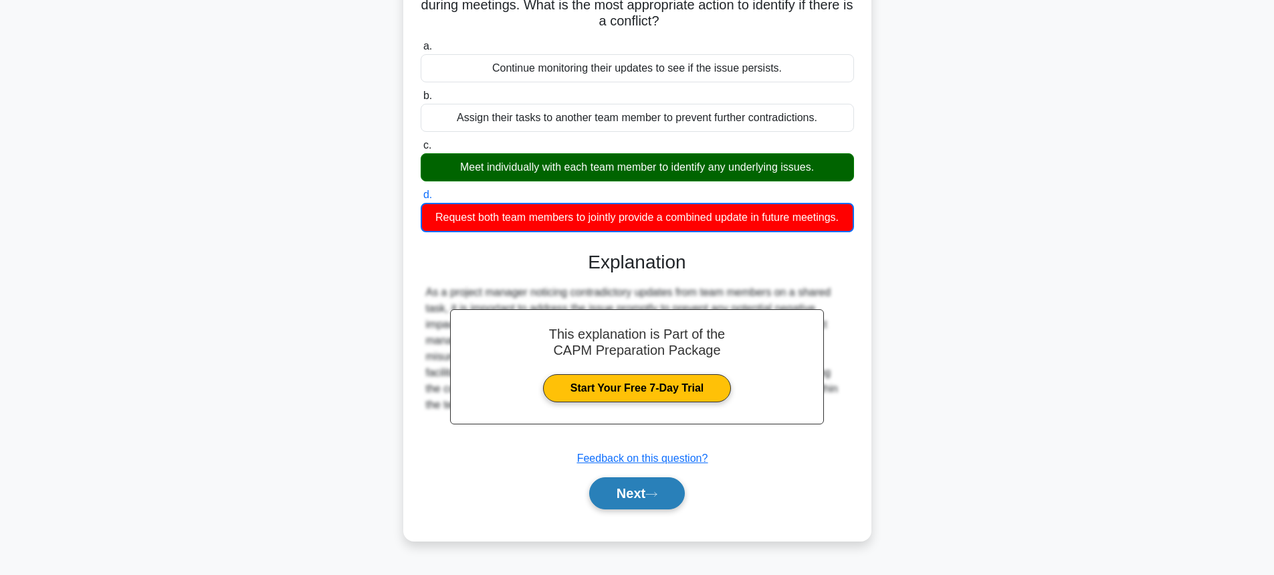
click at [631, 487] on button "Next" at bounding box center [637, 493] width 96 height 32
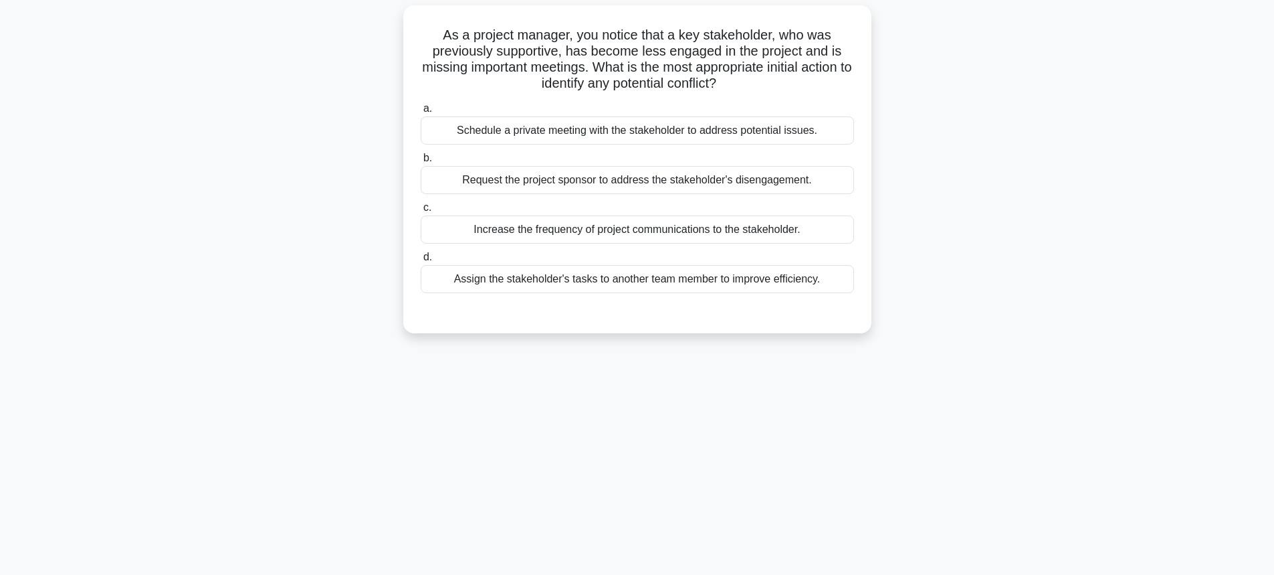
scroll to position [0, 0]
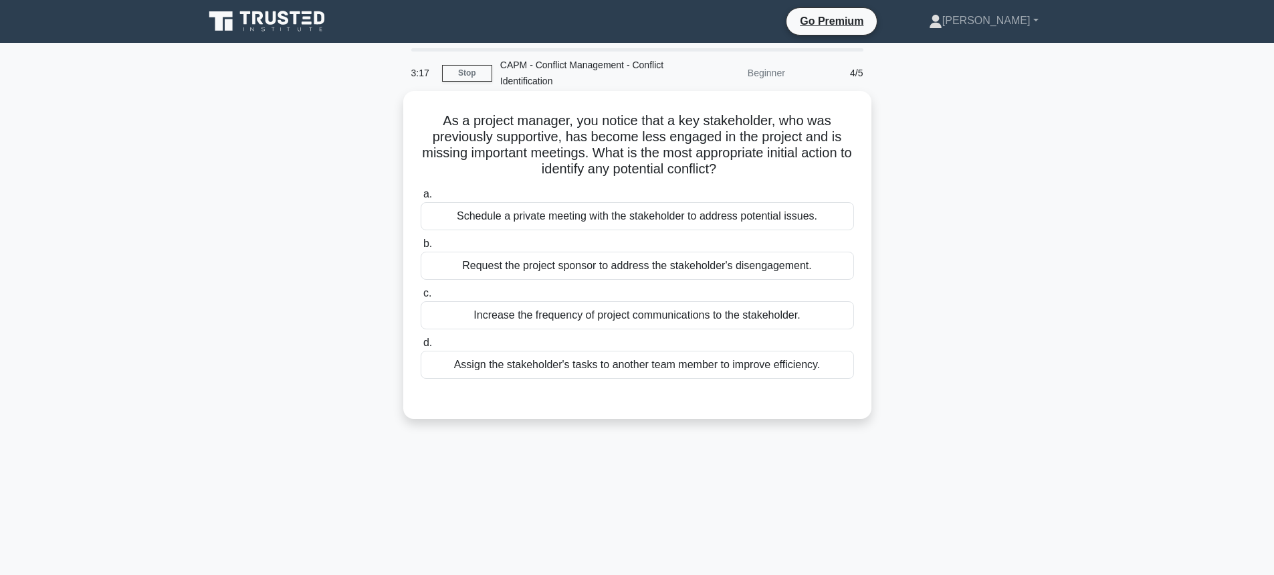
click at [728, 211] on div "Schedule a private meeting with the stakeholder to address potential issues." at bounding box center [637, 216] width 433 height 28
click at [421, 199] on input "a. Schedule a private meeting with the stakeholder to address potential issues." at bounding box center [421, 194] width 0 height 9
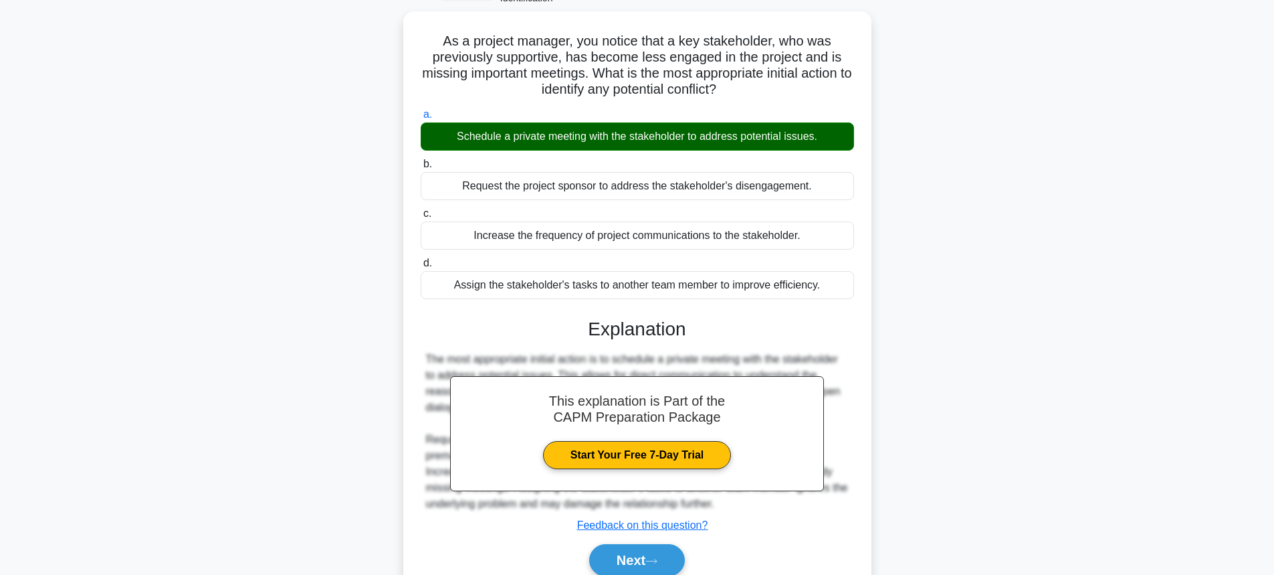
scroll to position [148, 0]
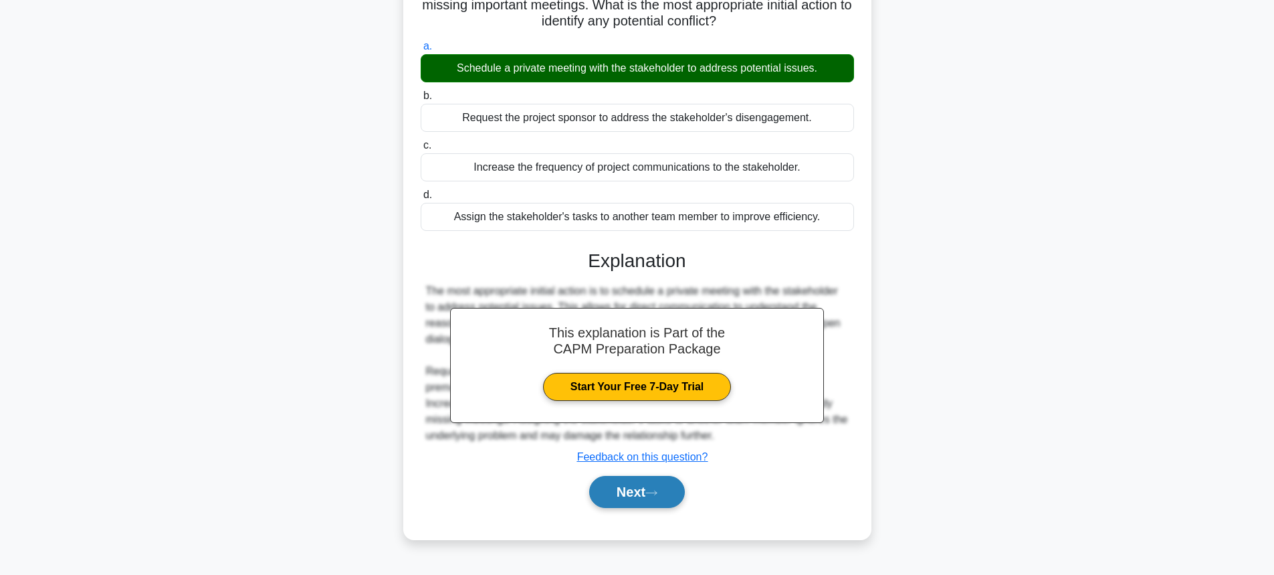
click at [649, 497] on button "Next" at bounding box center [637, 492] width 96 height 32
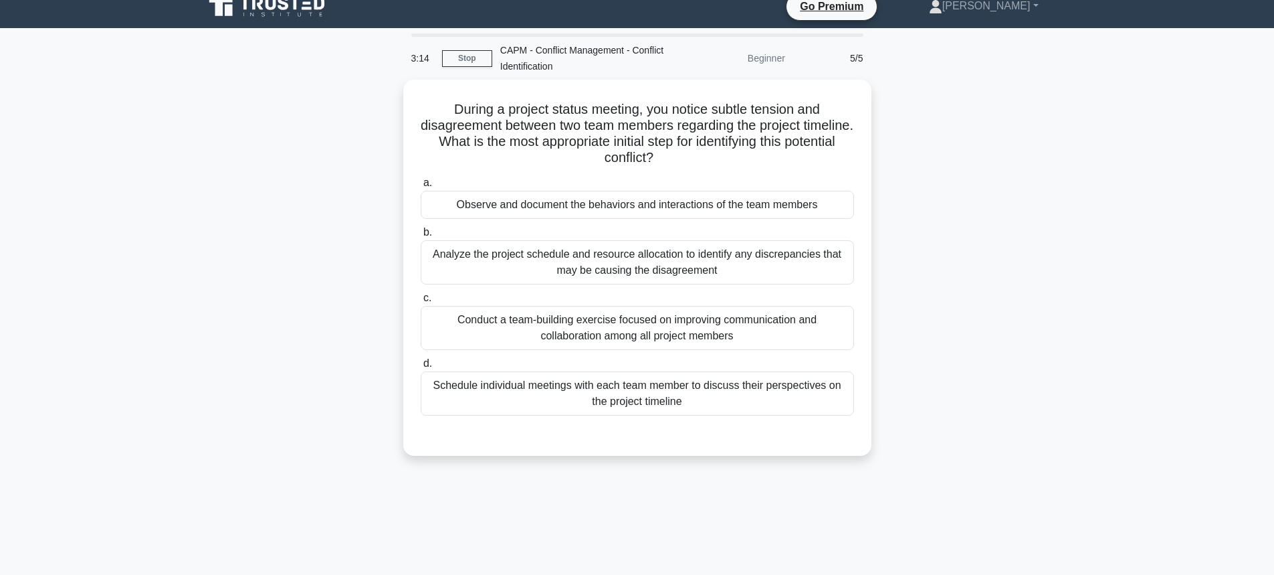
scroll to position [14, 0]
click at [681, 264] on div "Analyze the project schedule and resource allocation to identify any discrepanc…" at bounding box center [637, 259] width 433 height 44
click at [421, 234] on input "b. Analyze the project schedule and resource allocation to identify any discrep…" at bounding box center [421, 229] width 0 height 9
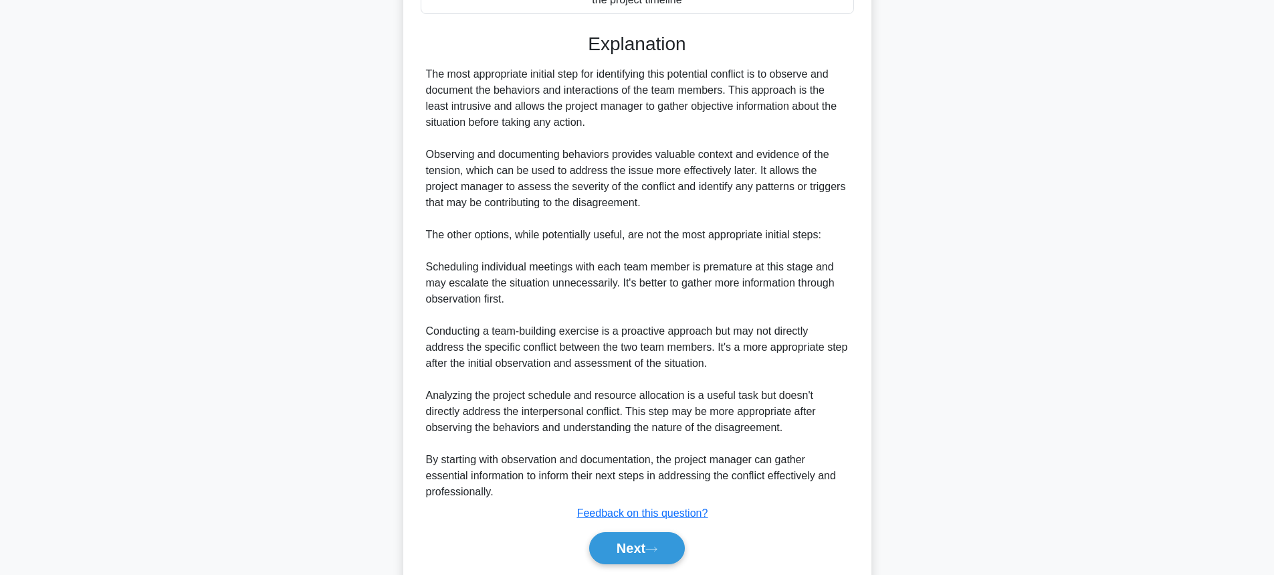
scroll to position [415, 0]
click at [608, 538] on button "Next" at bounding box center [637, 546] width 96 height 32
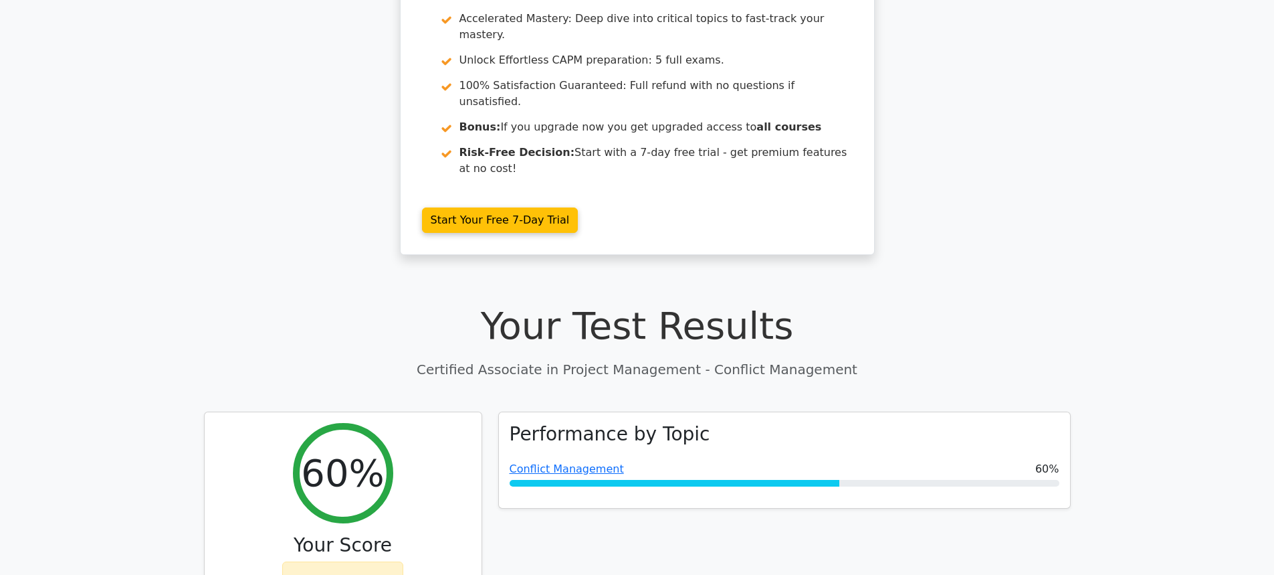
scroll to position [268, 0]
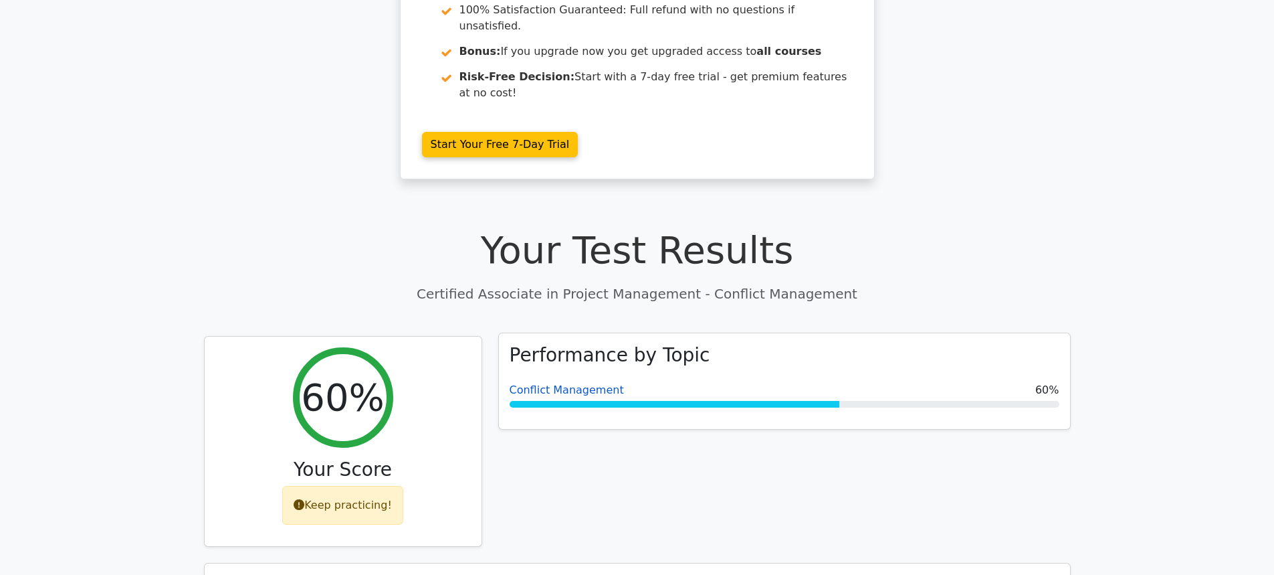
click at [568, 383] on link "Conflict Management" at bounding box center [567, 389] width 114 height 13
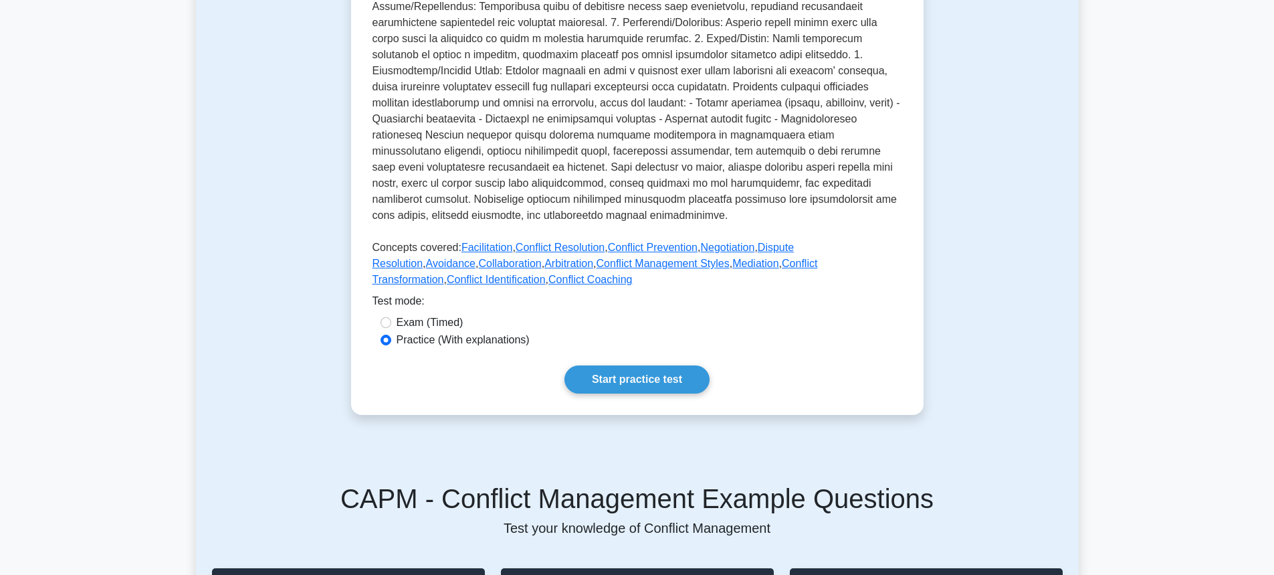
scroll to position [468, 0]
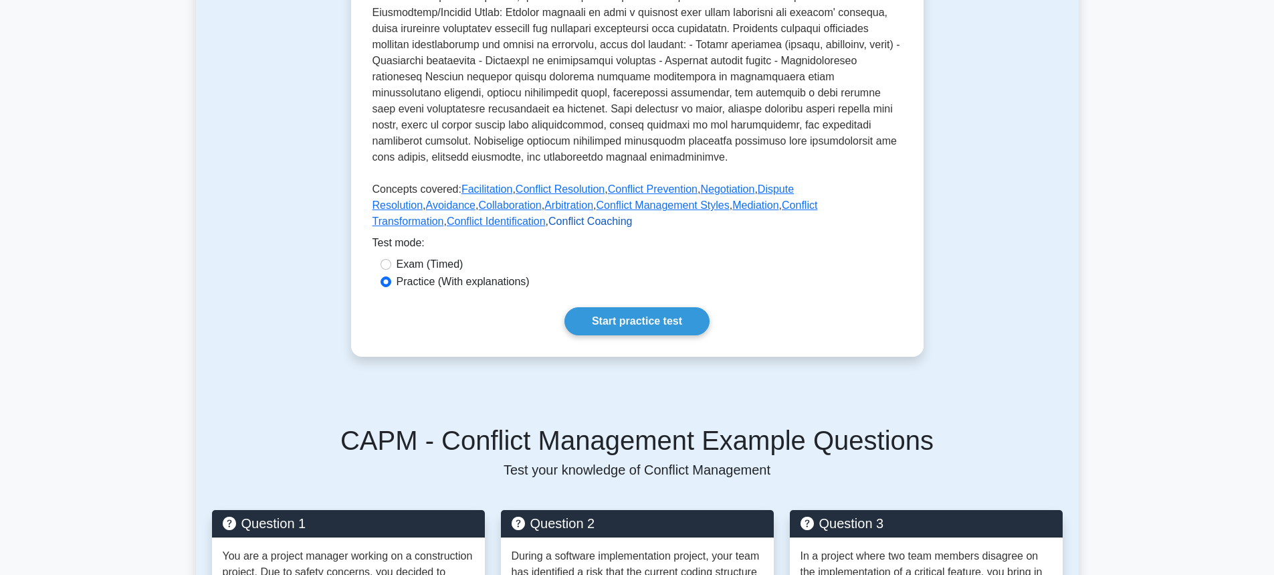
click at [548, 215] on link "Conflict Coaching" at bounding box center [590, 220] width 84 height 11
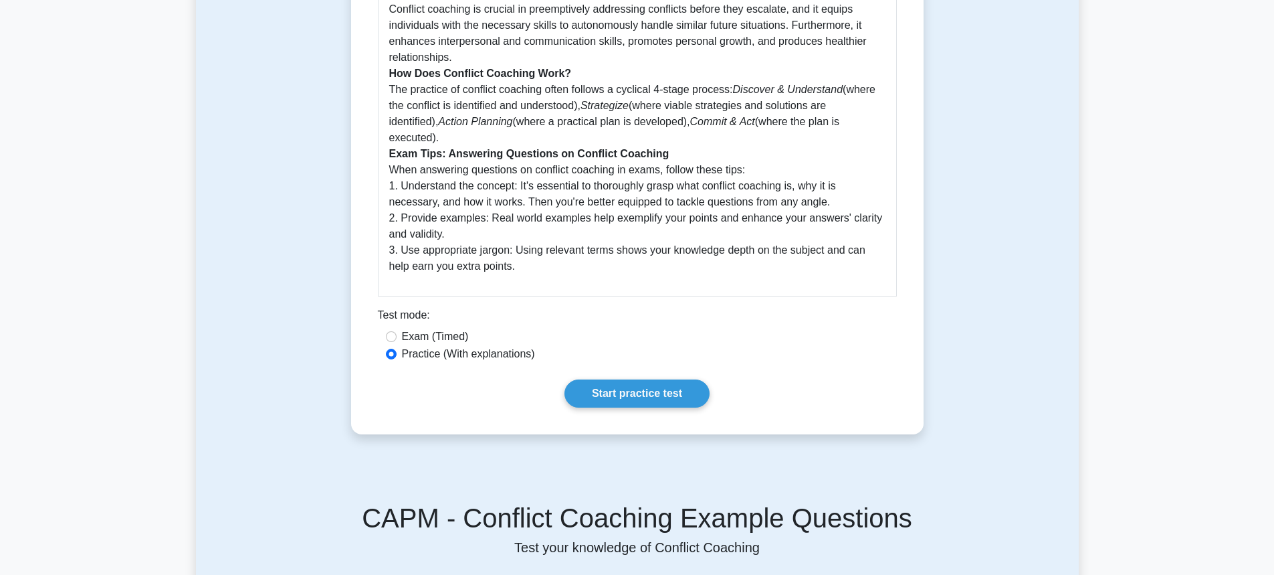
scroll to position [468, 0]
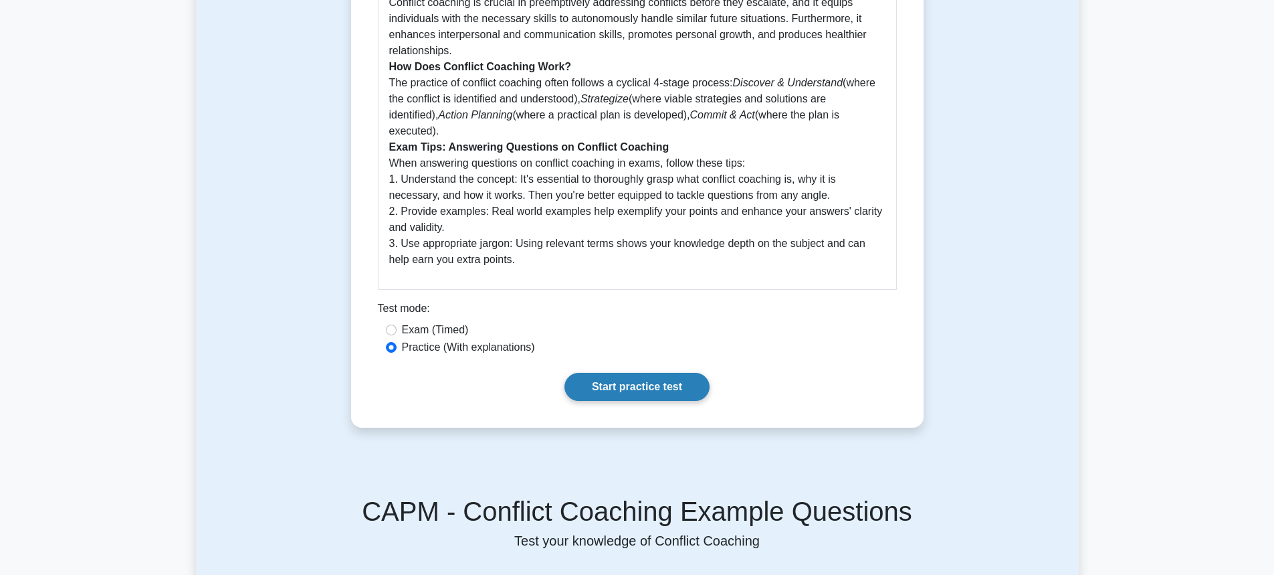
click at [656, 373] on link "Start practice test" at bounding box center [637, 387] width 145 height 28
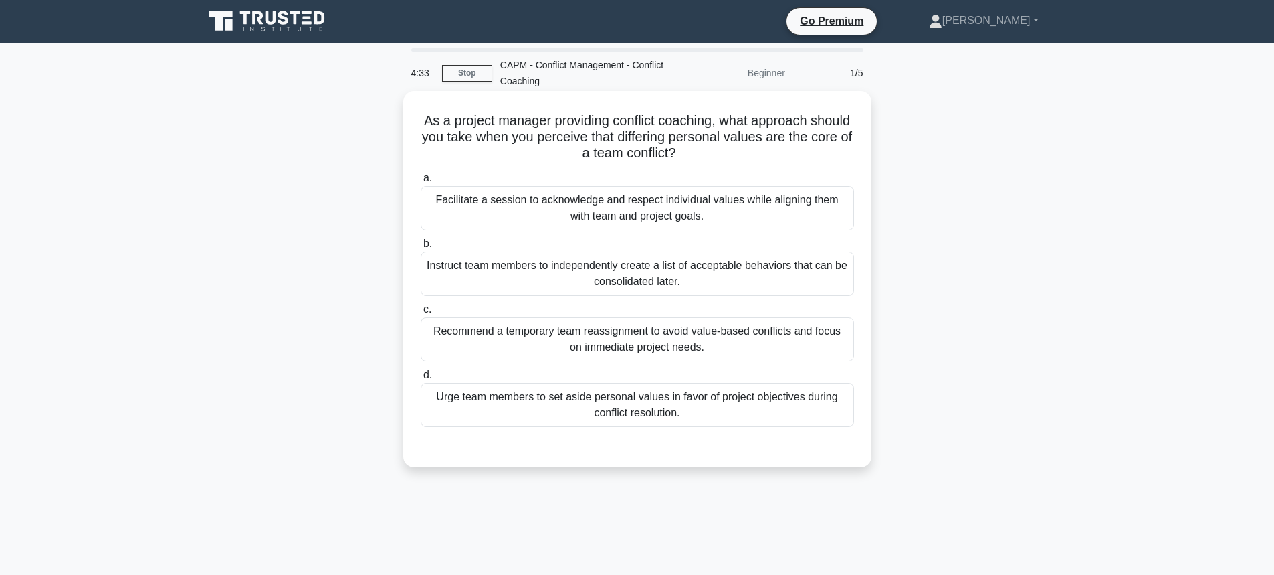
click at [546, 211] on div "Facilitate a session to acknowledge and respect individual values while alignin…" at bounding box center [637, 208] width 433 height 44
click at [421, 183] on input "a. Facilitate a session to acknowledge and respect individual values while alig…" at bounding box center [421, 178] width 0 height 9
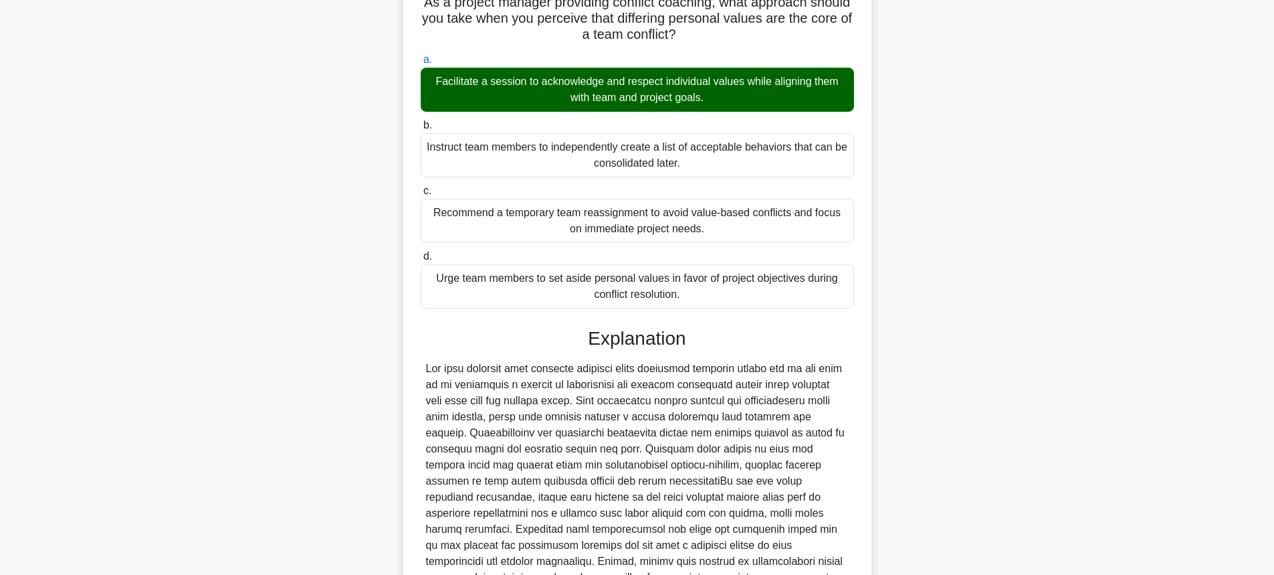
scroll to position [267, 0]
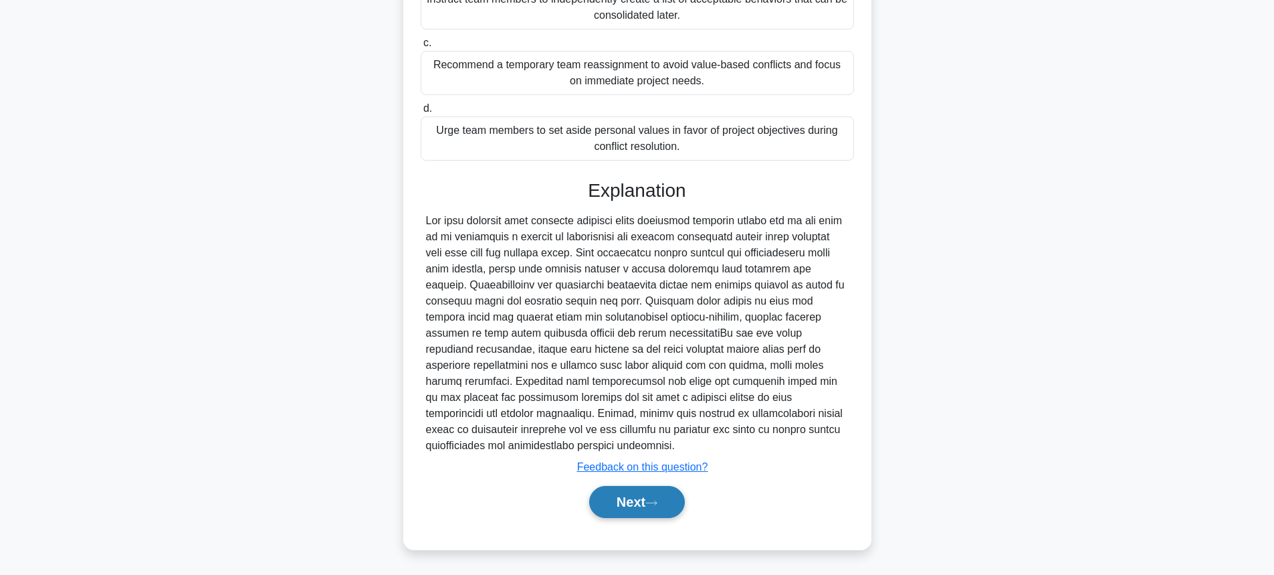
click at [669, 502] on button "Next" at bounding box center [637, 502] width 96 height 32
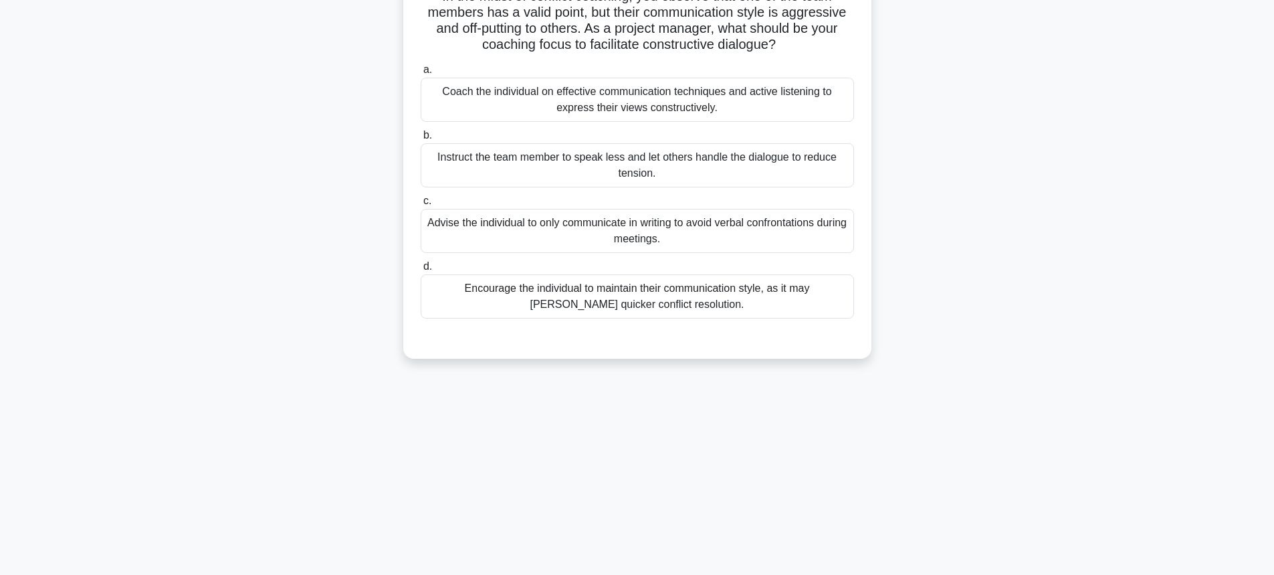
scroll to position [148, 0]
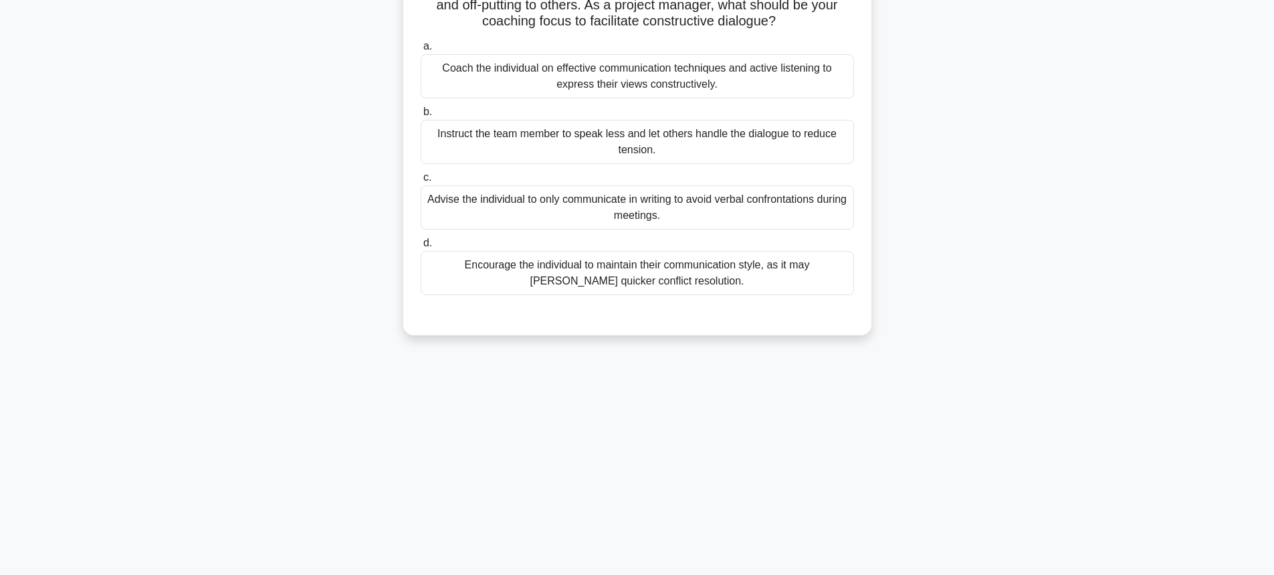
click at [750, 87] on div "Coach the individual on effective communication techniques and active listening…" at bounding box center [637, 76] width 433 height 44
click at [421, 51] on input "a. Coach the individual on effective communication techniques and active listen…" at bounding box center [421, 46] width 0 height 9
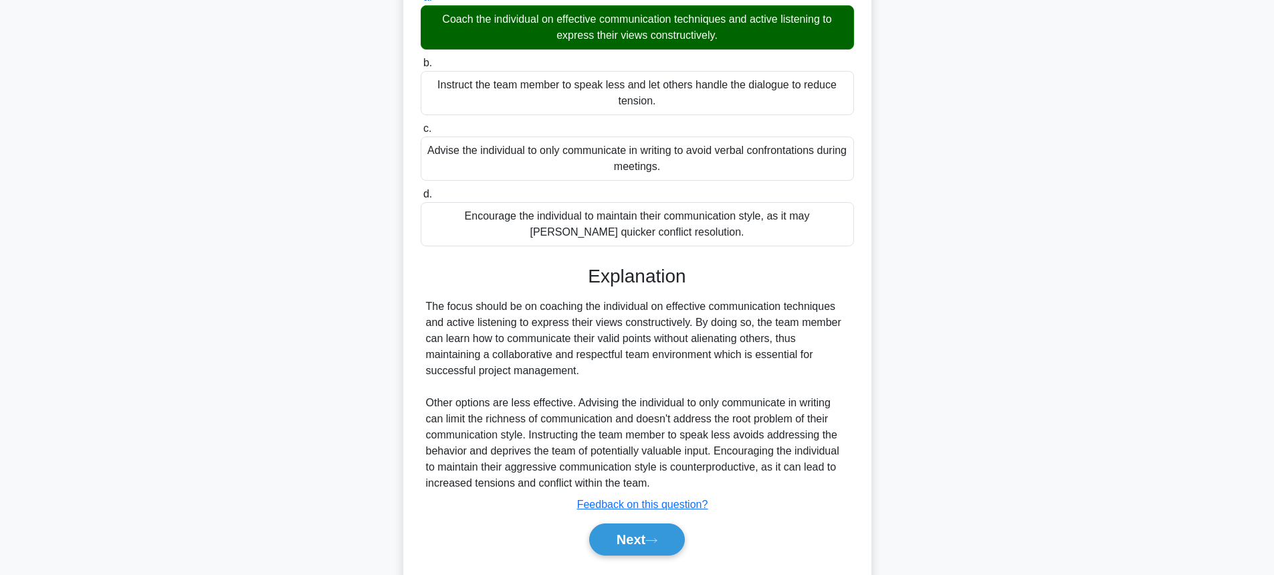
scroll to position [235, 0]
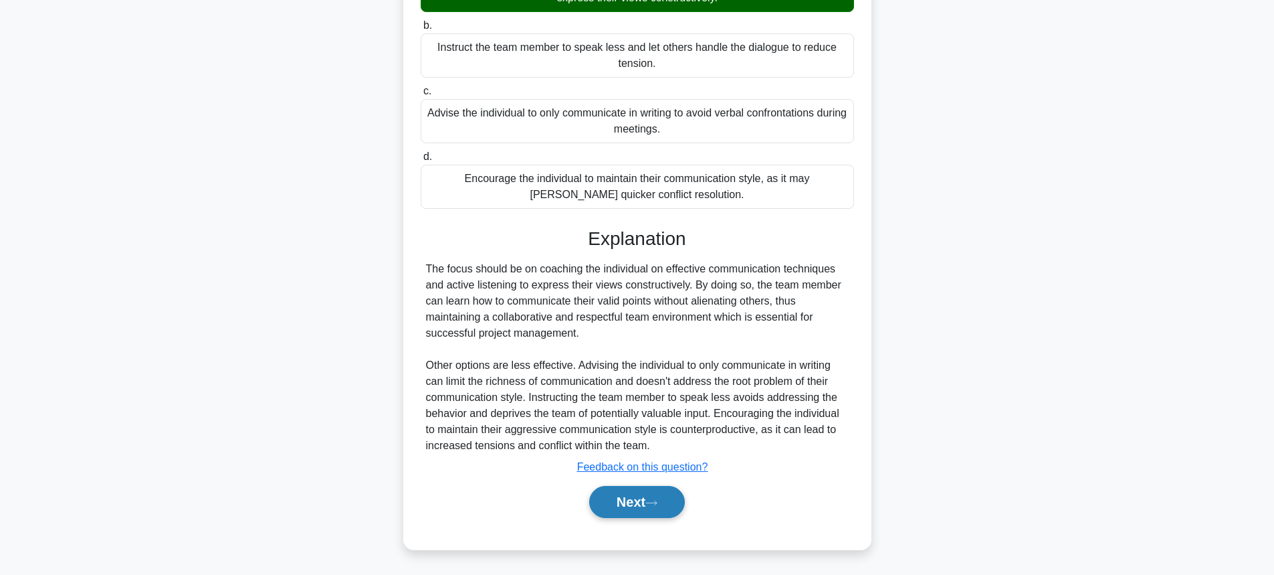
click at [613, 503] on button "Next" at bounding box center [637, 502] width 96 height 32
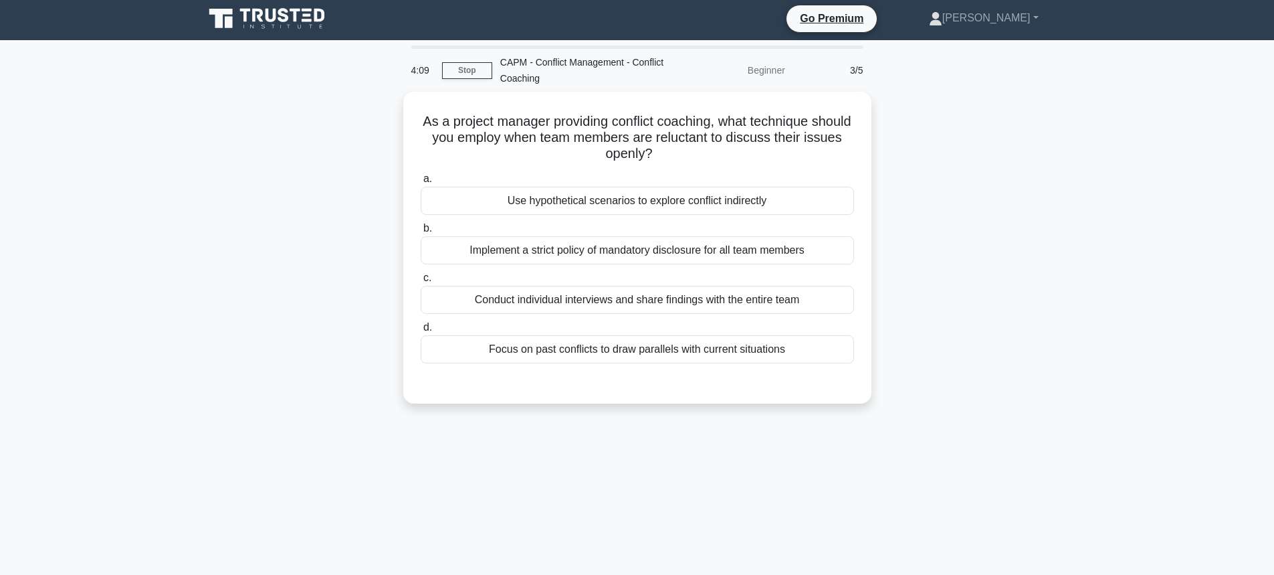
scroll to position [0, 0]
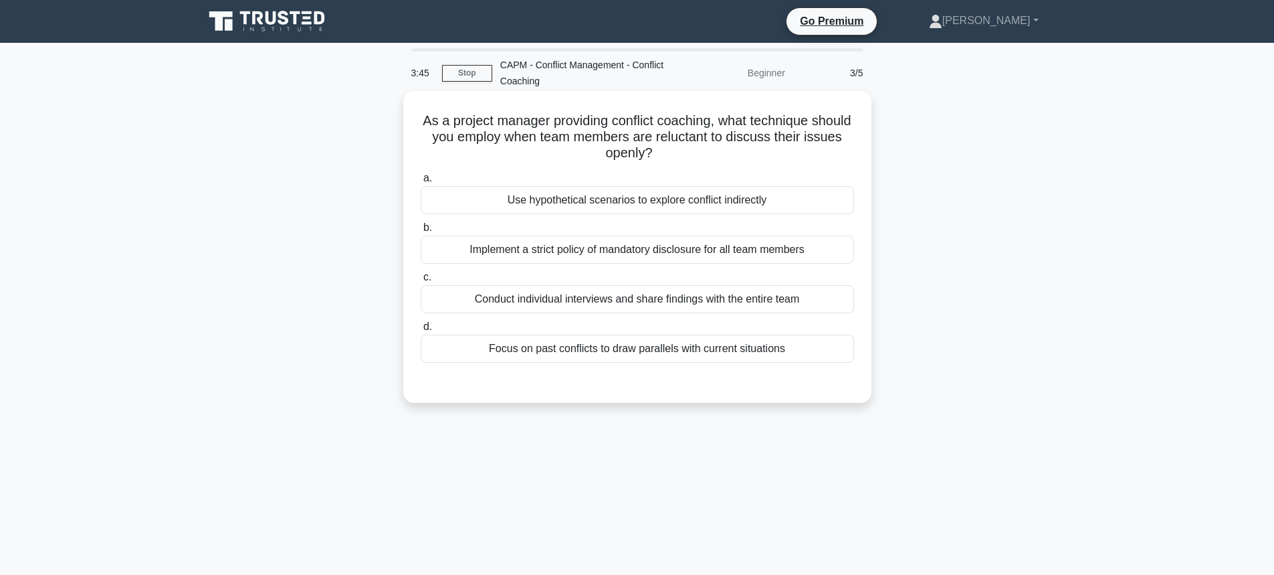
click at [678, 206] on div "Use hypothetical scenarios to explore conflict indirectly" at bounding box center [637, 200] width 433 height 28
click at [421, 183] on input "a. Use hypothetical scenarios to explore conflict indirectly" at bounding box center [421, 178] width 0 height 9
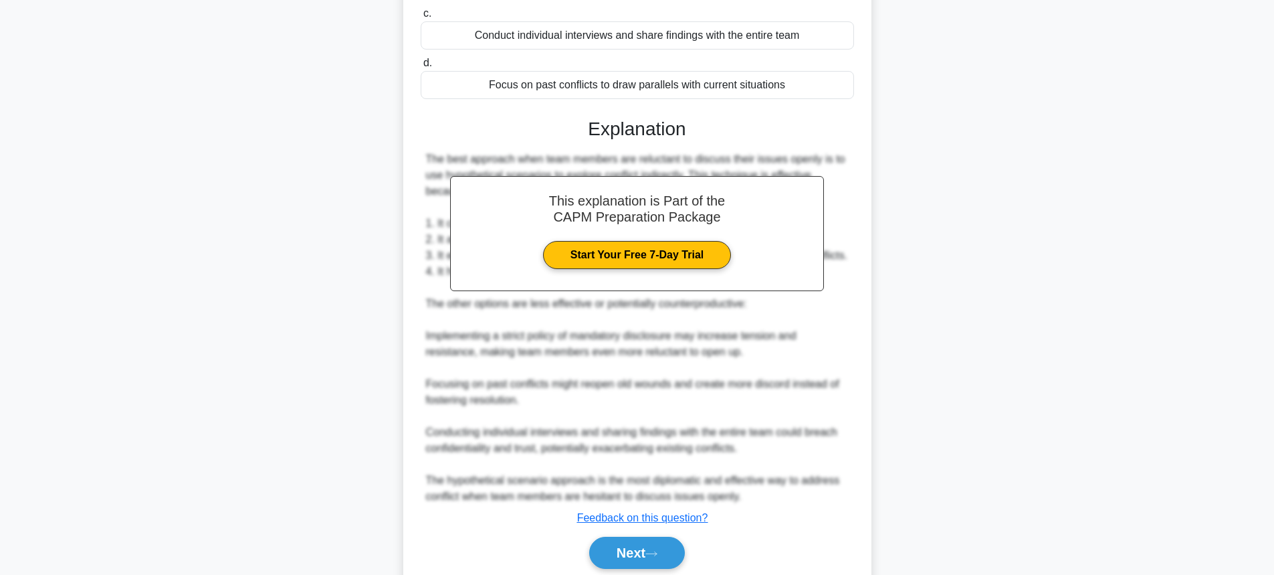
scroll to position [331, 0]
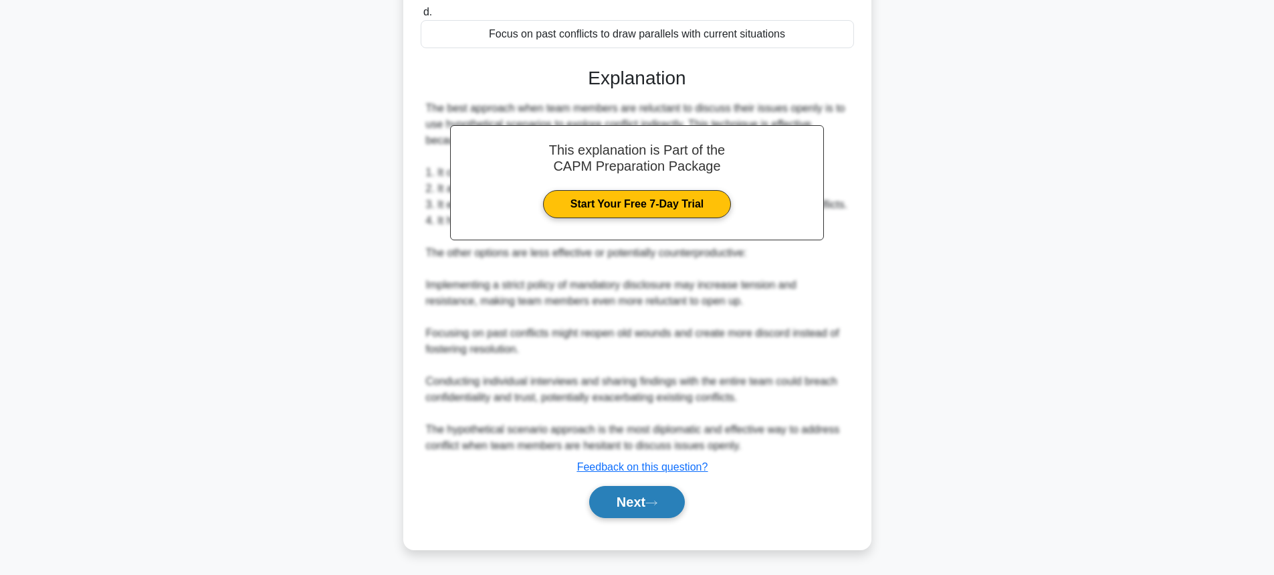
click at [642, 493] on button "Next" at bounding box center [637, 502] width 96 height 32
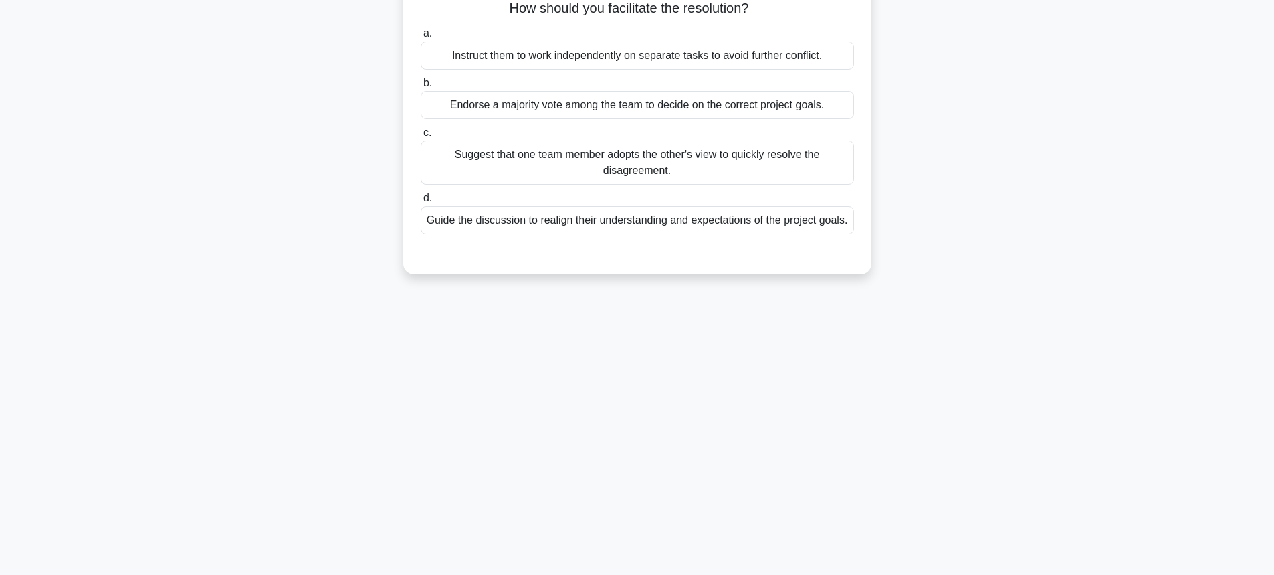
scroll to position [0, 0]
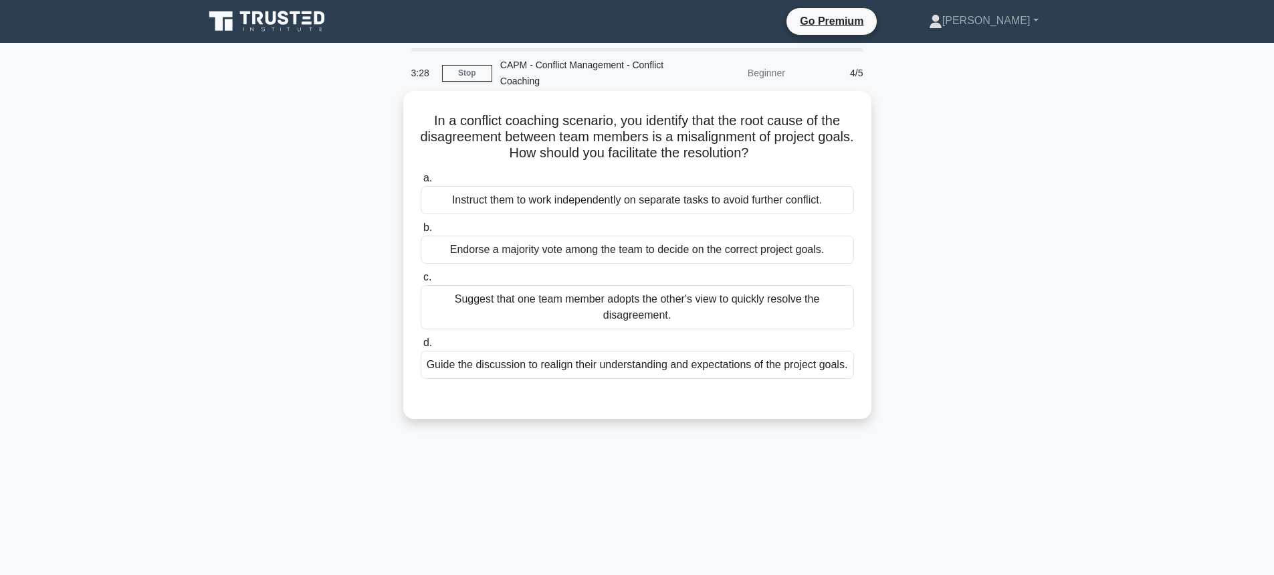
click at [640, 367] on div "Guide the discussion to realign their understanding and expectations of the pro…" at bounding box center [637, 364] width 433 height 28
click at [421, 347] on input "d. Guide the discussion to realign their understanding and expectations of the …" at bounding box center [421, 342] width 0 height 9
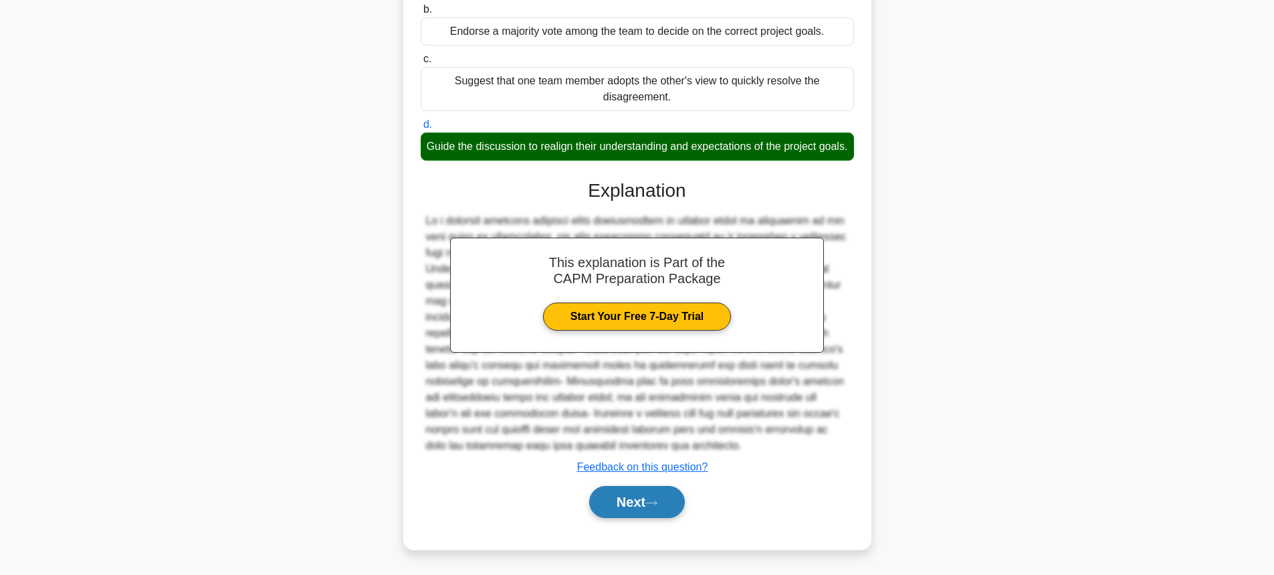
click at [651, 505] on icon at bounding box center [651, 502] width 12 height 7
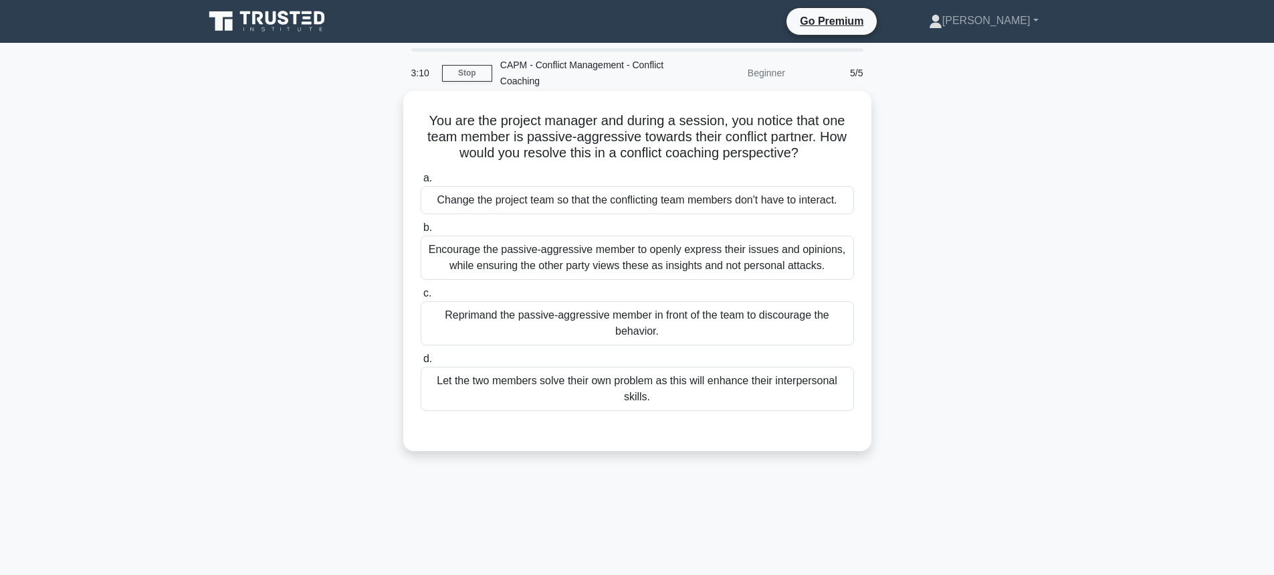
click at [705, 245] on div "Encourage the passive-aggressive member to openly express their issues and opin…" at bounding box center [637, 257] width 433 height 44
click at [421, 232] on input "b. Encourage the passive-aggressive member to openly express their issues and o…" at bounding box center [421, 227] width 0 height 9
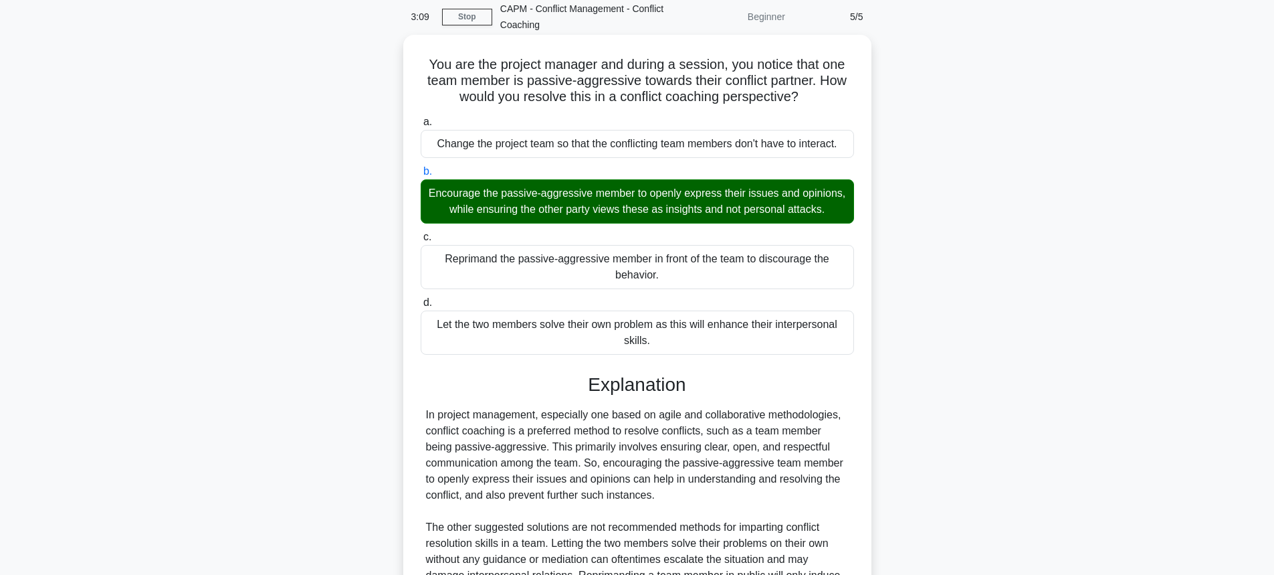
scroll to position [251, 0]
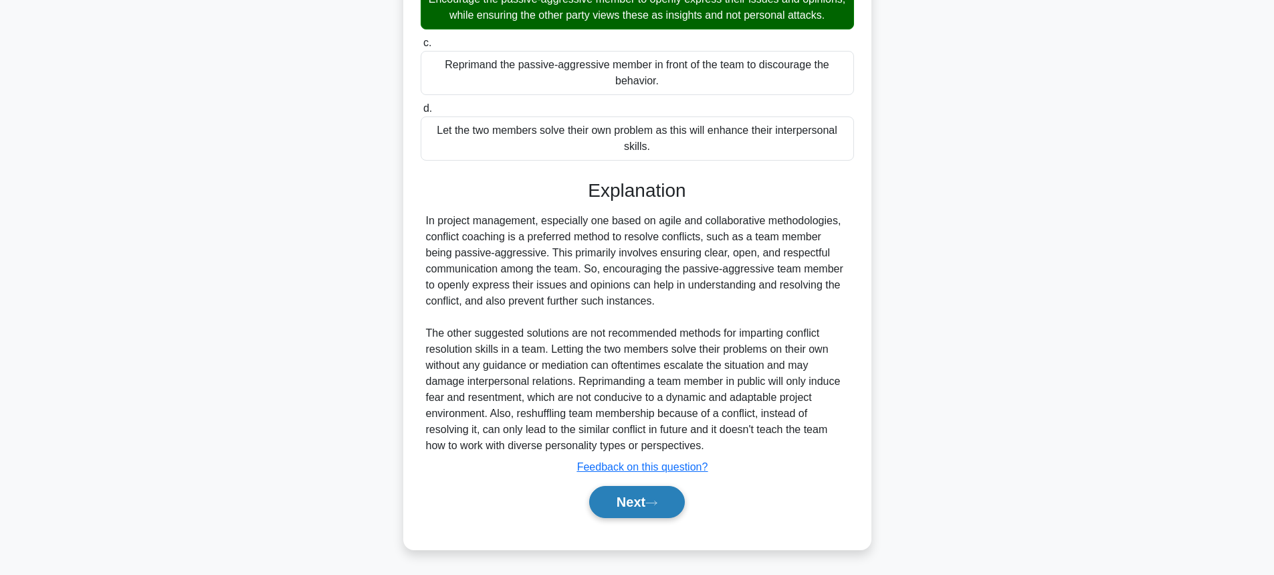
click at [652, 492] on button "Next" at bounding box center [637, 502] width 96 height 32
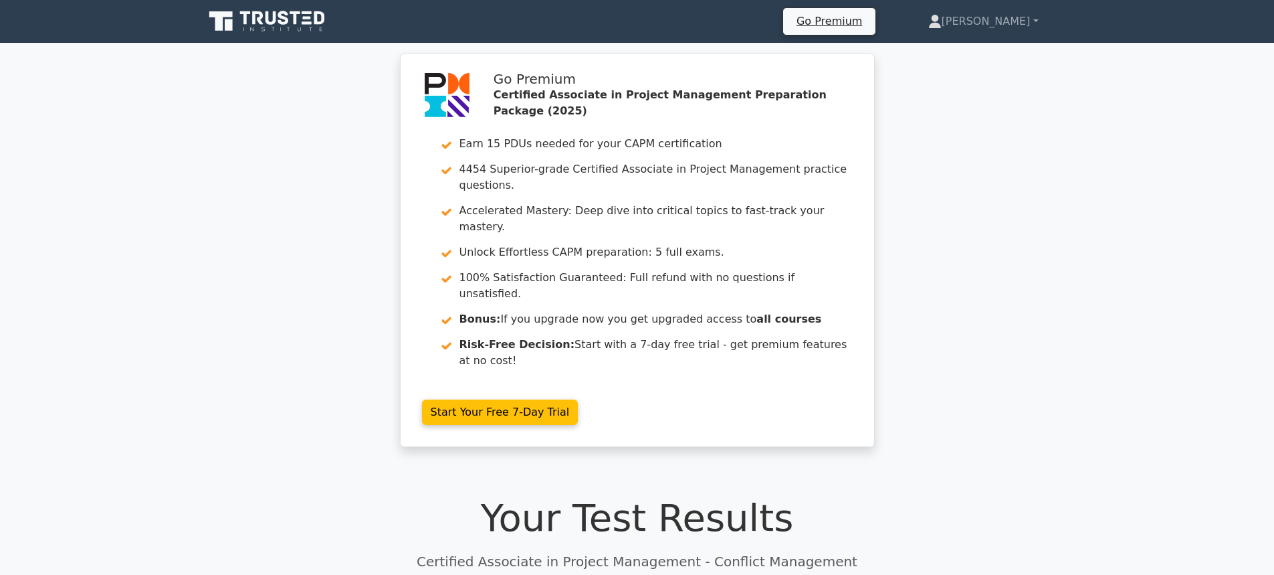
scroll to position [334, 0]
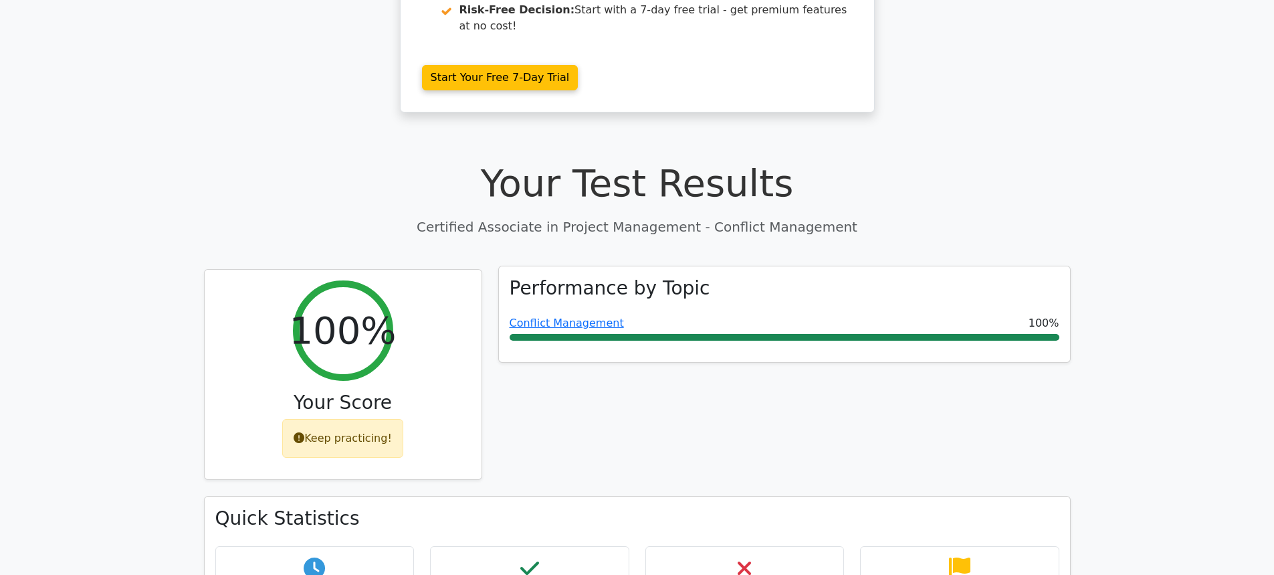
click at [603, 315] on div "Conflict Management 100%" at bounding box center [785, 327] width 550 height 25
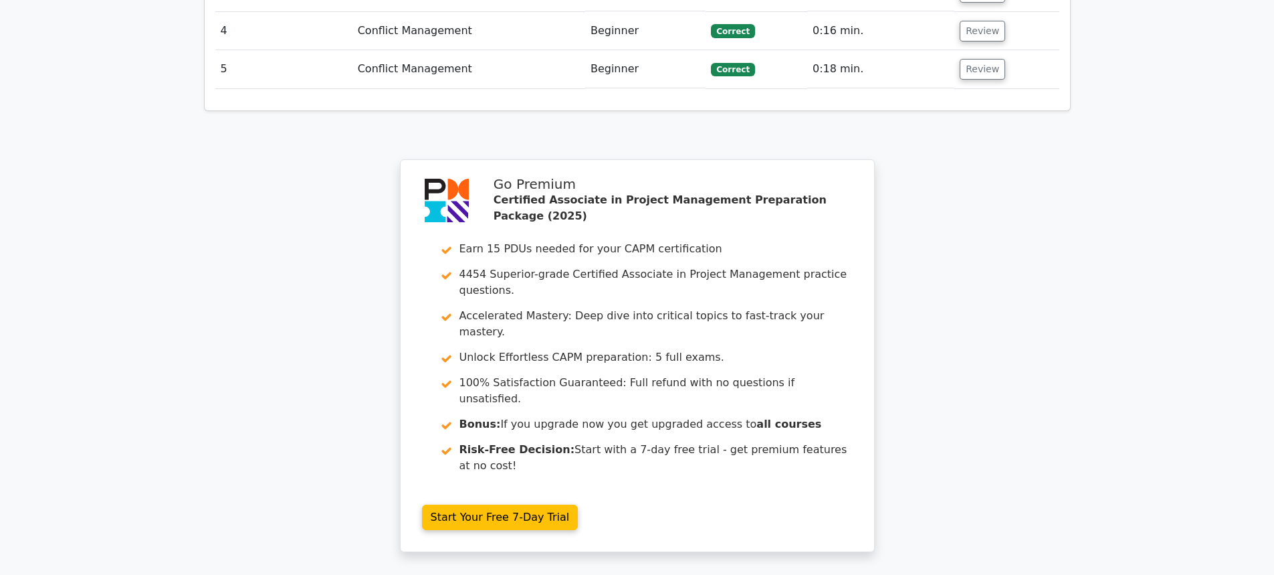
scroll to position [2009, 0]
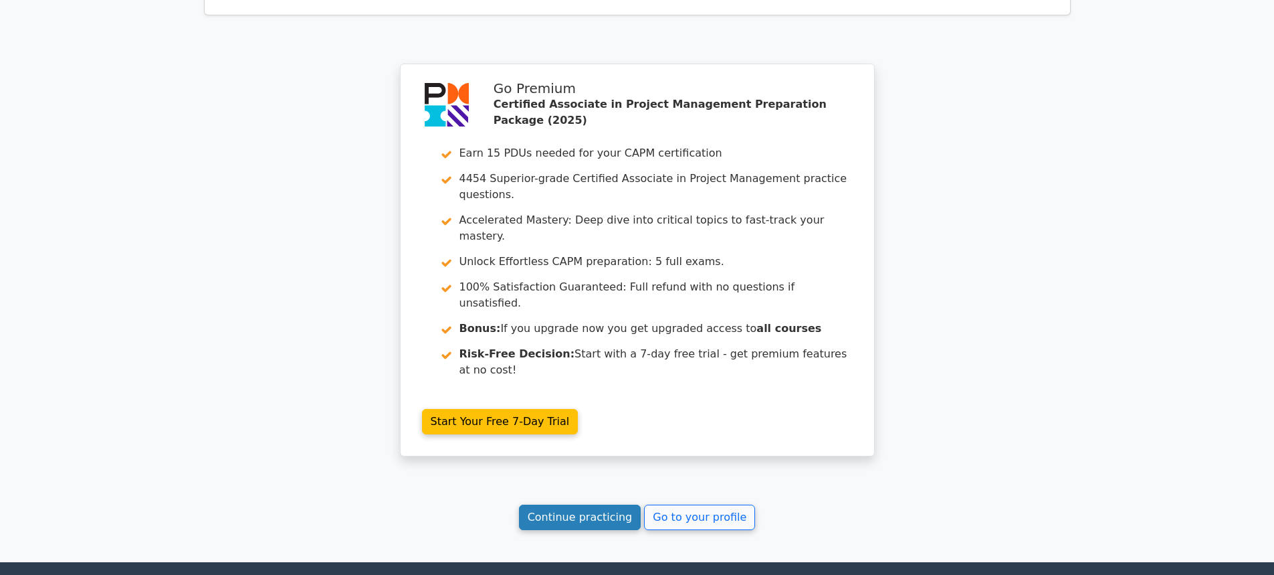
click at [577, 504] on link "Continue practicing" at bounding box center [580, 516] width 122 height 25
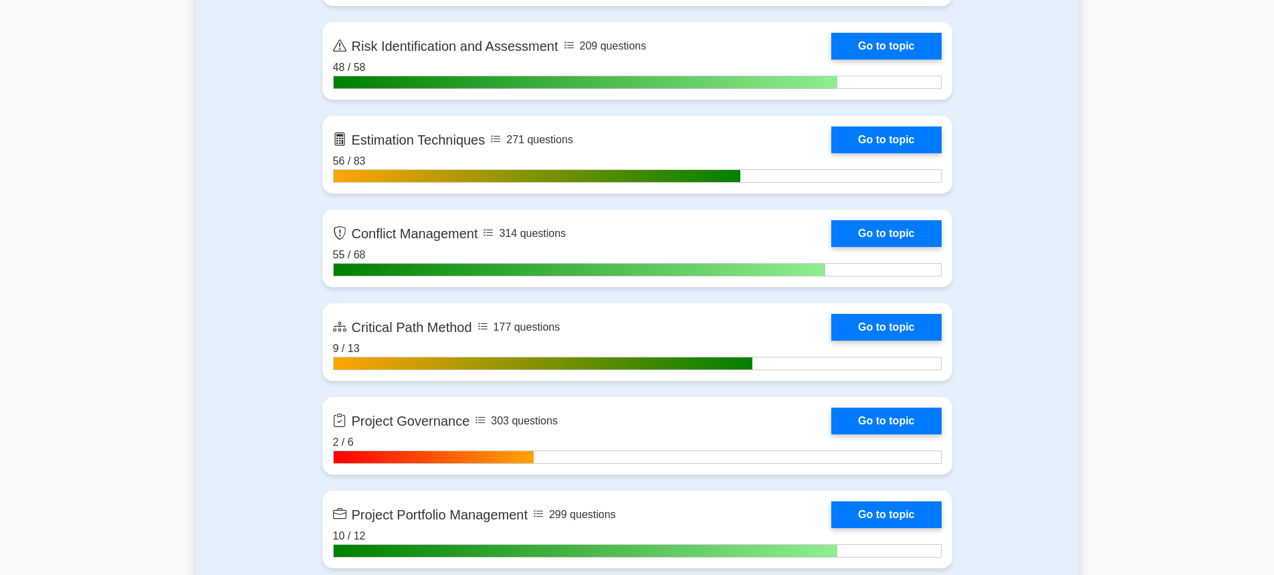
scroll to position [2675, 0]
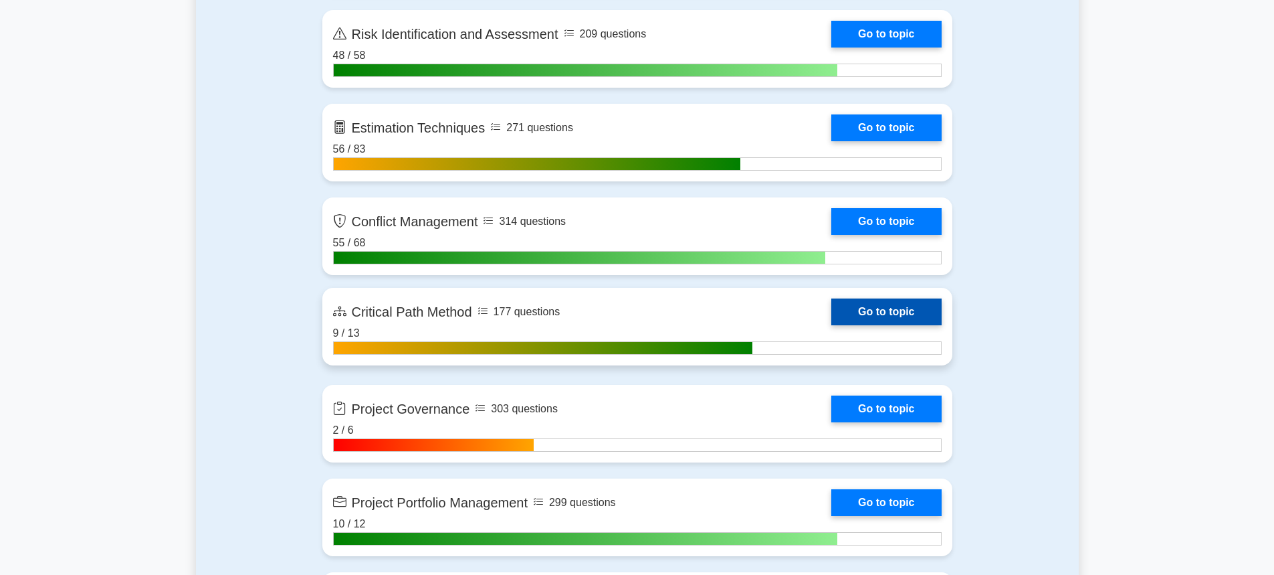
click at [831, 310] on link "Go to topic" at bounding box center [886, 311] width 110 height 27
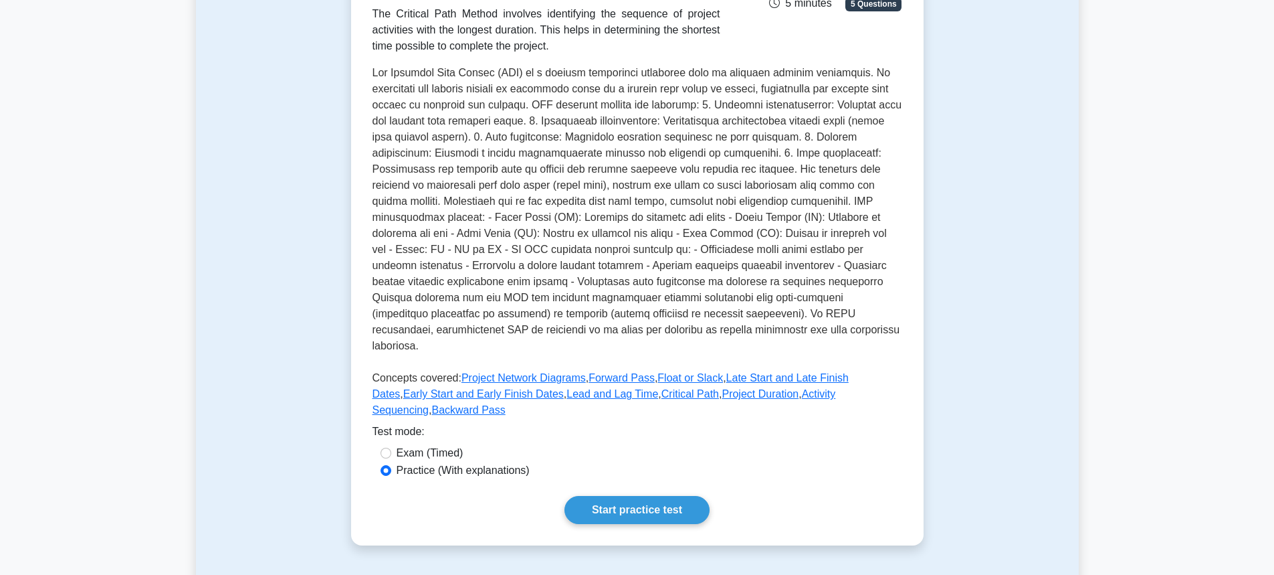
scroll to position [268, 0]
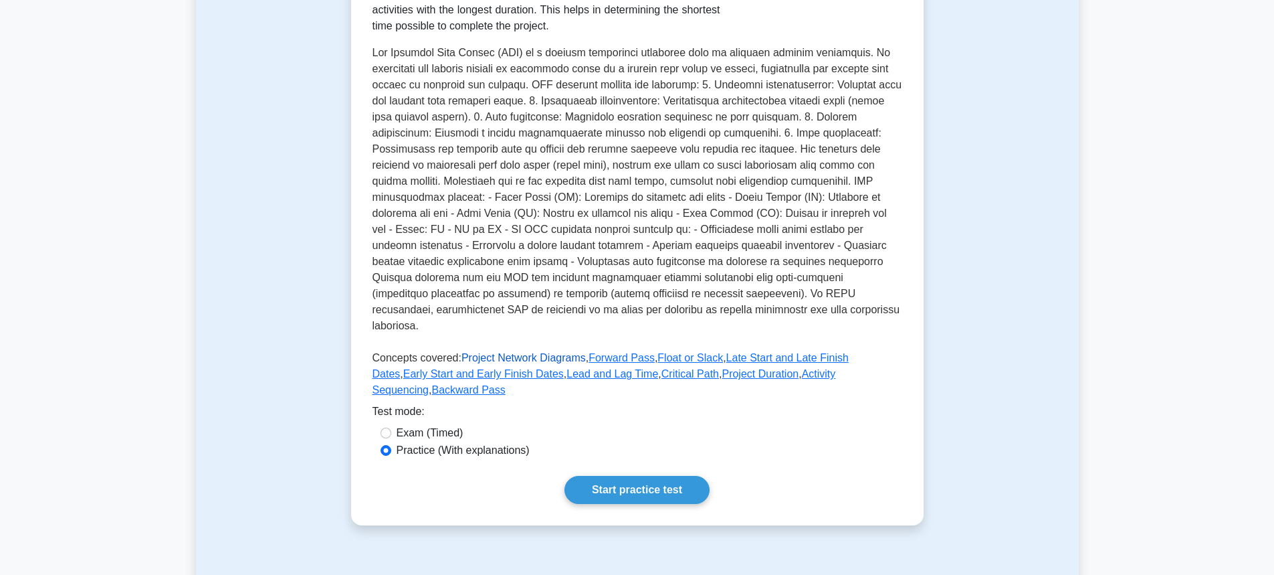
click at [543, 352] on link "Project Network Diagrams" at bounding box center [524, 357] width 124 height 11
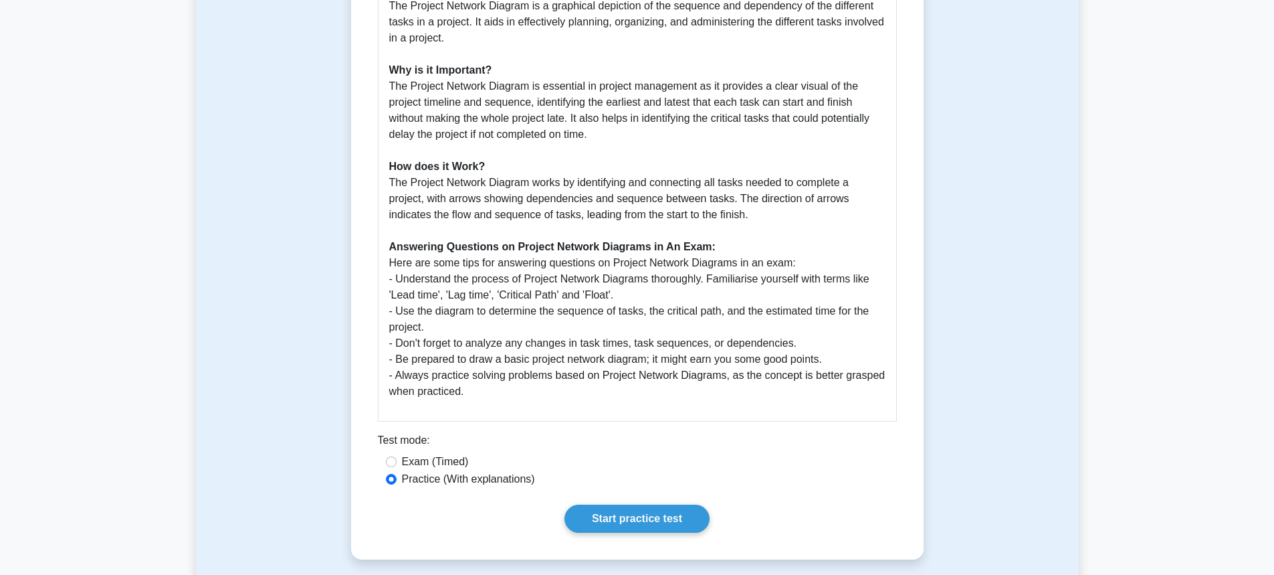
scroll to position [401, 0]
click at [633, 534] on div "Project Network Diagrams 5 minutes 5 Questions Guide to Understanding and Apply…" at bounding box center [638, 143] width 562 height 819
click at [631, 524] on link "Start practice test" at bounding box center [637, 518] width 145 height 28
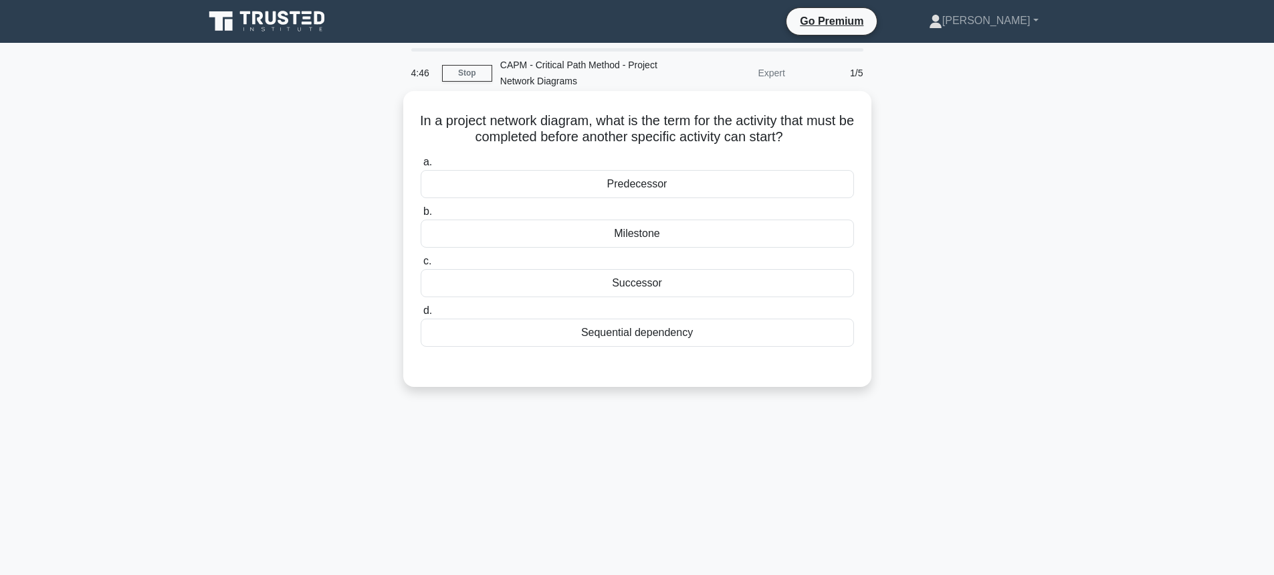
click at [729, 330] on div "Sequential dependency" at bounding box center [637, 332] width 433 height 28
click at [421, 315] on input "d. Sequential dependency" at bounding box center [421, 310] width 0 height 9
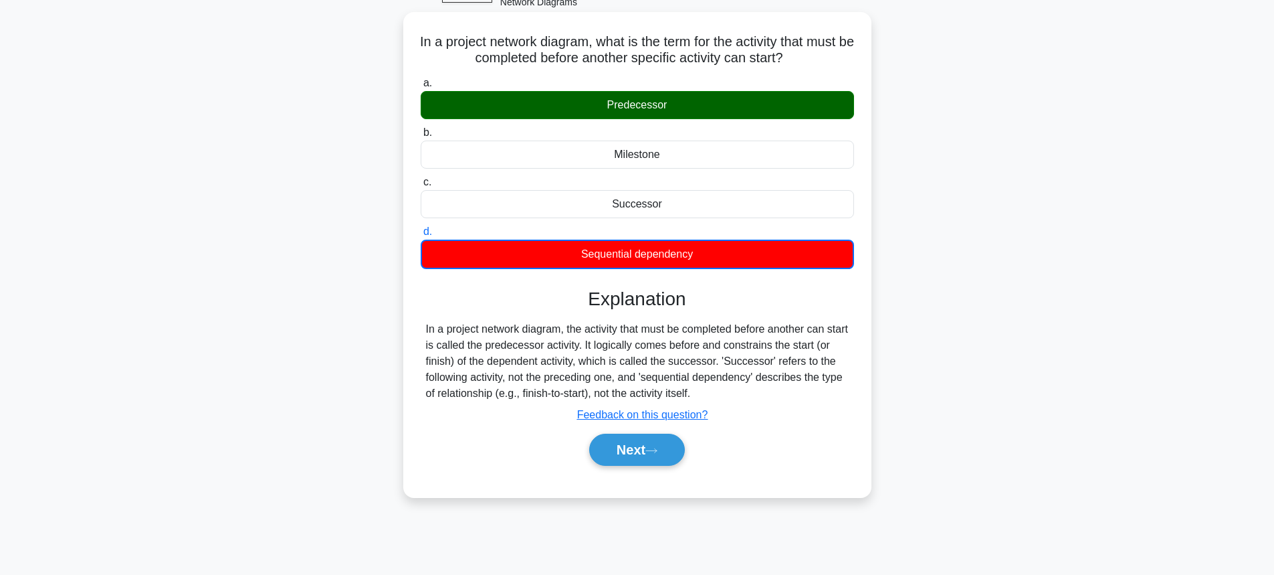
scroll to position [148, 0]
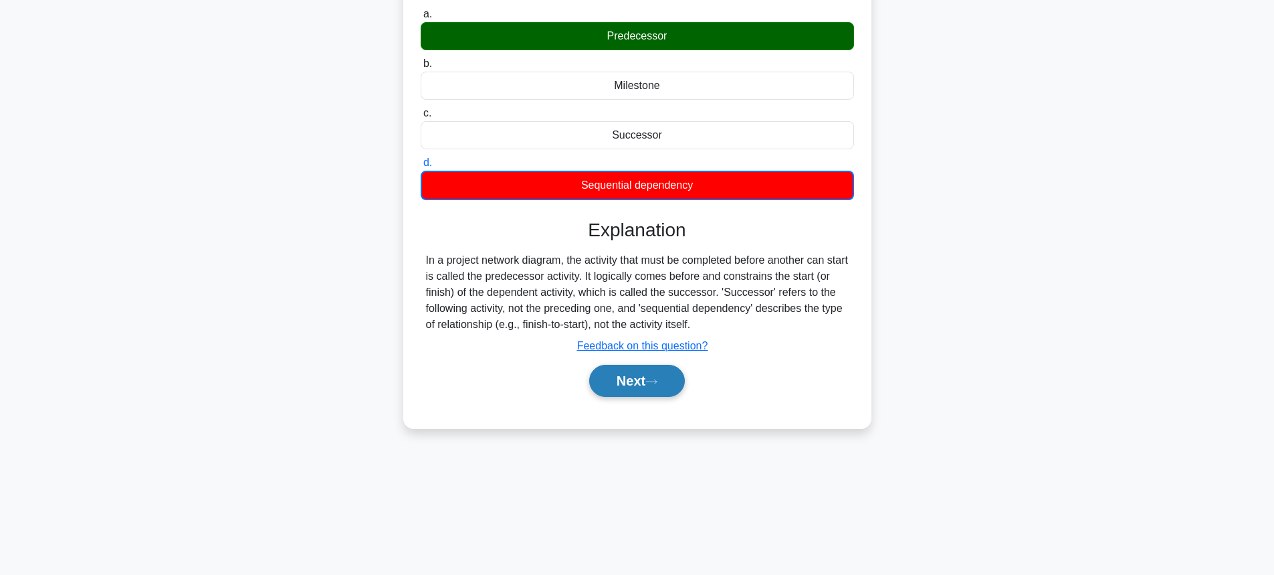
click at [668, 377] on button "Next" at bounding box center [637, 381] width 96 height 32
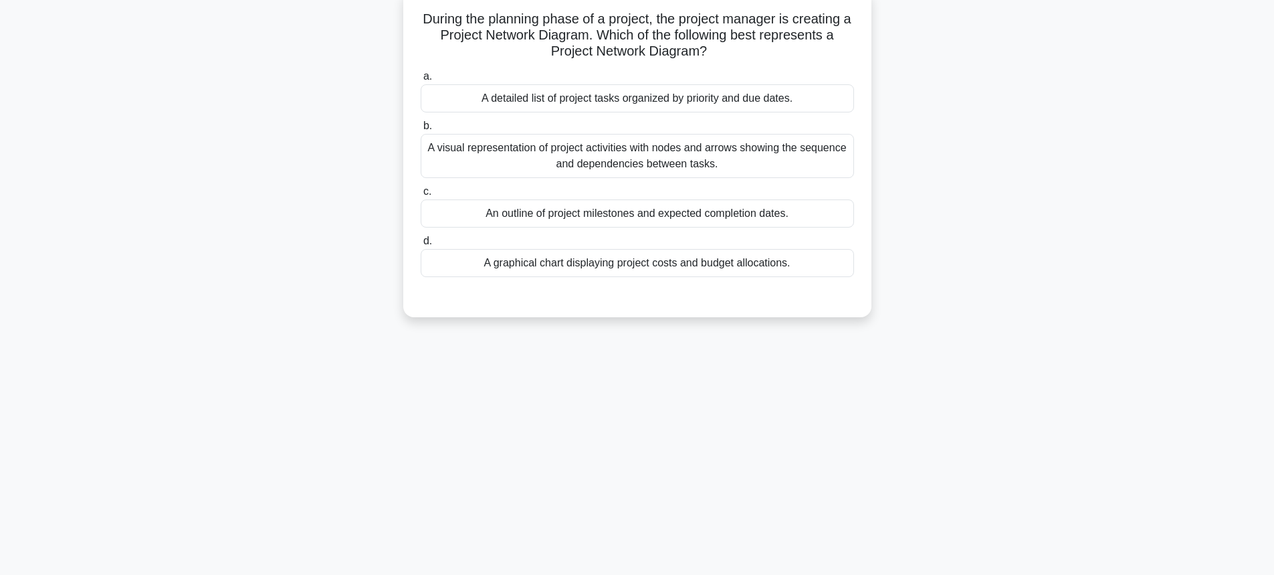
scroll to position [81, 0]
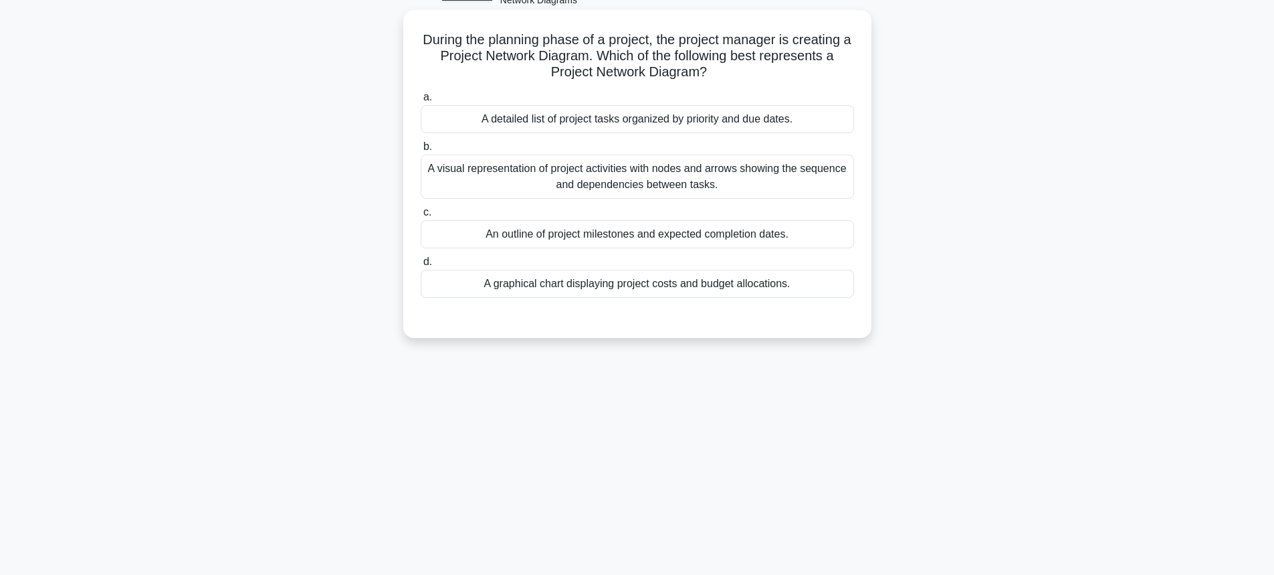
click at [649, 179] on div "A visual representation of project activities with nodes and arrows showing the…" at bounding box center [637, 177] width 433 height 44
click at [421, 151] on input "b. A visual representation of project activities with nodes and arrows showing …" at bounding box center [421, 146] width 0 height 9
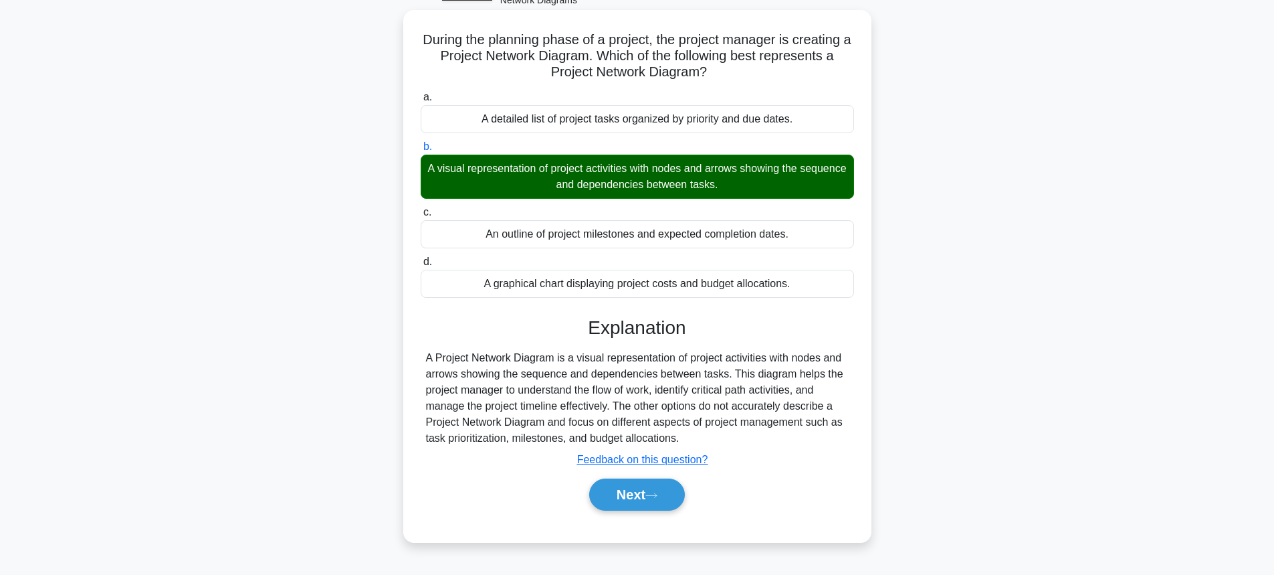
scroll to position [148, 0]
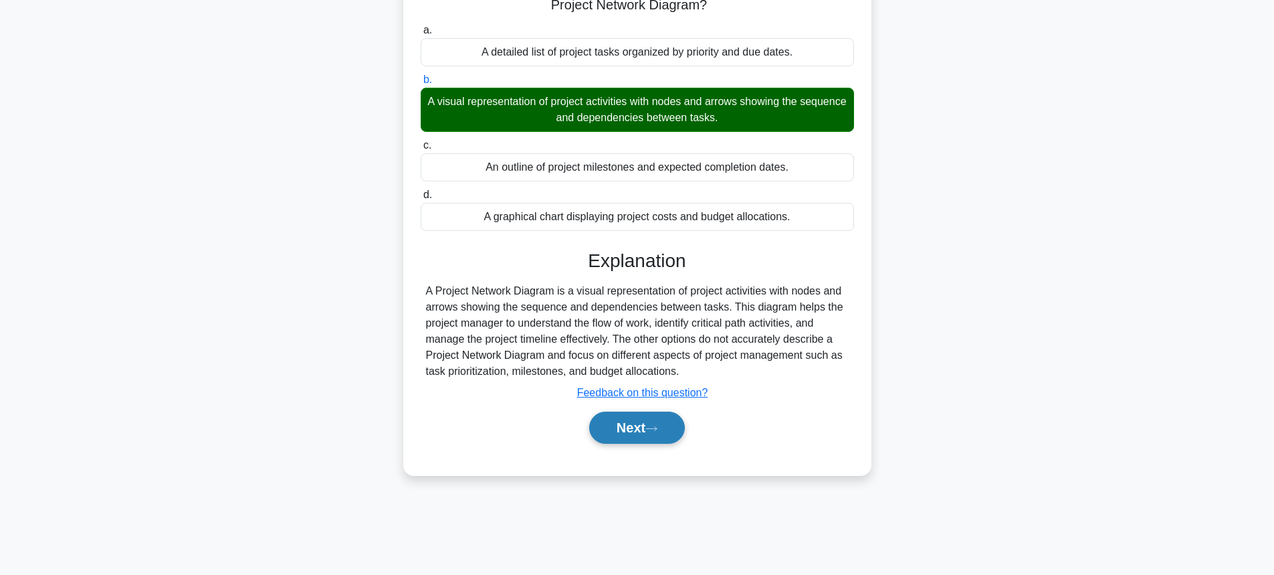
click at [642, 419] on button "Next" at bounding box center [637, 427] width 96 height 32
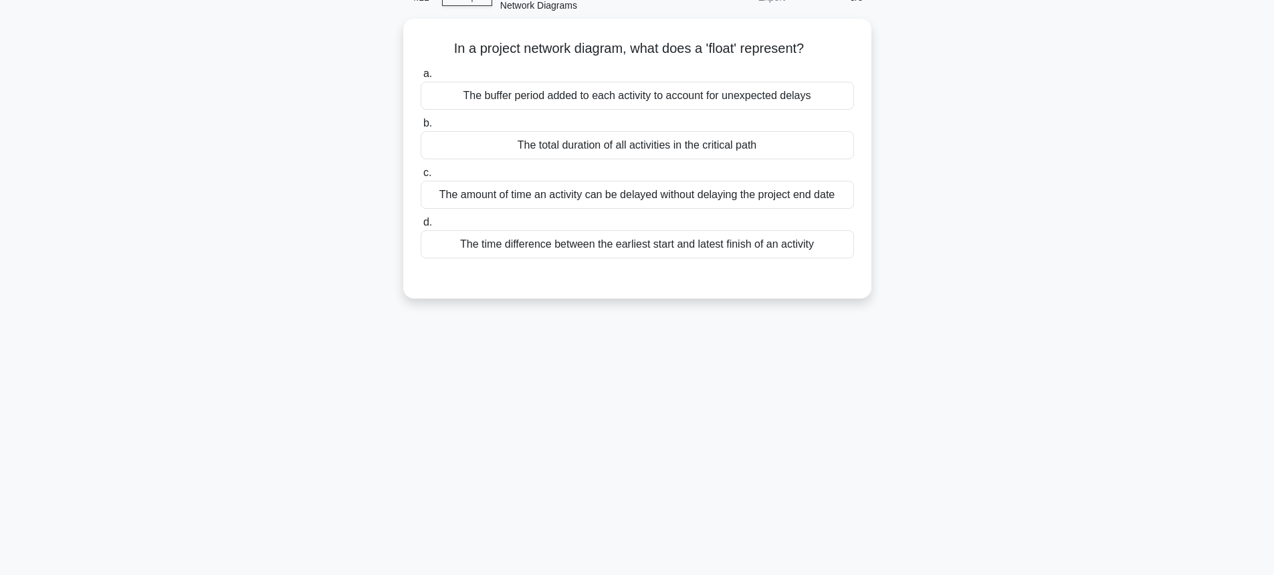
scroll to position [0, 0]
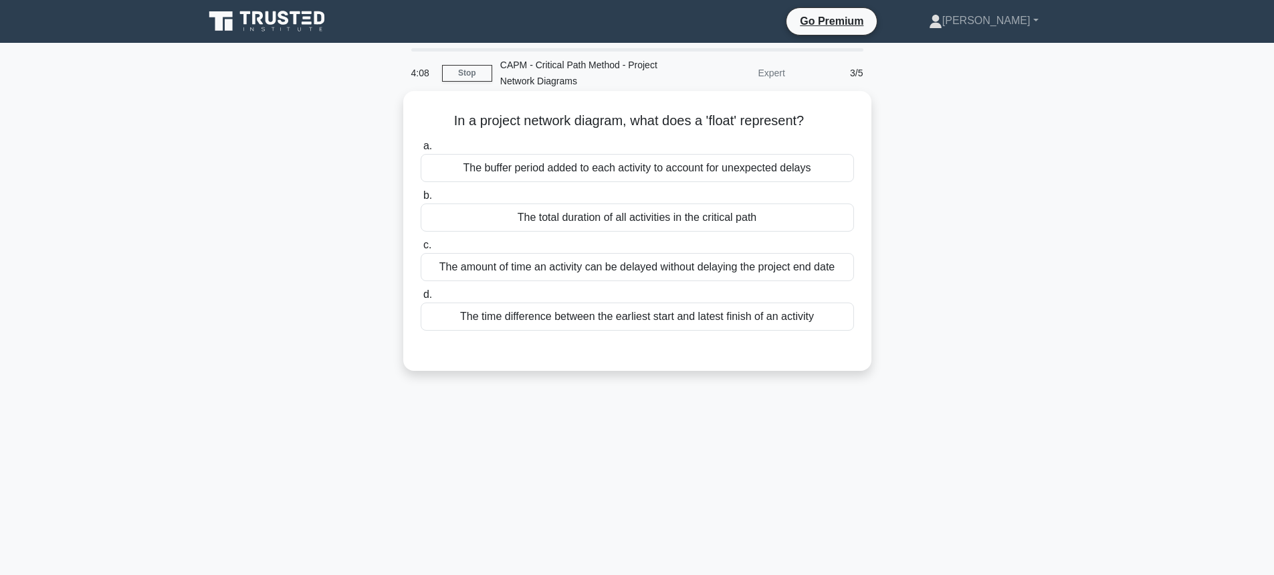
click at [584, 173] on div "The buffer period added to each activity to account for unexpected delays" at bounding box center [637, 168] width 433 height 28
click at [421, 150] on input "a. The buffer period added to each activity to account for unexpected delays" at bounding box center [421, 146] width 0 height 9
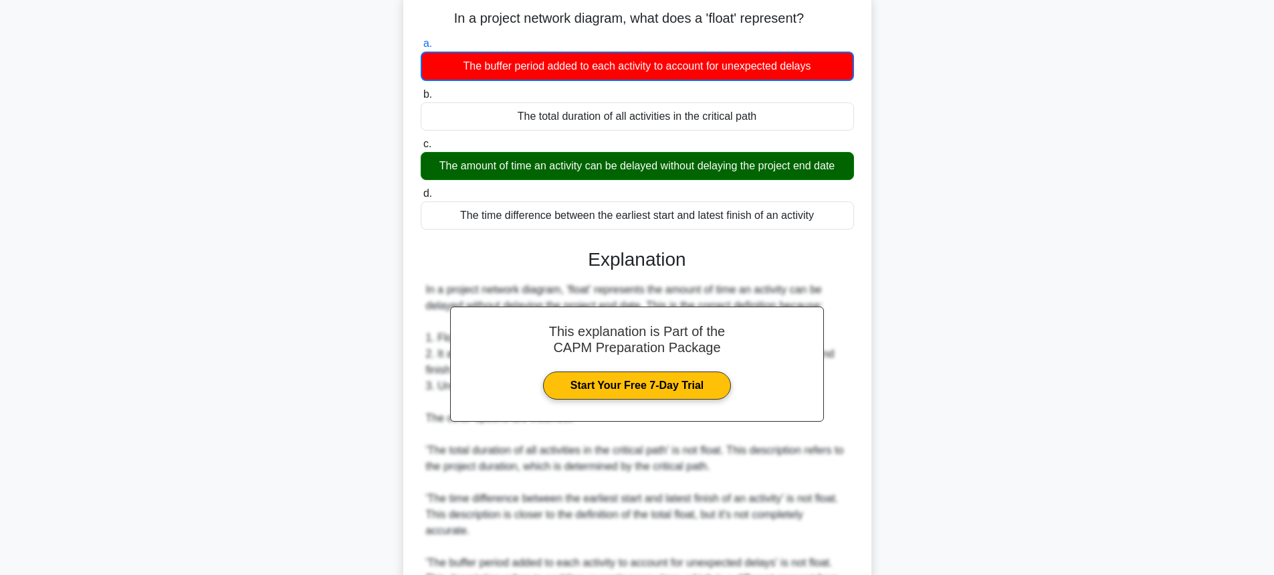
scroll to position [252, 0]
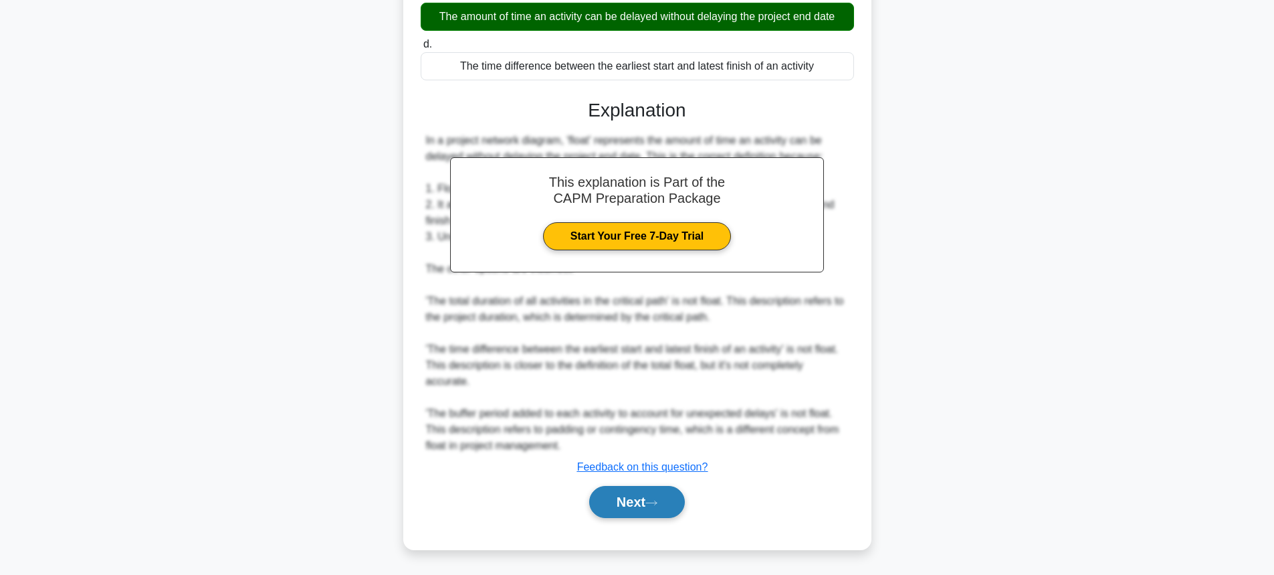
click at [633, 492] on button "Next" at bounding box center [637, 502] width 96 height 32
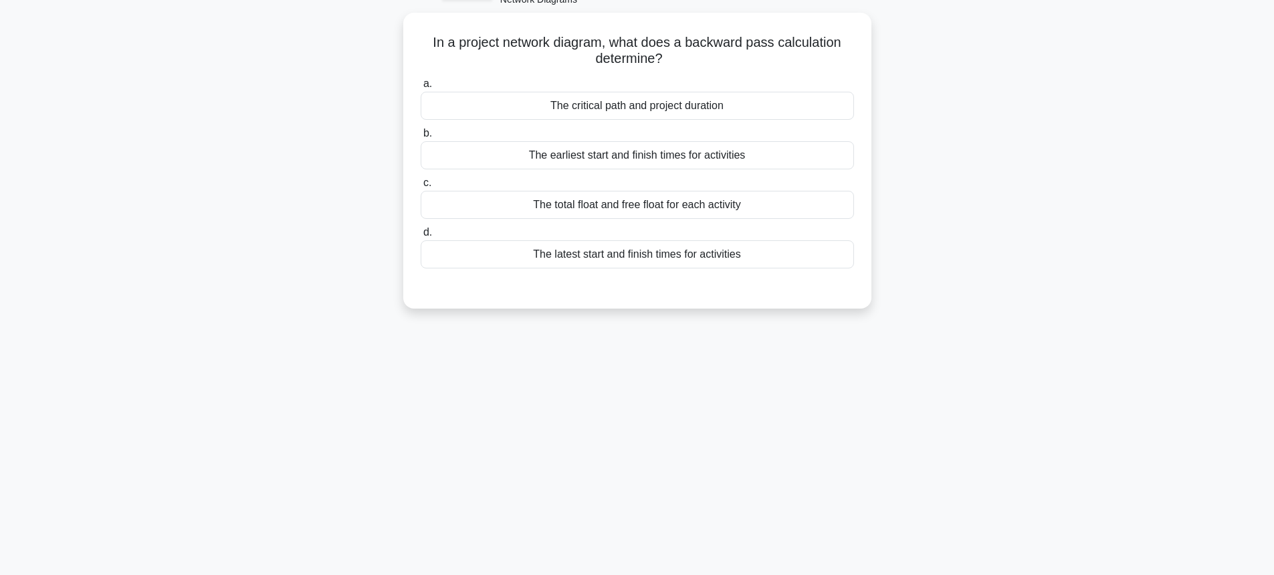
scroll to position [0, 0]
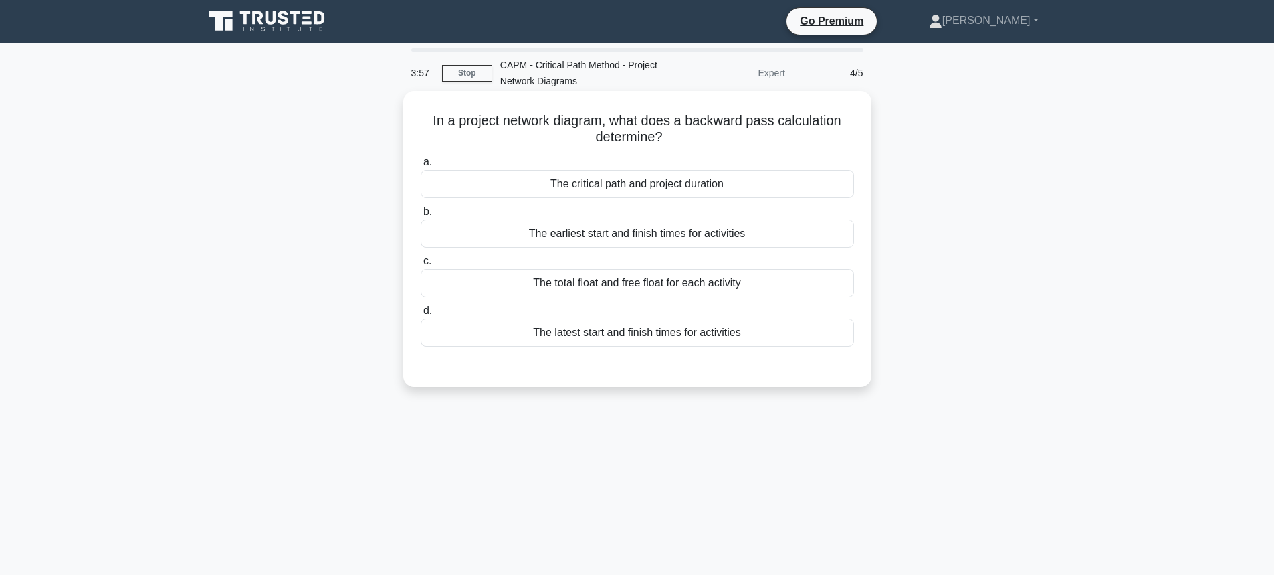
click at [692, 191] on div "The critical path and project duration" at bounding box center [637, 184] width 433 height 28
click at [421, 167] on input "a. The critical path and project duration" at bounding box center [421, 162] width 0 height 9
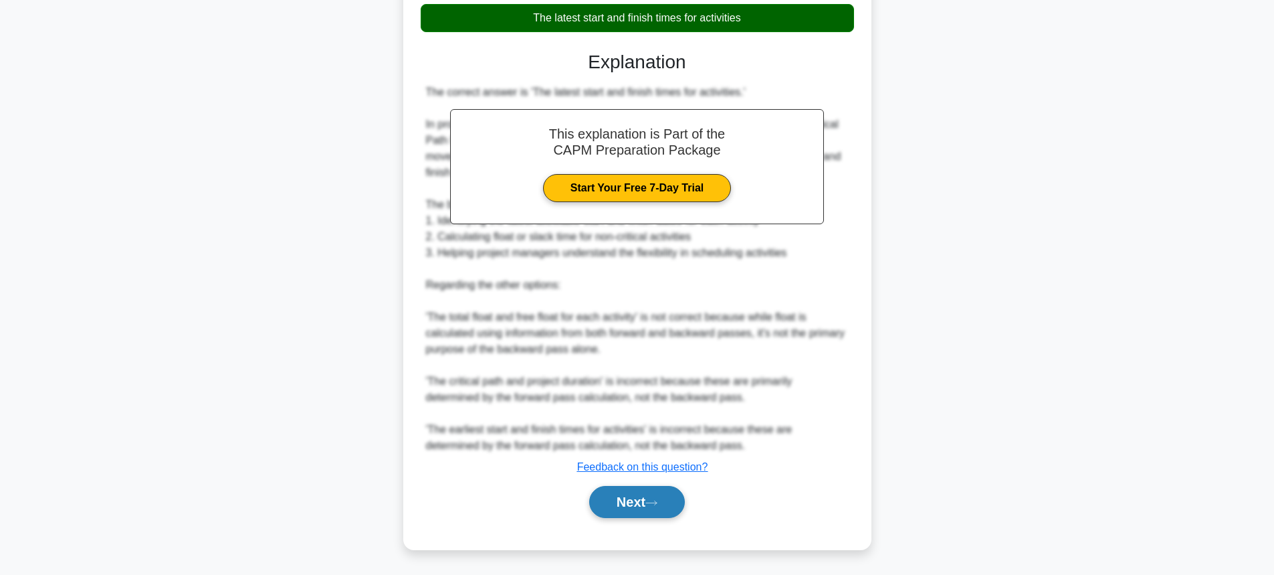
click at [658, 500] on icon at bounding box center [651, 502] width 12 height 7
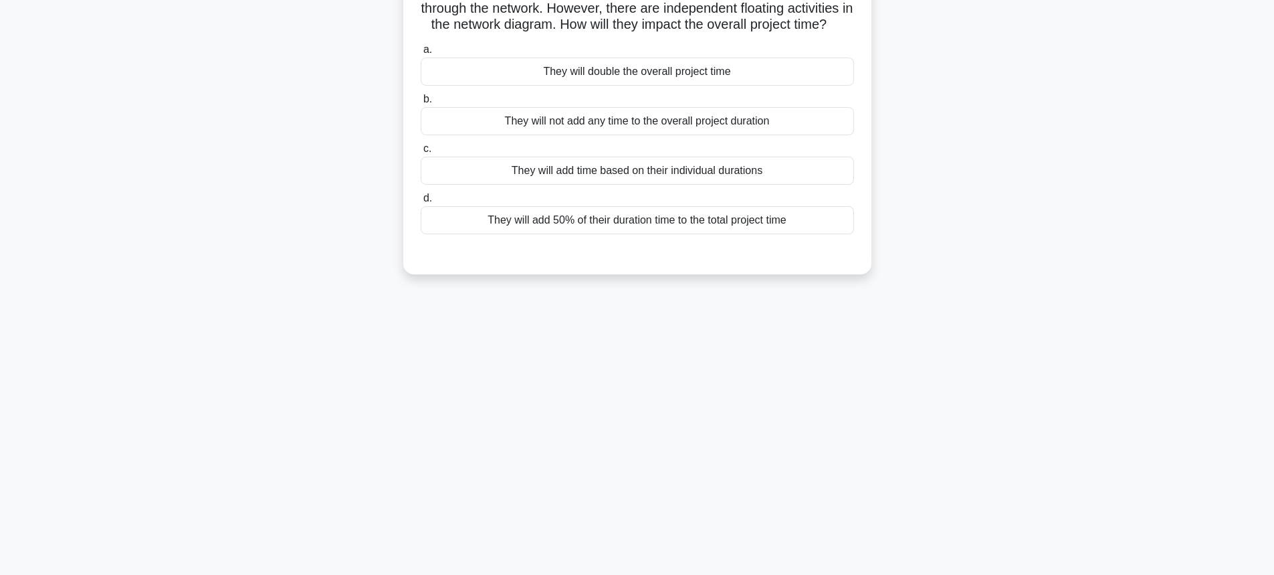
scroll to position [14, 0]
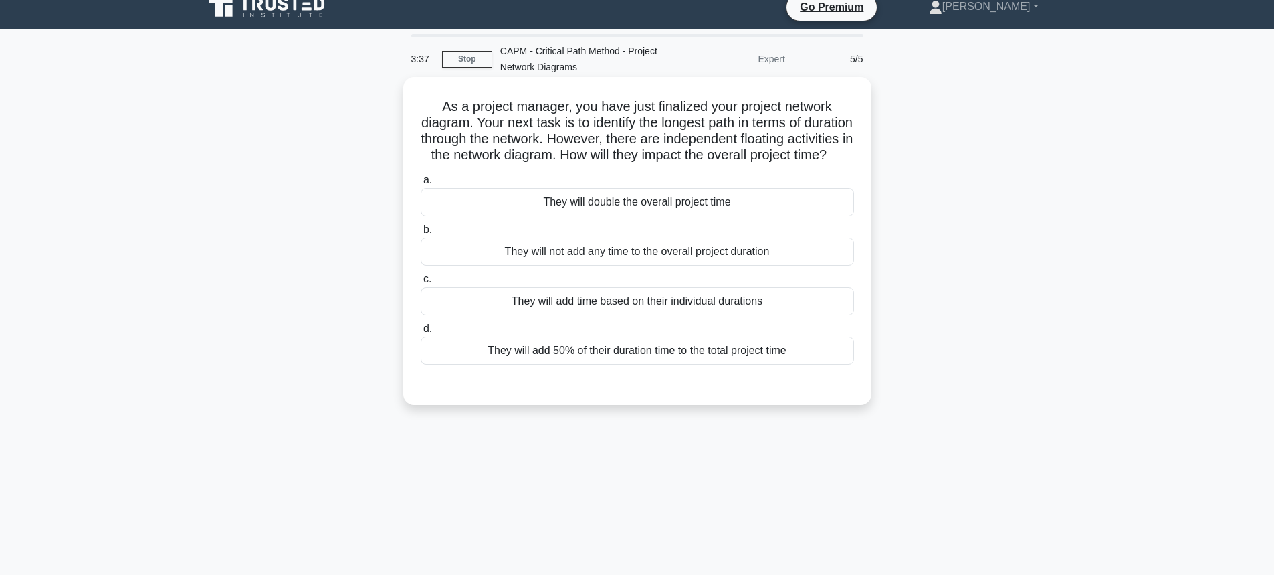
click at [720, 266] on div "They will not add any time to the overall project duration" at bounding box center [637, 251] width 433 height 28
click at [421, 234] on input "b. They will not add any time to the overall project duration" at bounding box center [421, 229] width 0 height 9
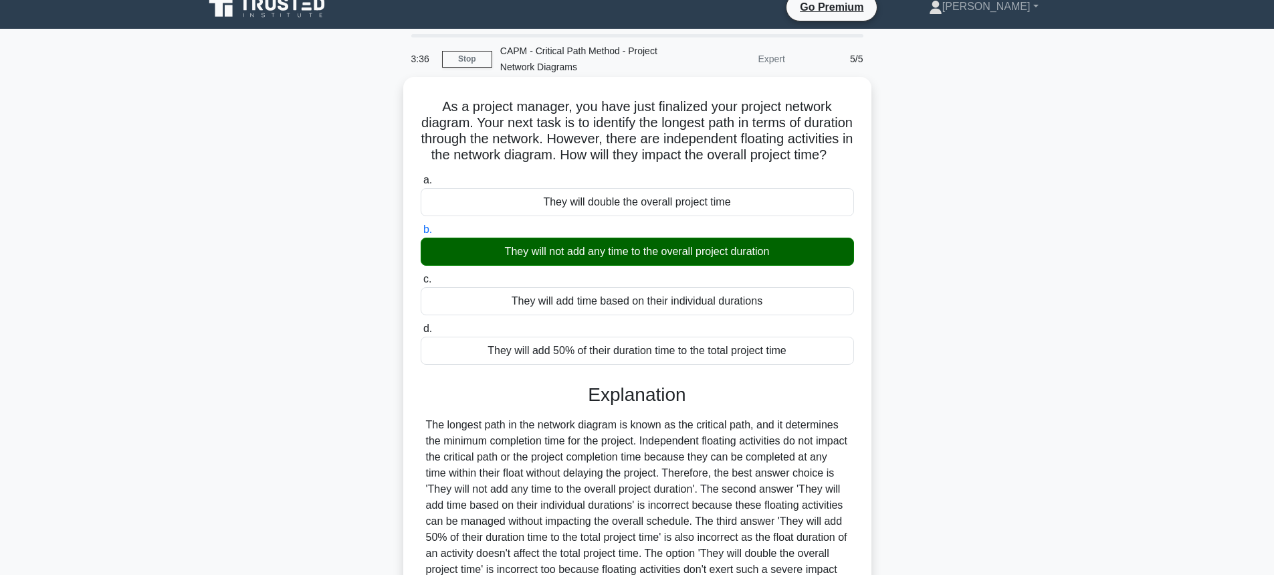
scroll to position [171, 0]
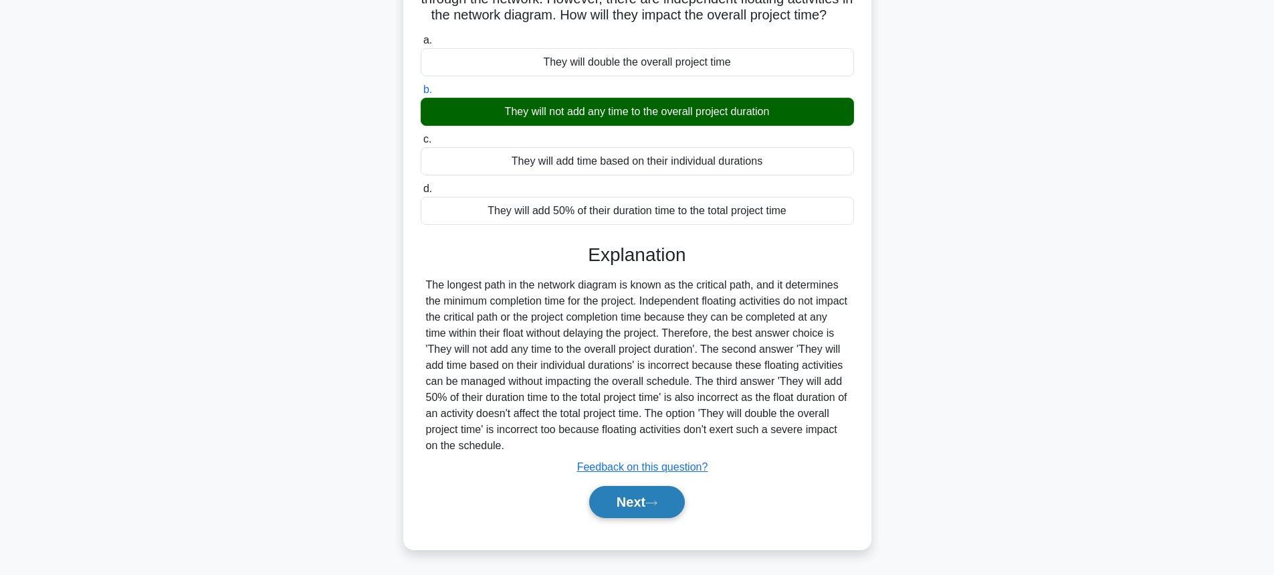
click at [626, 508] on button "Next" at bounding box center [637, 502] width 96 height 32
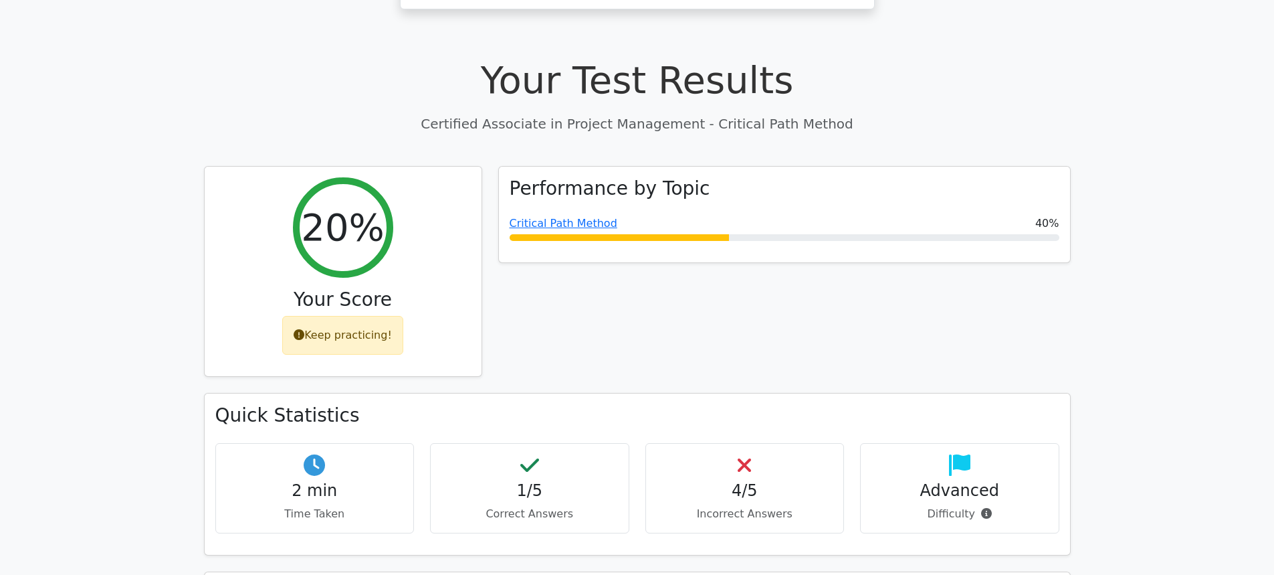
scroll to position [259, 0]
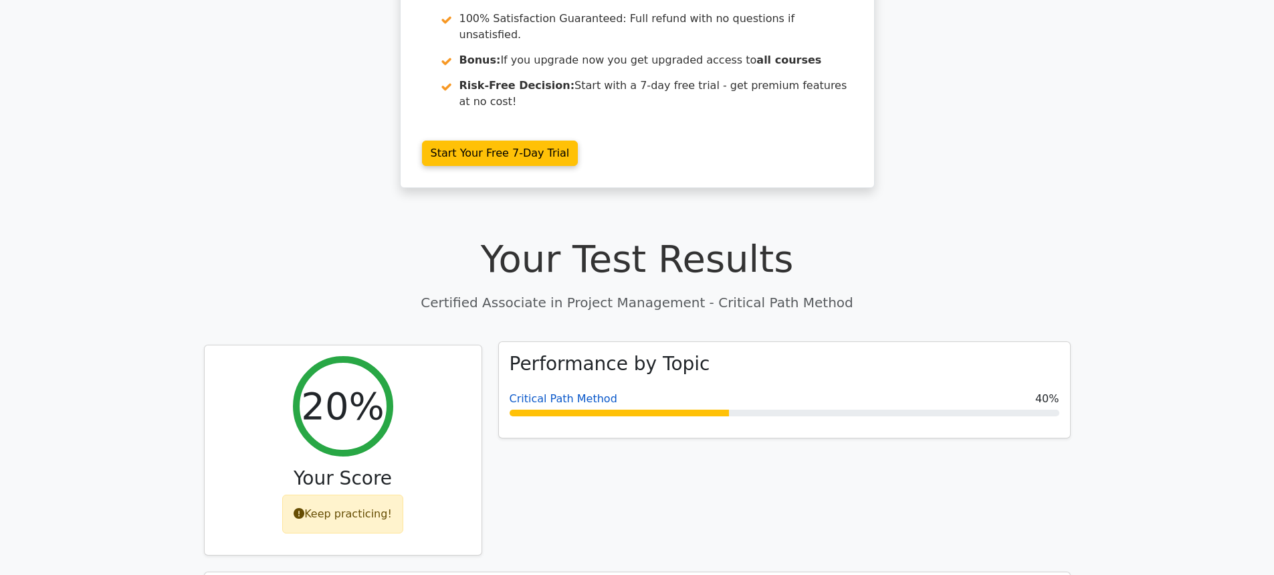
click at [579, 392] on link "Critical Path Method" at bounding box center [564, 398] width 108 height 13
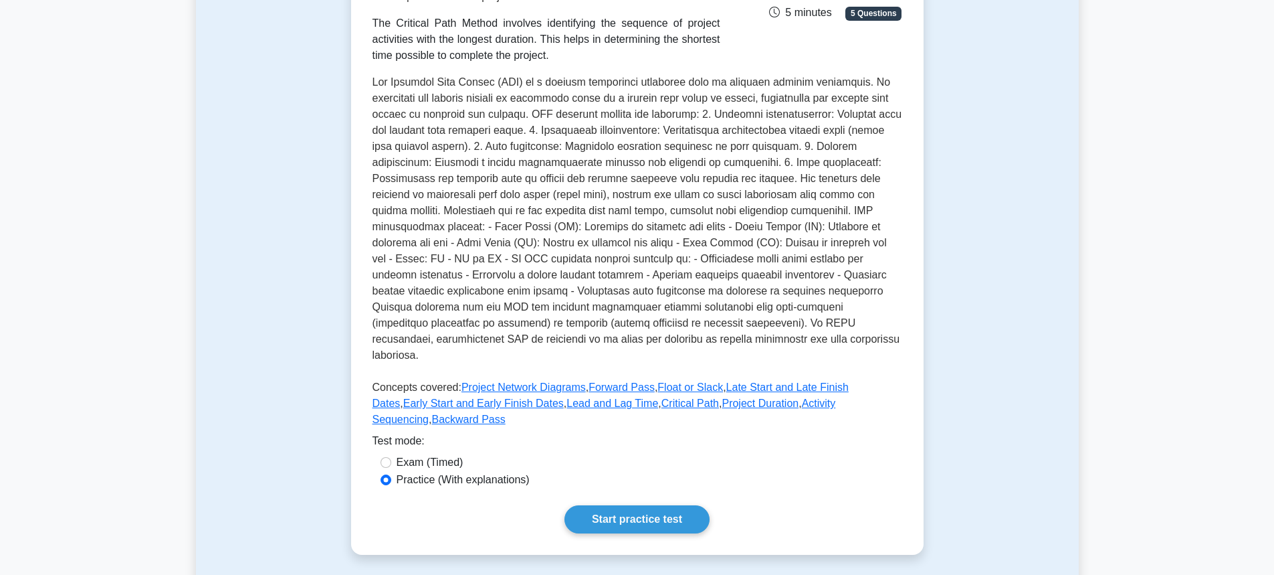
scroll to position [334, 0]
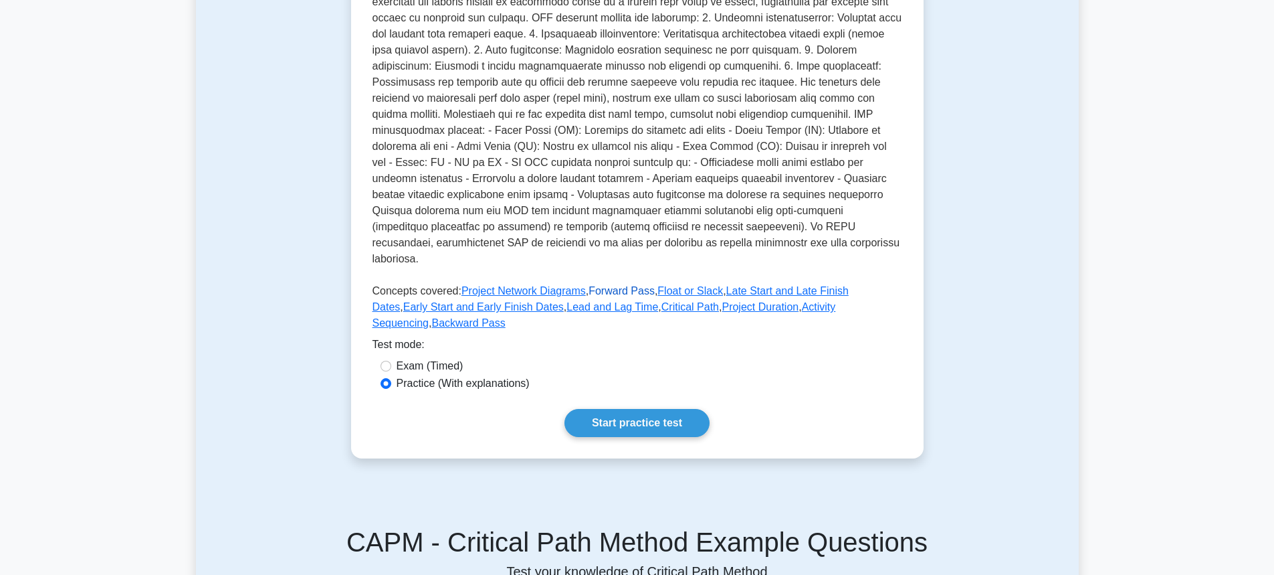
click at [613, 285] on link "Forward Pass" at bounding box center [622, 290] width 66 height 11
